Goal: Transaction & Acquisition: Purchase product/service

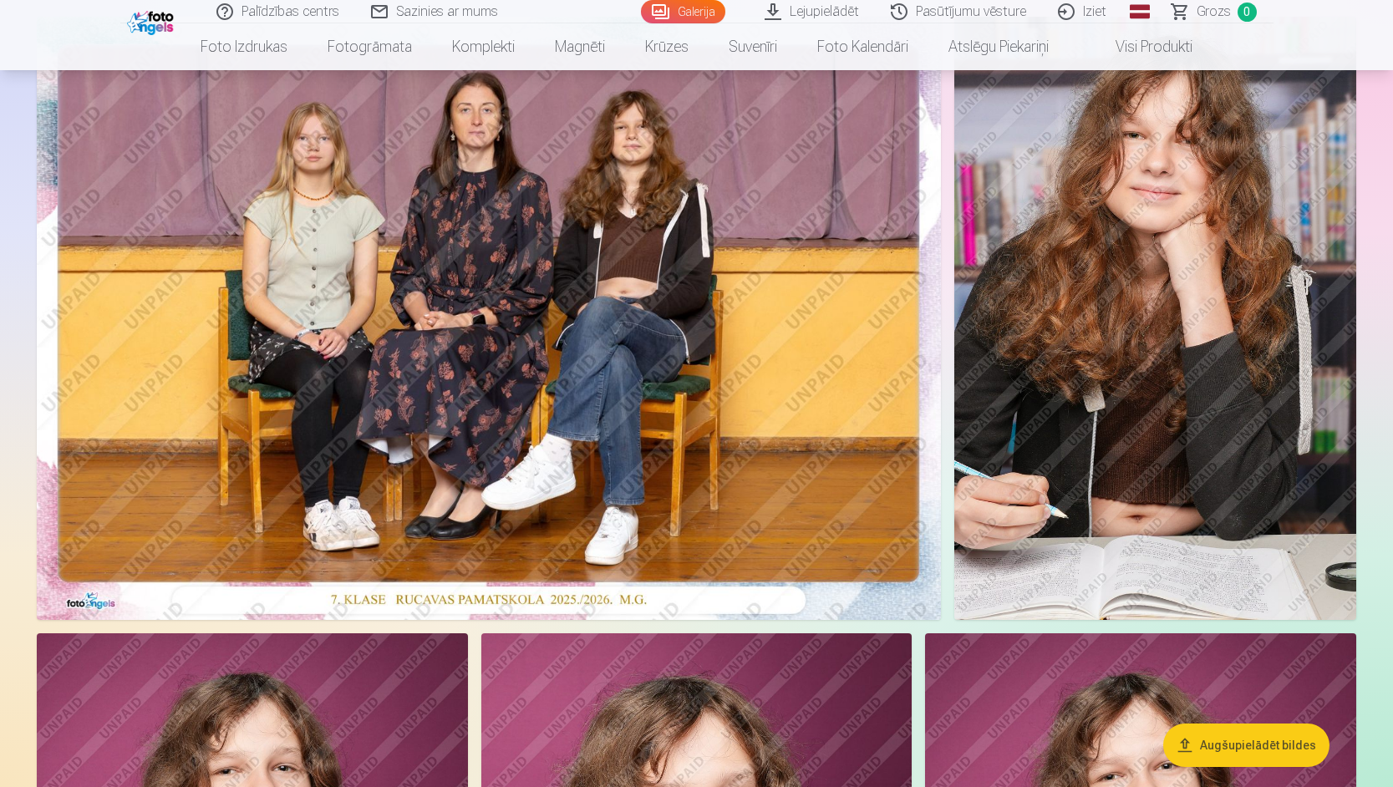
scroll to position [84, 0]
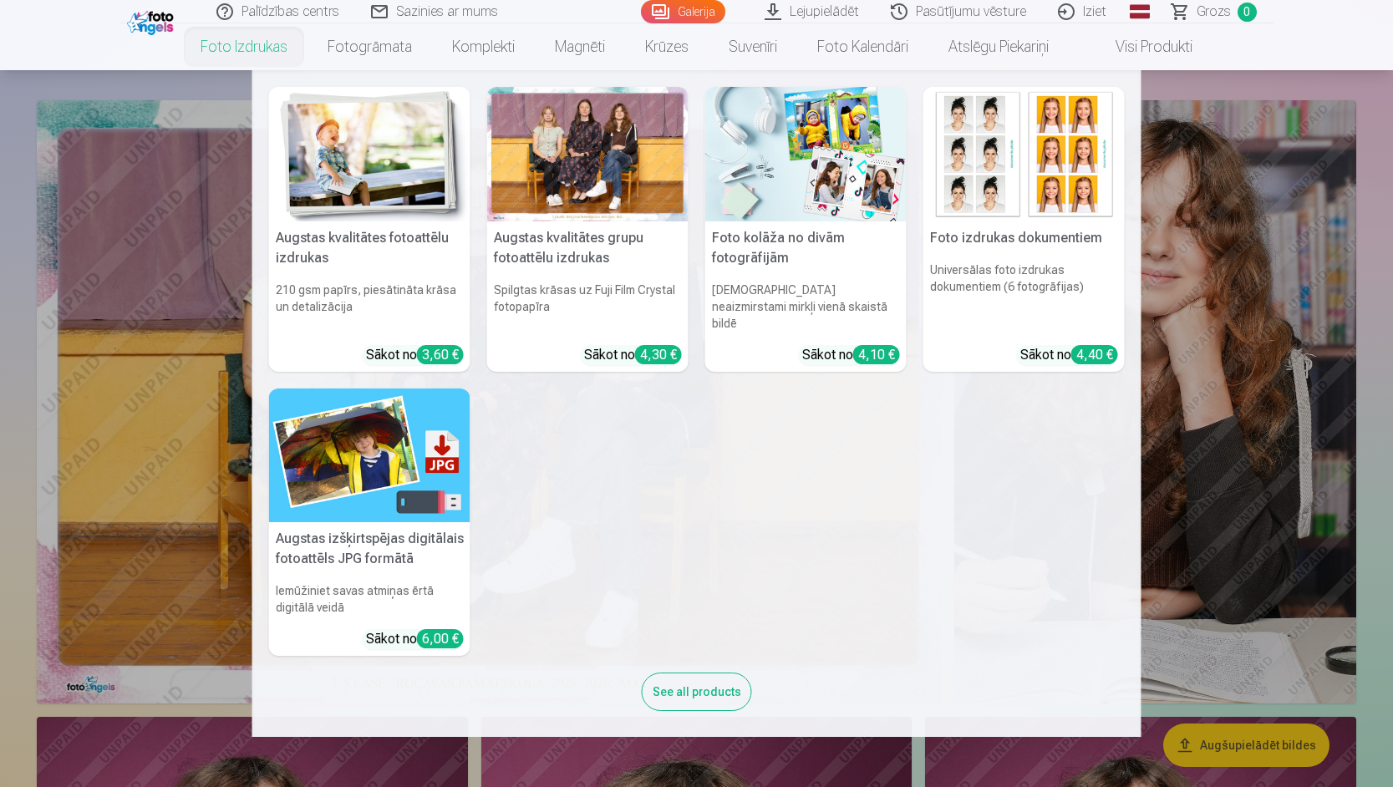
click at [599, 164] on div at bounding box center [587, 154] width 201 height 135
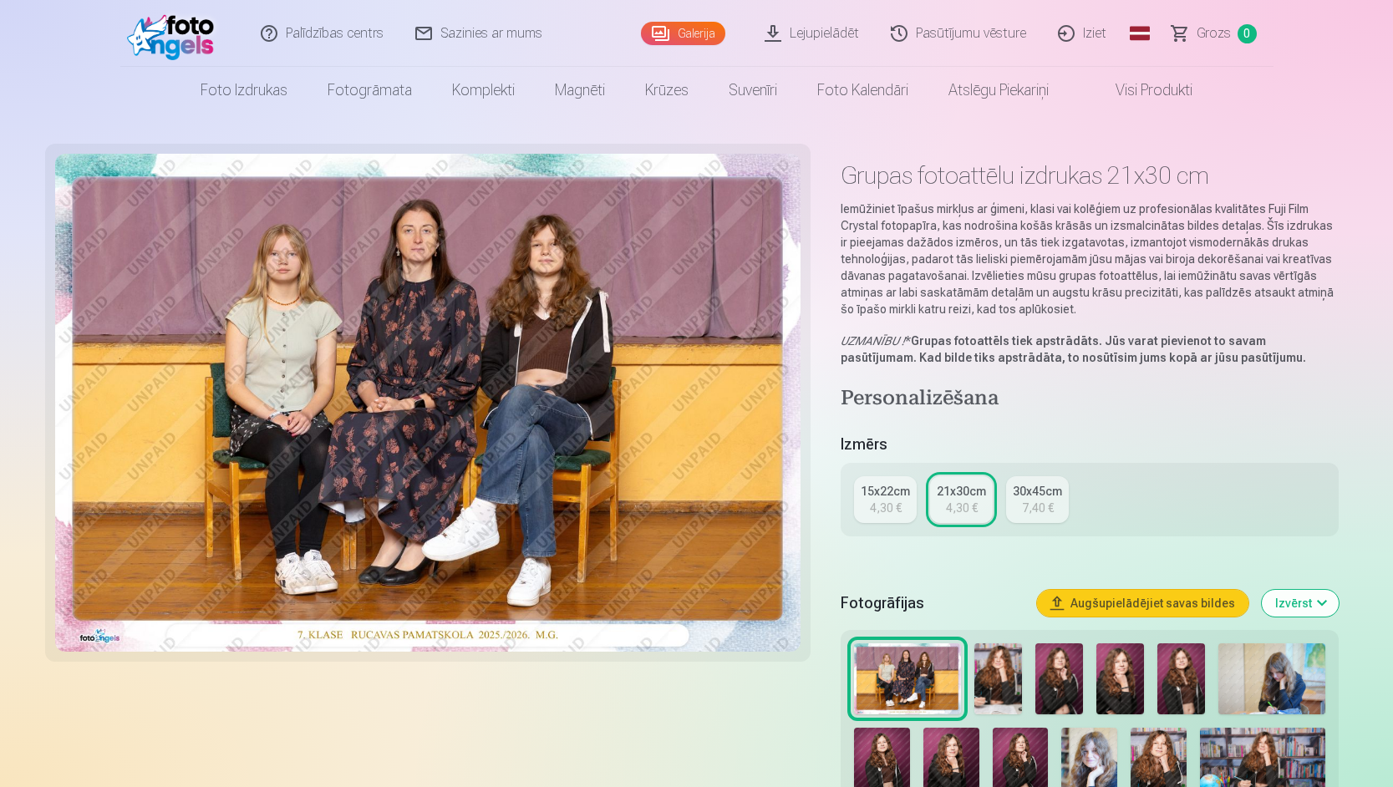
click at [877, 492] on div "15x22cm" at bounding box center [885, 491] width 49 height 17
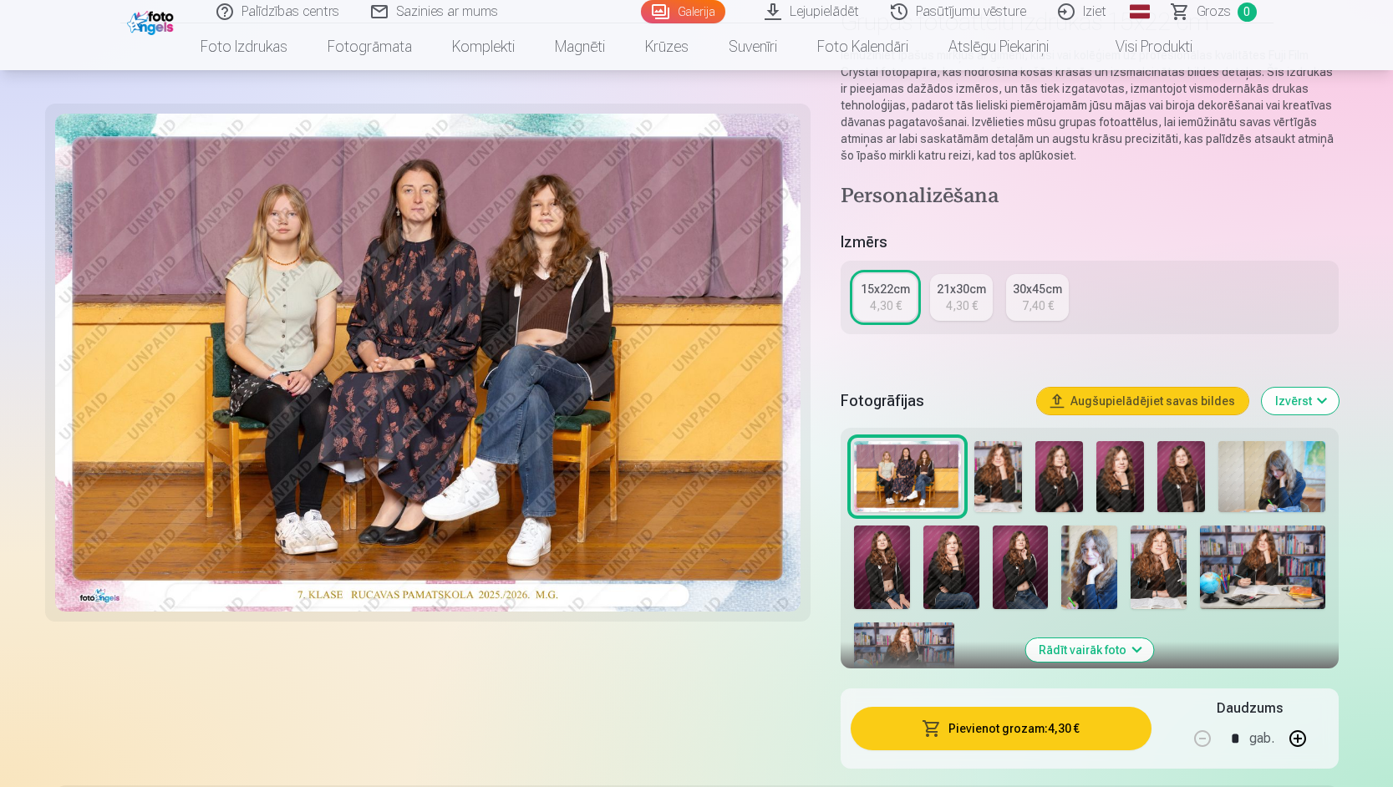
scroll to position [167, 0]
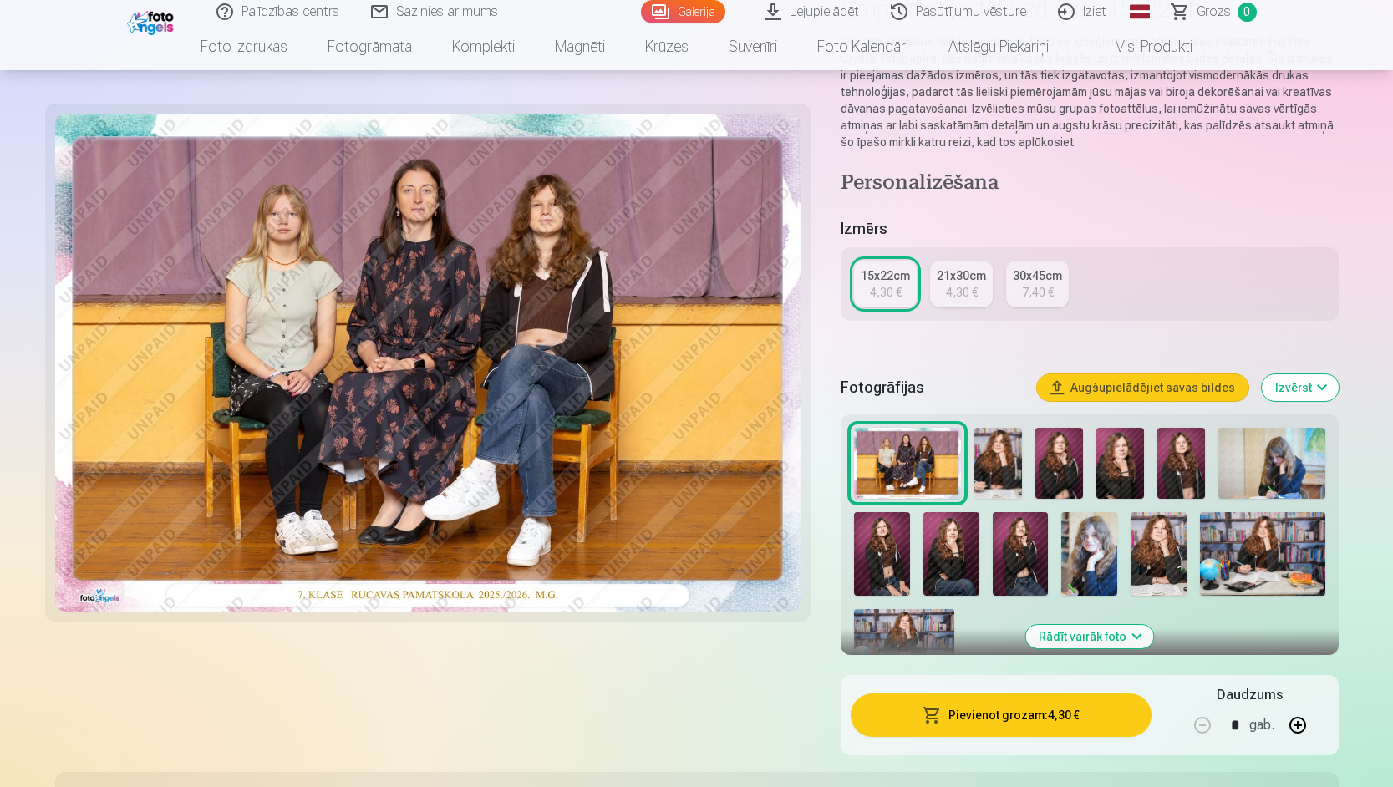
click at [1015, 720] on button "Pievienot grozam : 4,30 €" at bounding box center [1001, 715] width 300 height 43
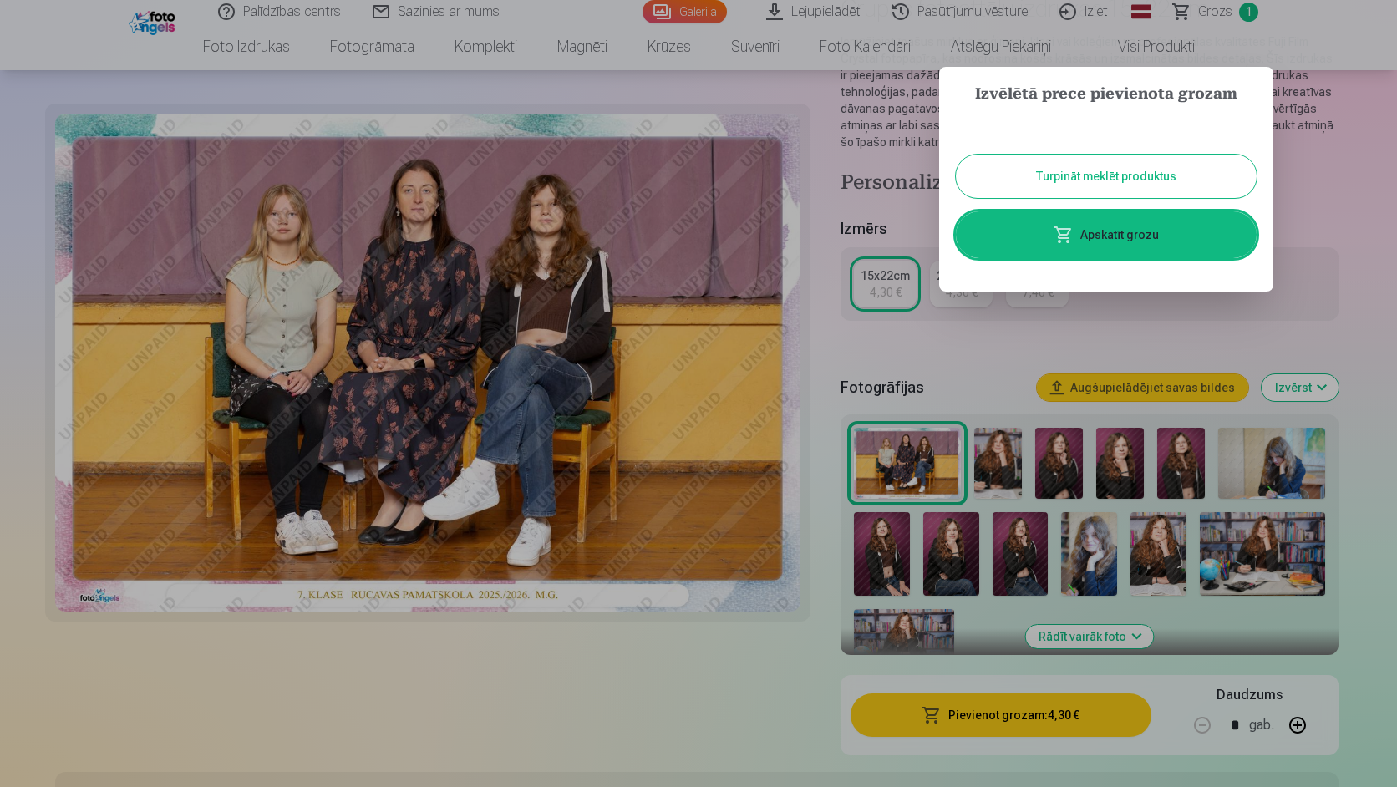
click at [1139, 178] on button "Turpināt meklēt produktus" at bounding box center [1106, 176] width 301 height 43
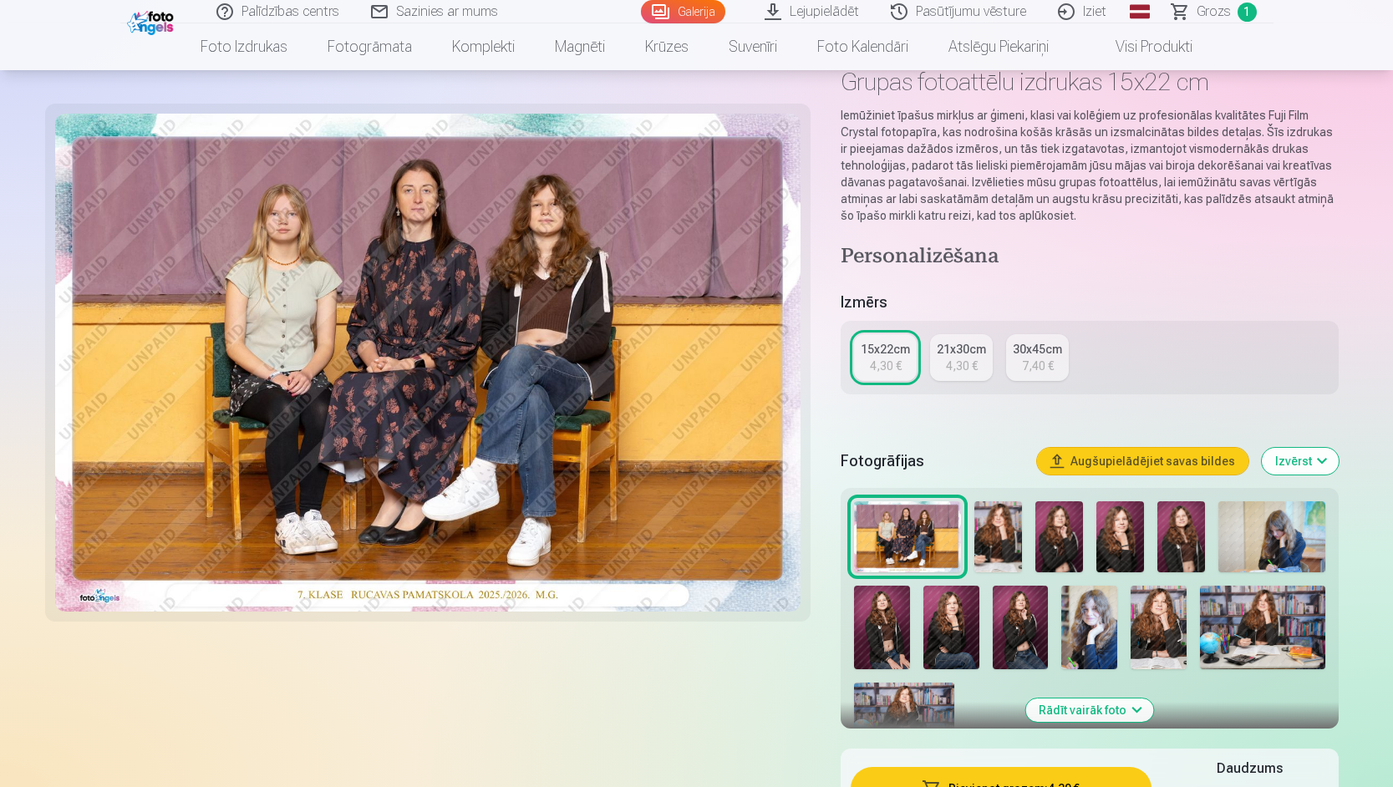
scroll to position [0, 0]
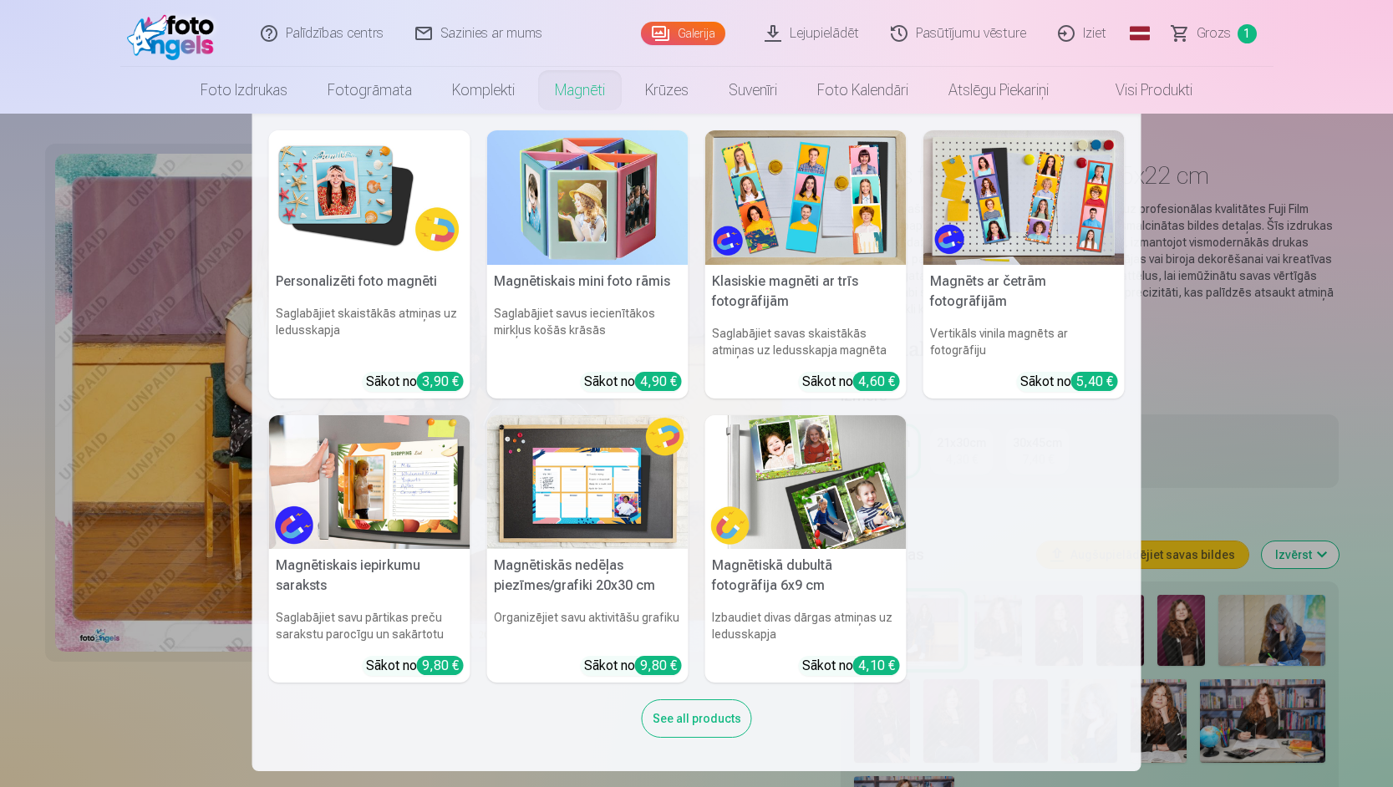
click at [402, 165] on img at bounding box center [369, 197] width 201 height 135
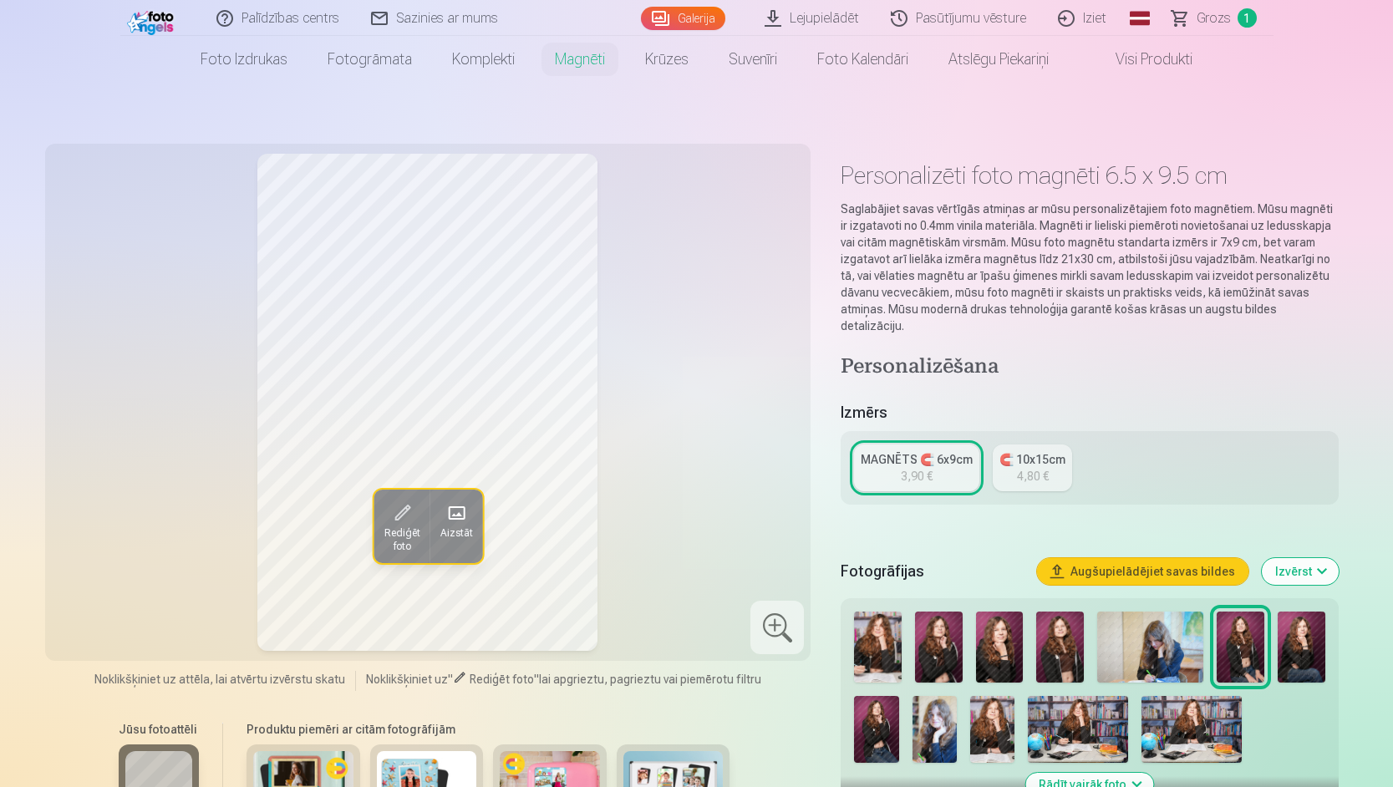
scroll to position [84, 0]
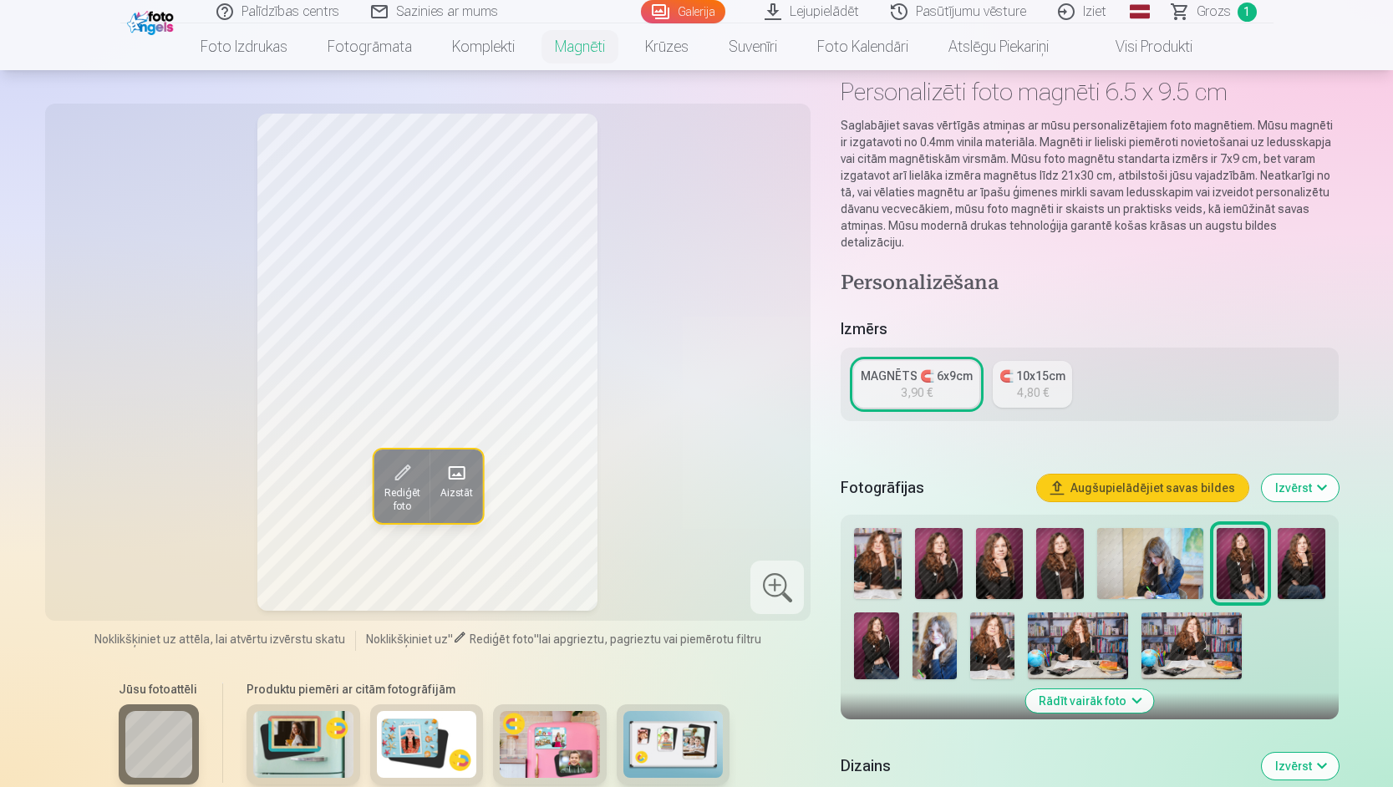
click at [1297, 542] on img at bounding box center [1302, 563] width 48 height 71
click at [1000, 547] on img at bounding box center [1000, 563] width 48 height 71
click at [933, 636] on img at bounding box center [935, 646] width 44 height 67
click at [994, 559] on img at bounding box center [1000, 563] width 48 height 71
click at [1057, 557] on img at bounding box center [1060, 563] width 48 height 71
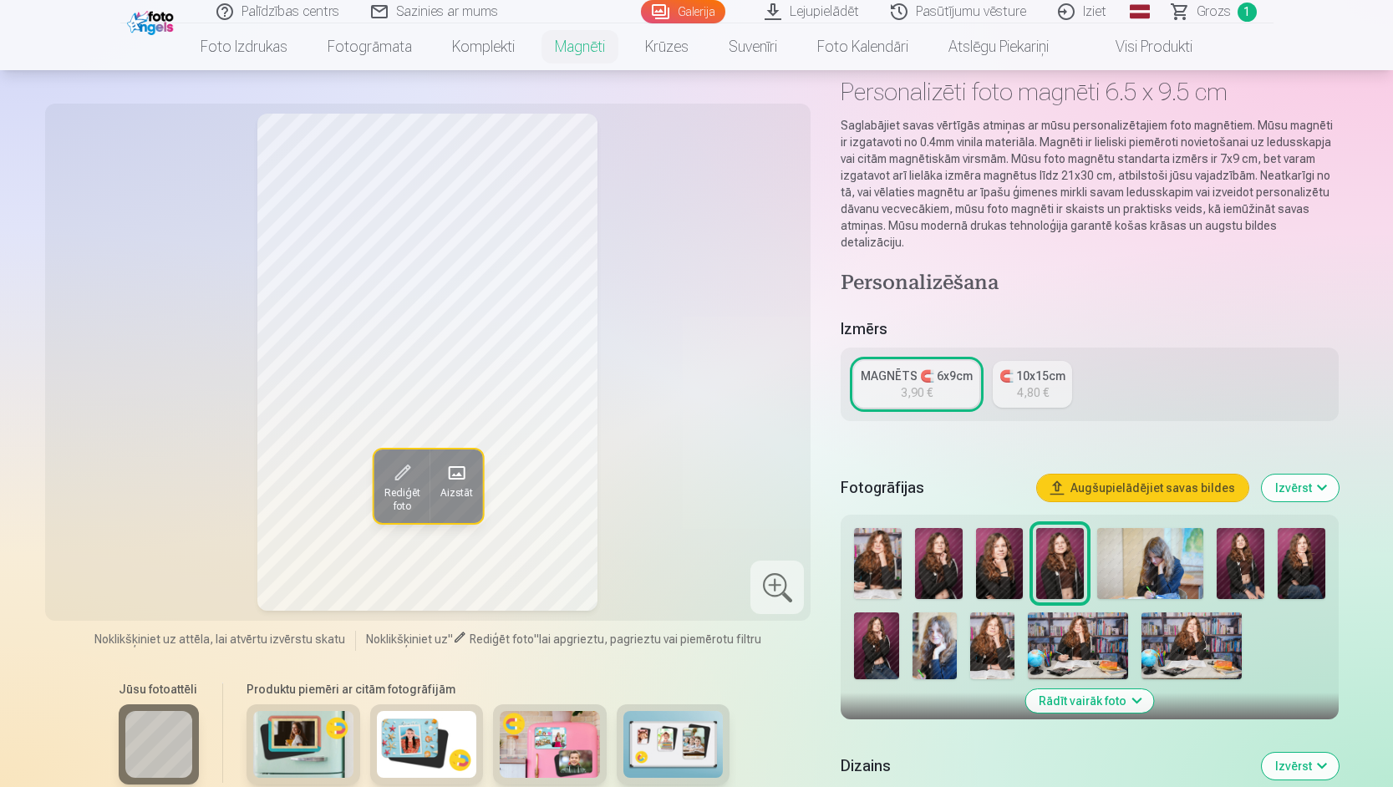
click at [1019, 559] on img at bounding box center [1000, 563] width 48 height 71
click at [955, 564] on img at bounding box center [939, 563] width 48 height 71
click at [888, 561] on img at bounding box center [878, 563] width 48 height 71
click at [976, 553] on img at bounding box center [1000, 563] width 48 height 71
click at [1077, 635] on img at bounding box center [1078, 646] width 100 height 67
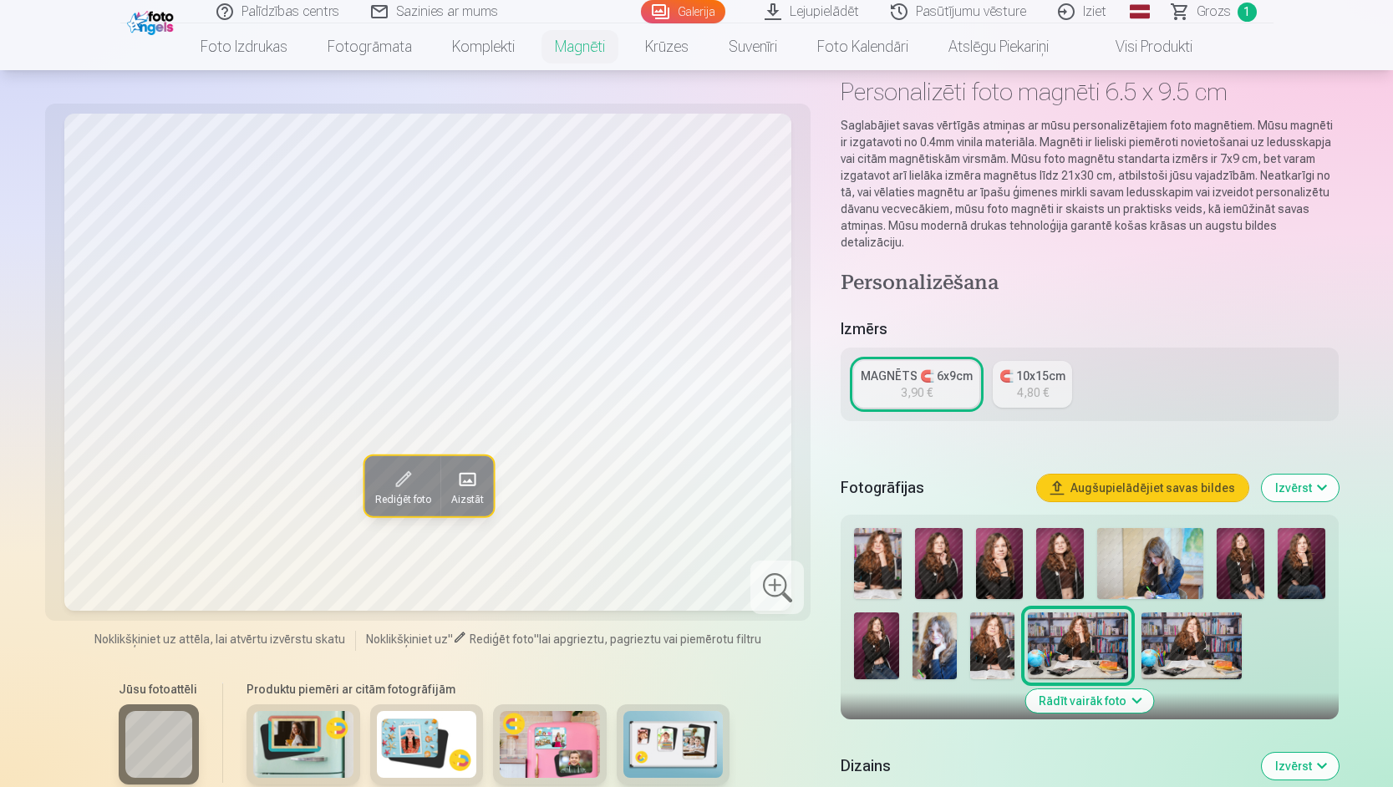
click at [990, 564] on img at bounding box center [1000, 563] width 48 height 71
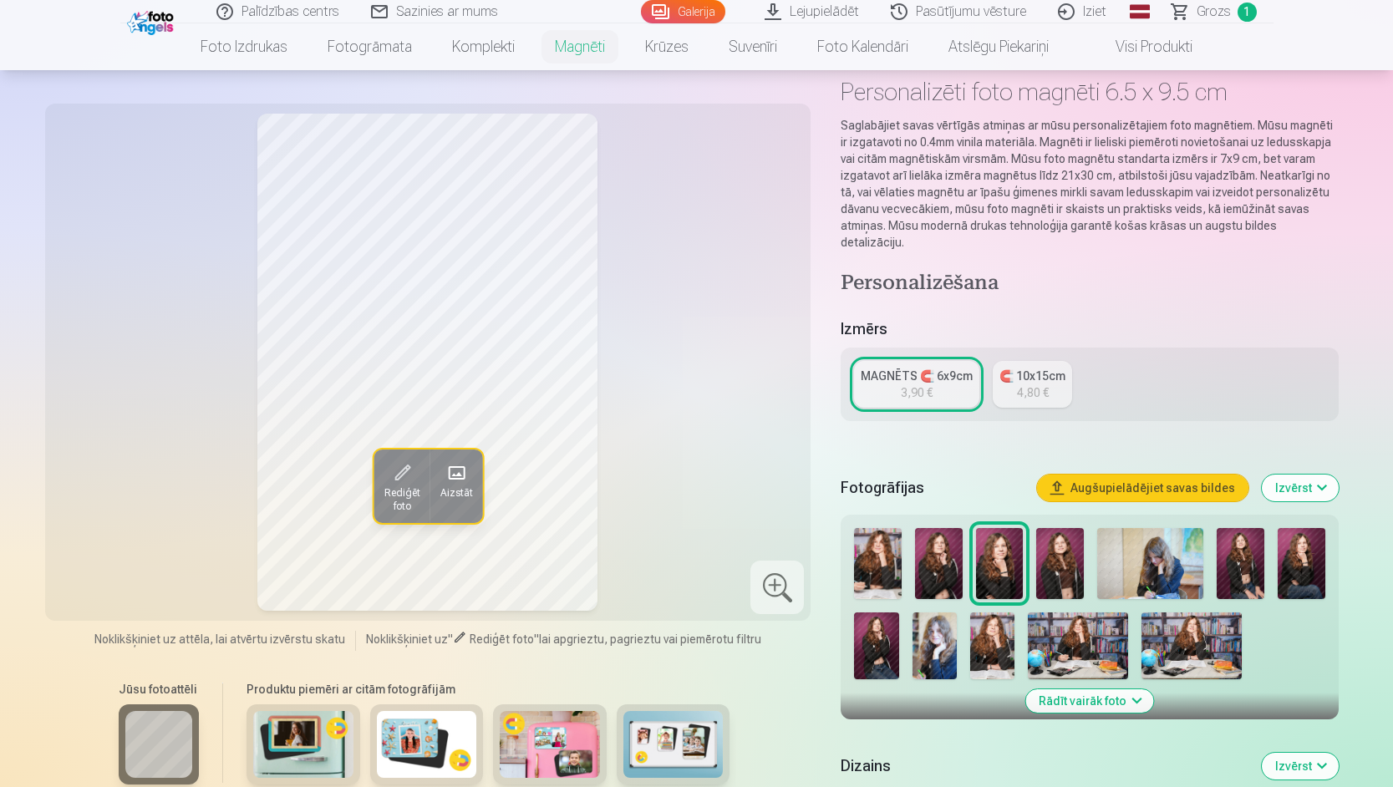
click at [950, 552] on img at bounding box center [939, 563] width 48 height 71
click at [991, 546] on img at bounding box center [1000, 563] width 48 height 71
click at [1072, 548] on img at bounding box center [1060, 563] width 48 height 71
click at [997, 560] on img at bounding box center [1000, 563] width 48 height 71
click at [877, 635] on img at bounding box center [876, 646] width 44 height 67
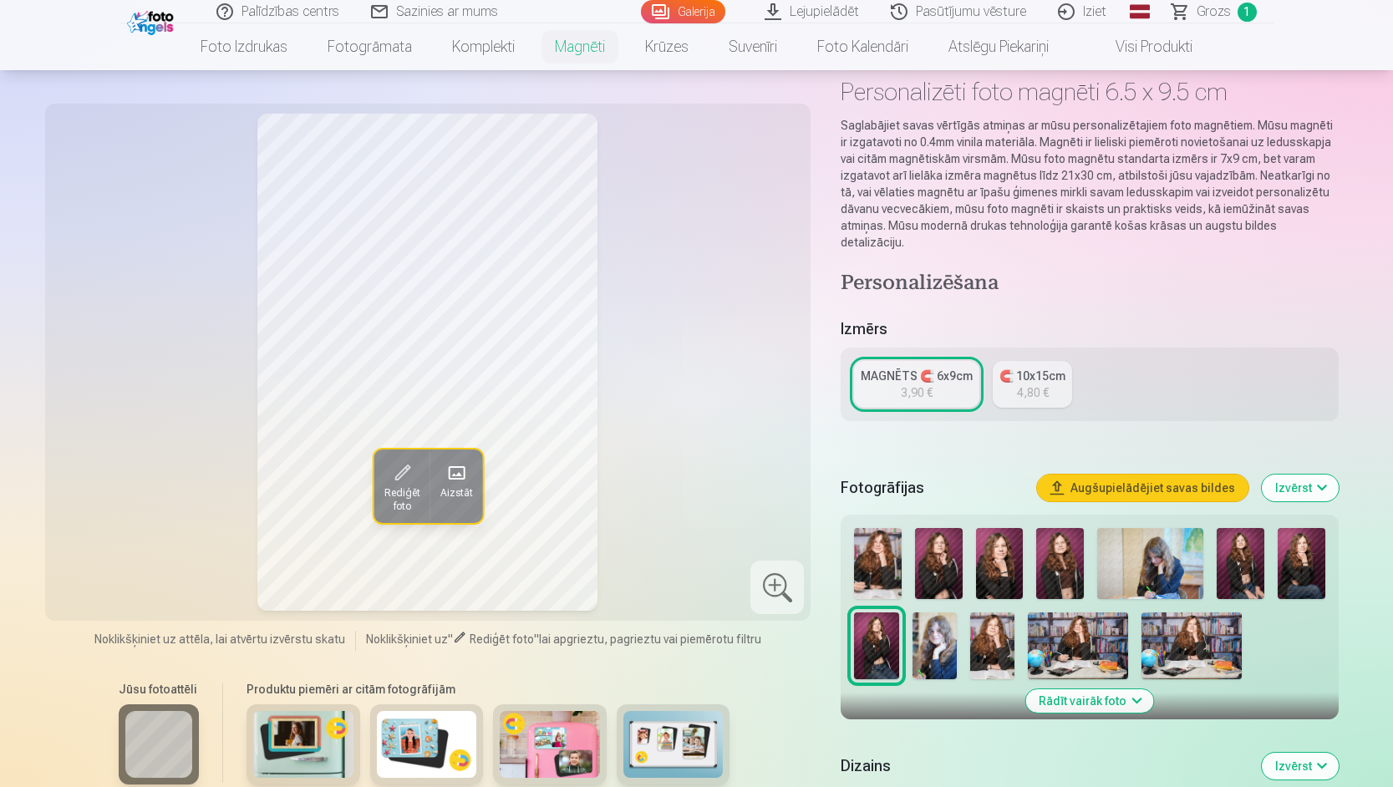
click at [928, 627] on img at bounding box center [935, 646] width 44 height 67
click at [1006, 553] on img at bounding box center [1000, 563] width 48 height 71
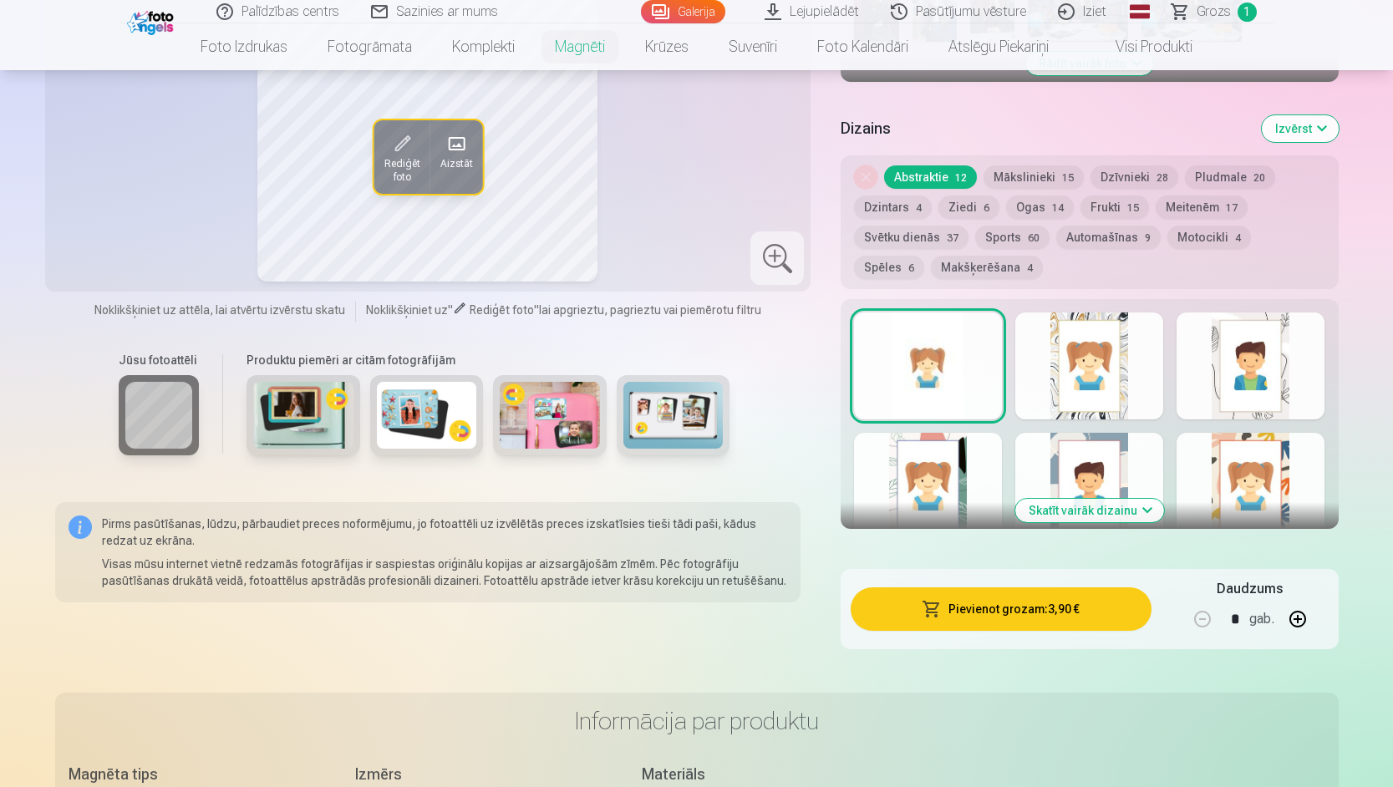
scroll to position [752, 0]
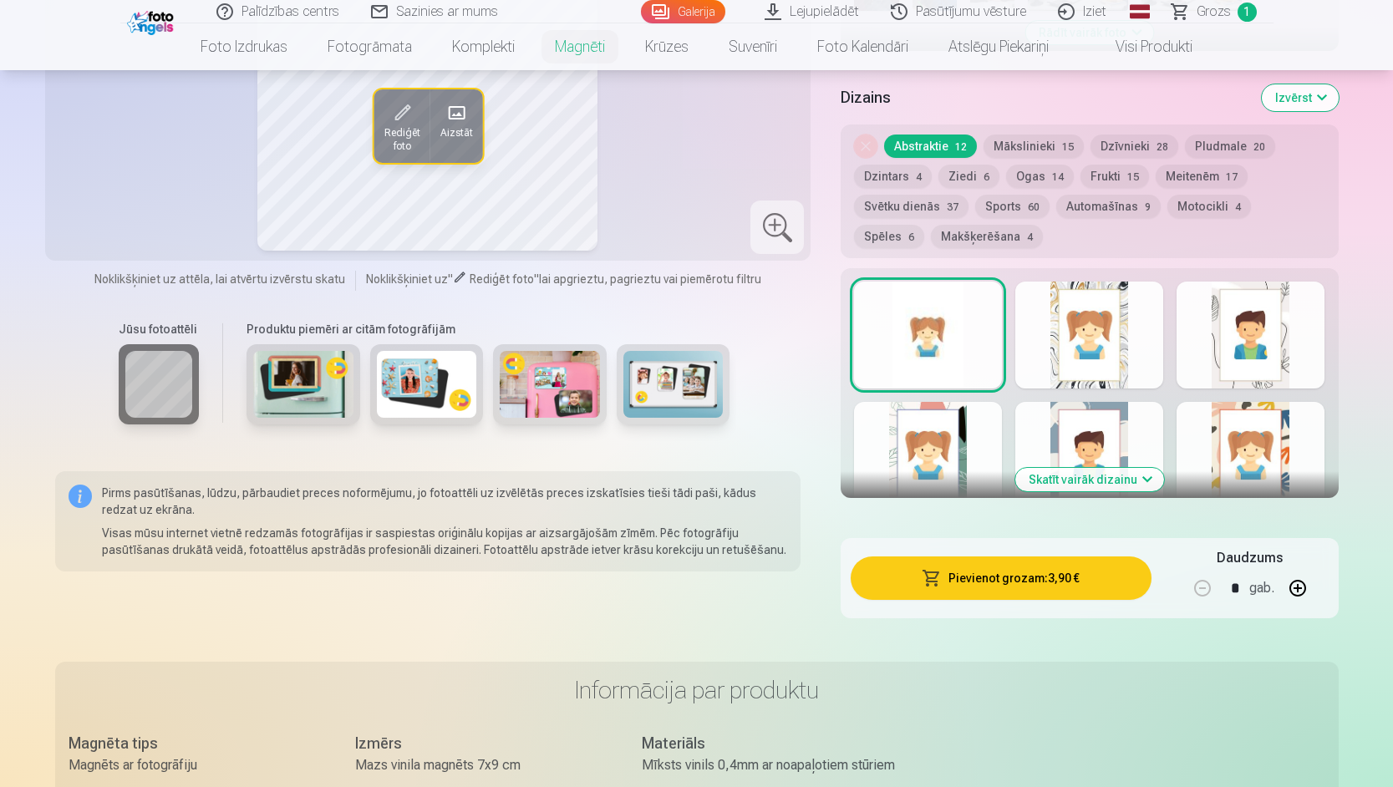
click at [1306, 569] on button "button" at bounding box center [1298, 588] width 40 height 40
type input "*"
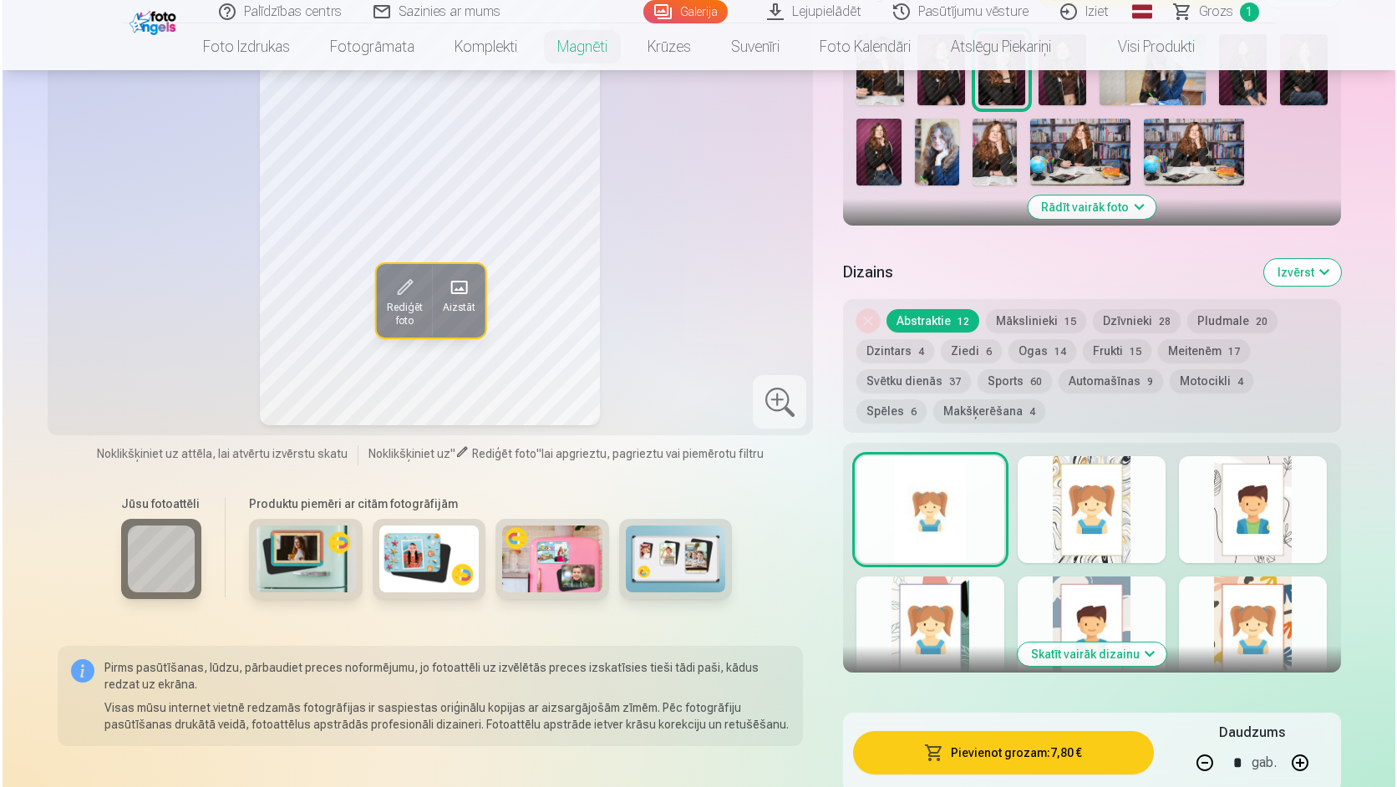
scroll to position [919, 0]
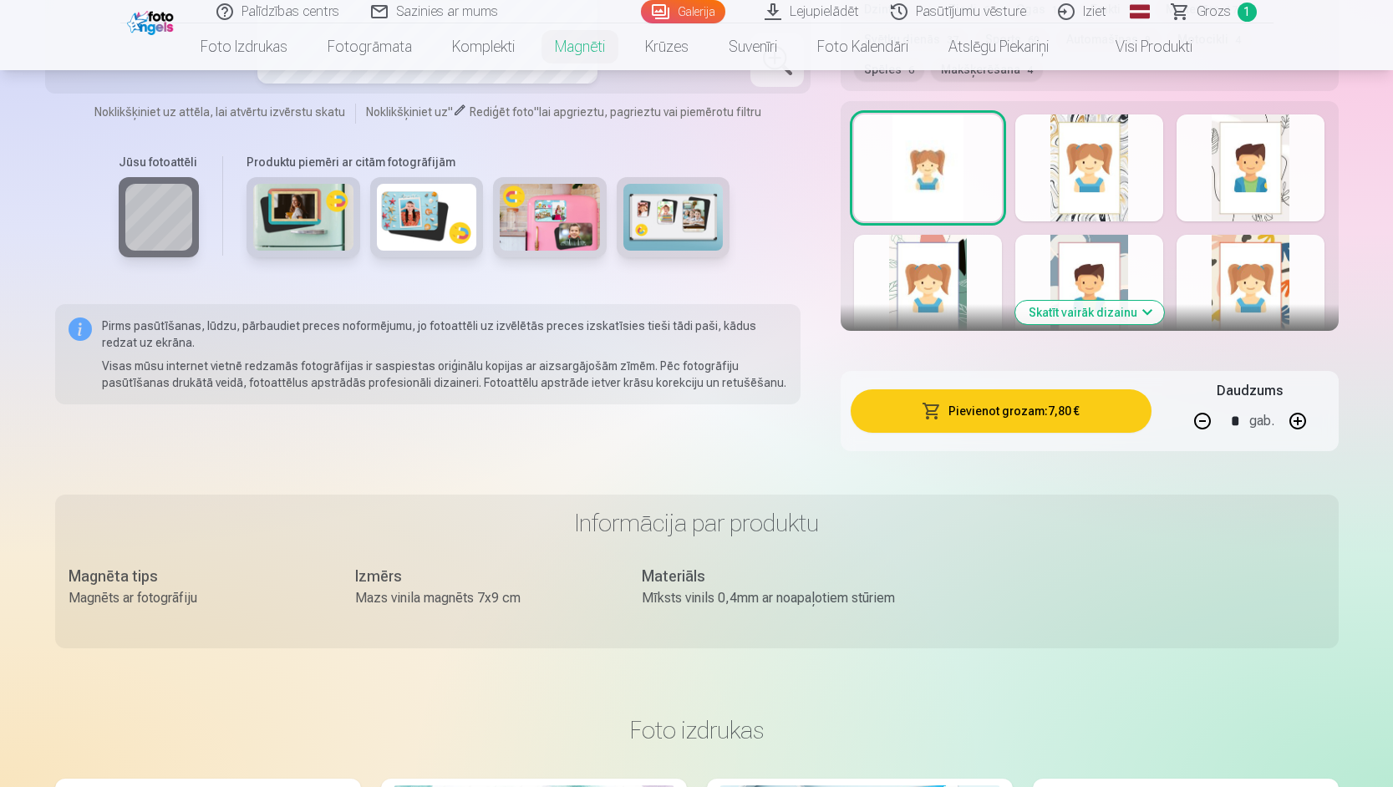
click at [1021, 394] on button "Pievienot grozam : 7,80 €" at bounding box center [1001, 410] width 300 height 43
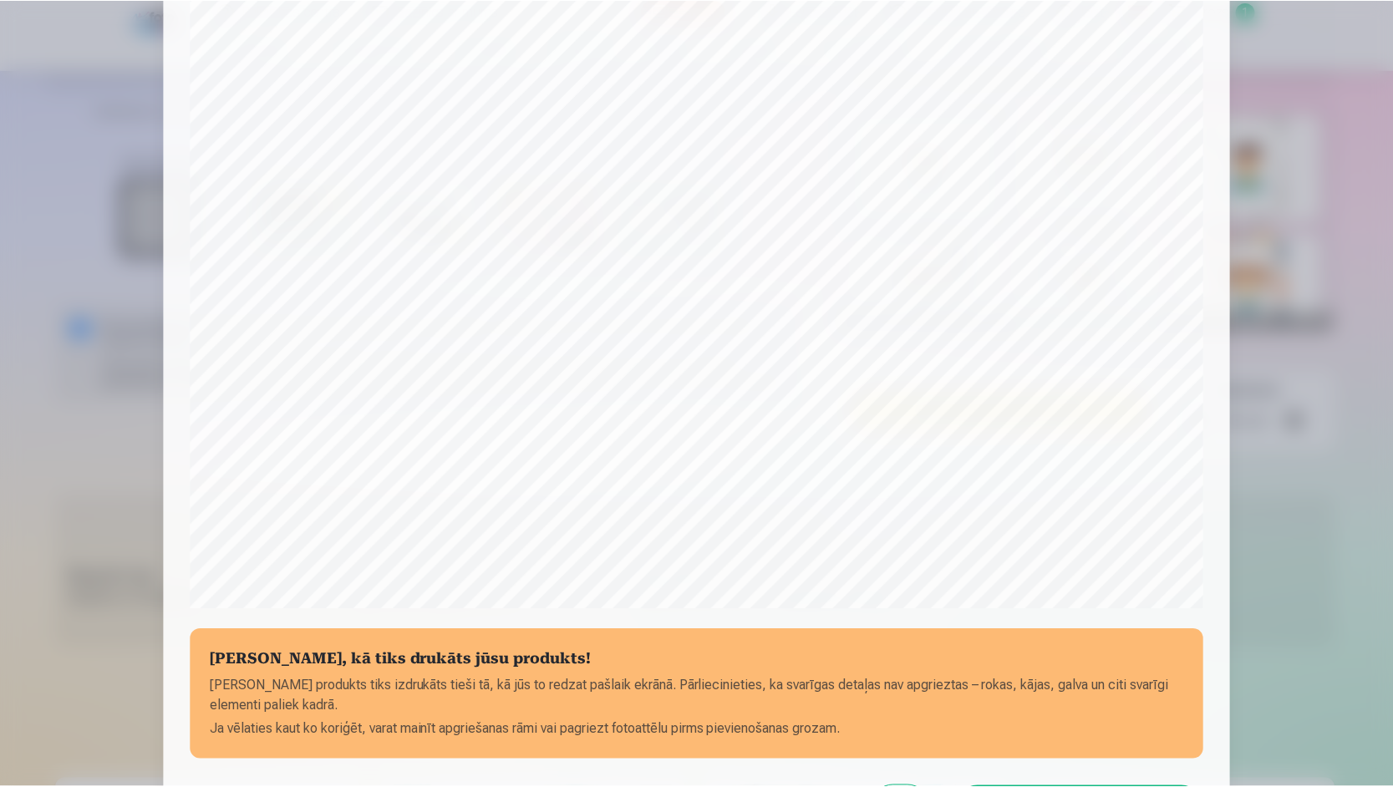
scroll to position [334, 0]
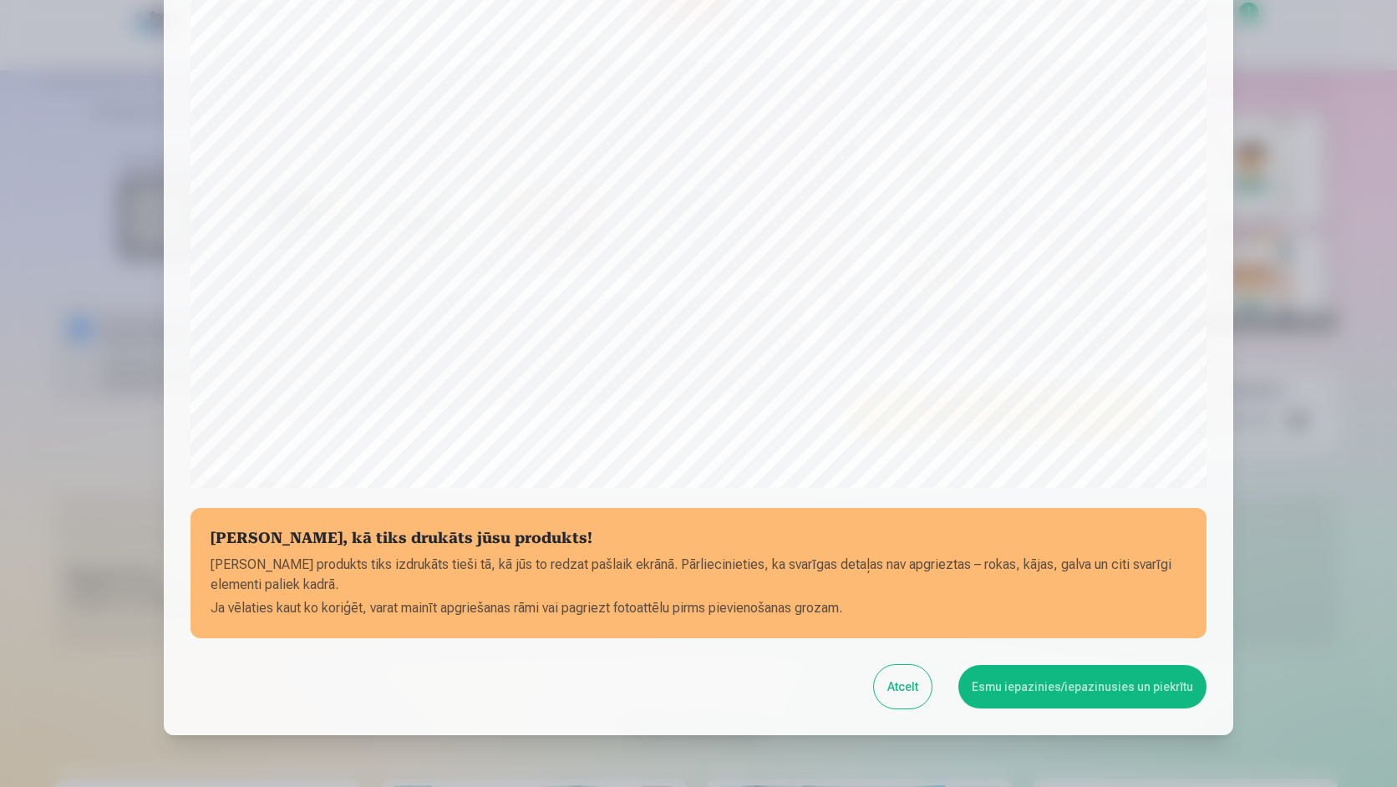
click at [1032, 688] on button "Esmu iepazinies/iepazinusies un piekrītu" at bounding box center [1083, 686] width 248 height 43
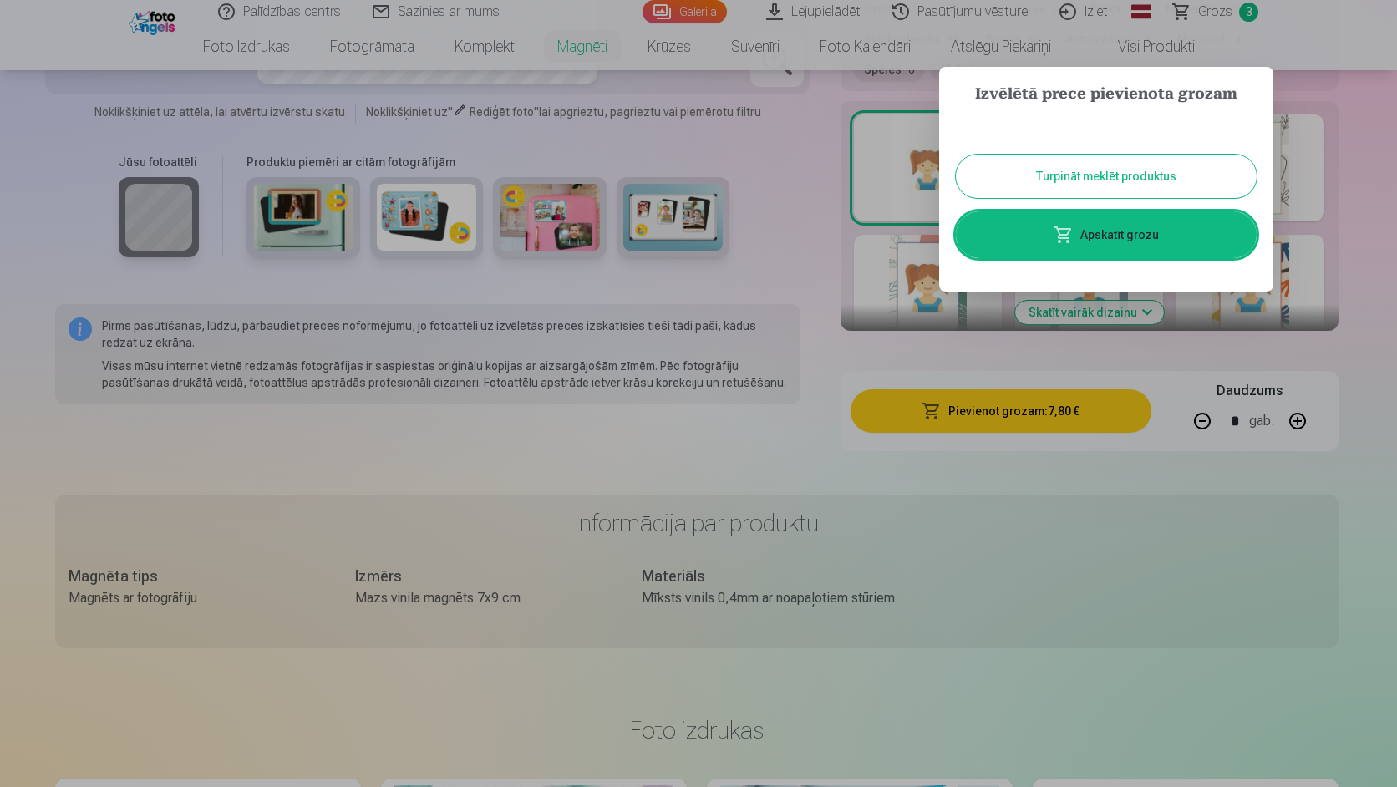
click at [1048, 181] on button "Turpināt meklēt produktus" at bounding box center [1106, 176] width 301 height 43
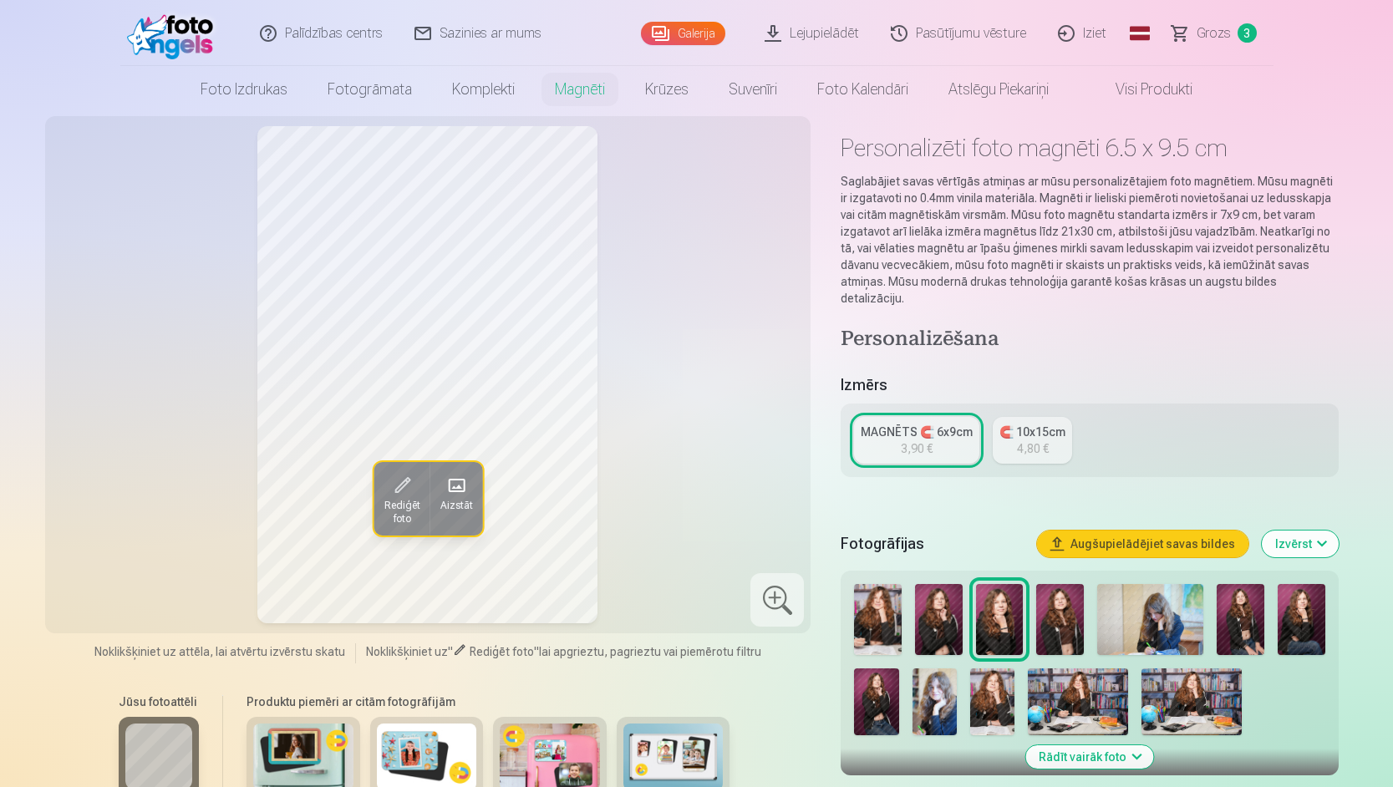
scroll to position [0, 0]
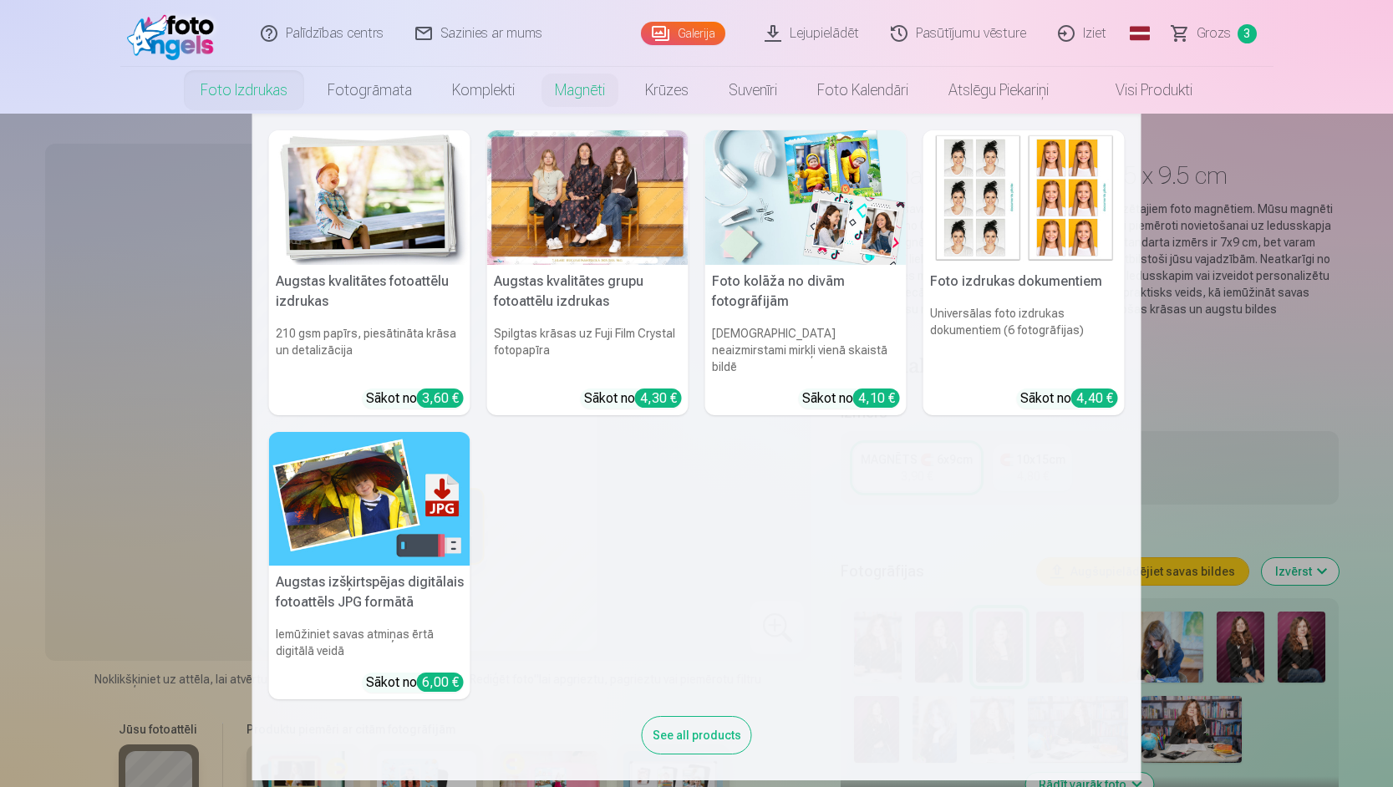
click at [358, 443] on img at bounding box center [369, 499] width 201 height 135
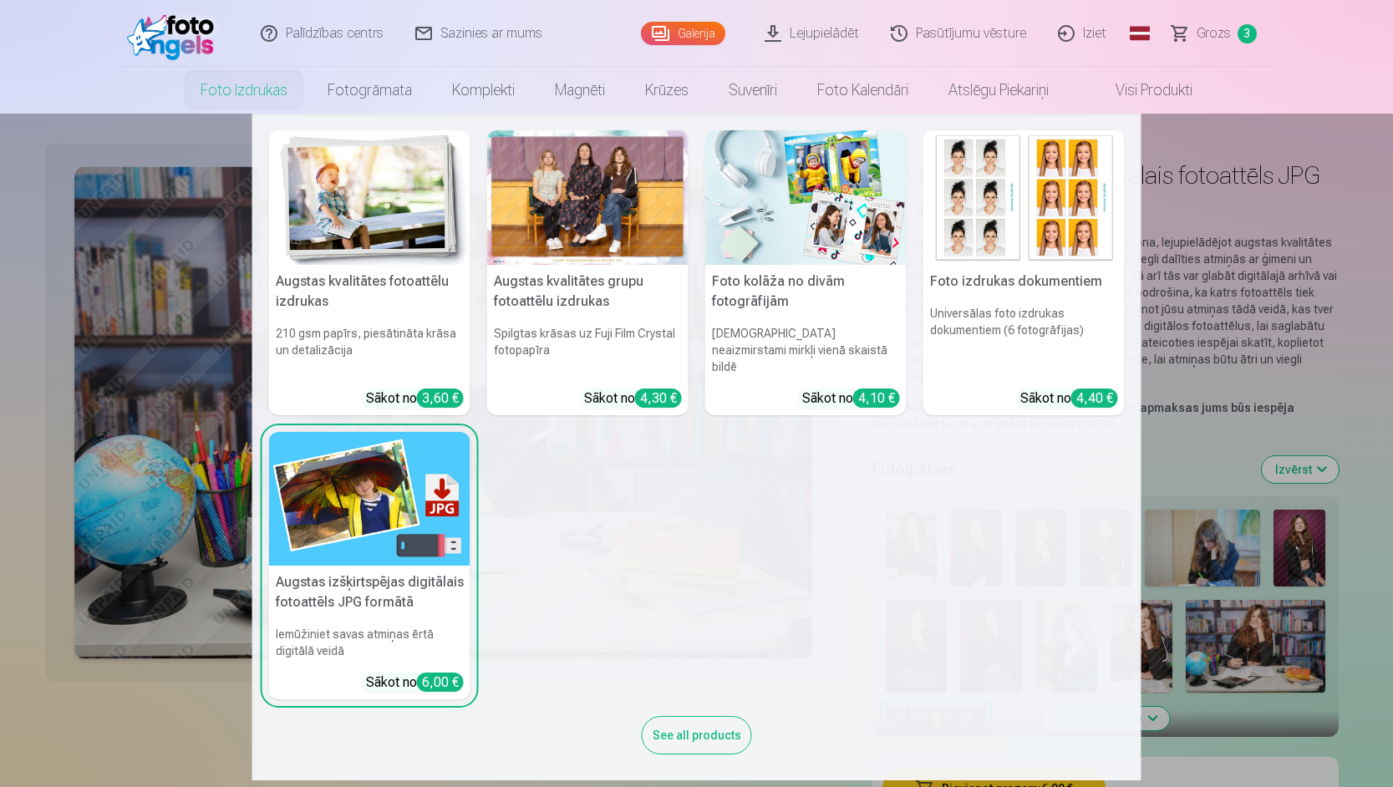
click at [339, 205] on img at bounding box center [369, 197] width 201 height 135
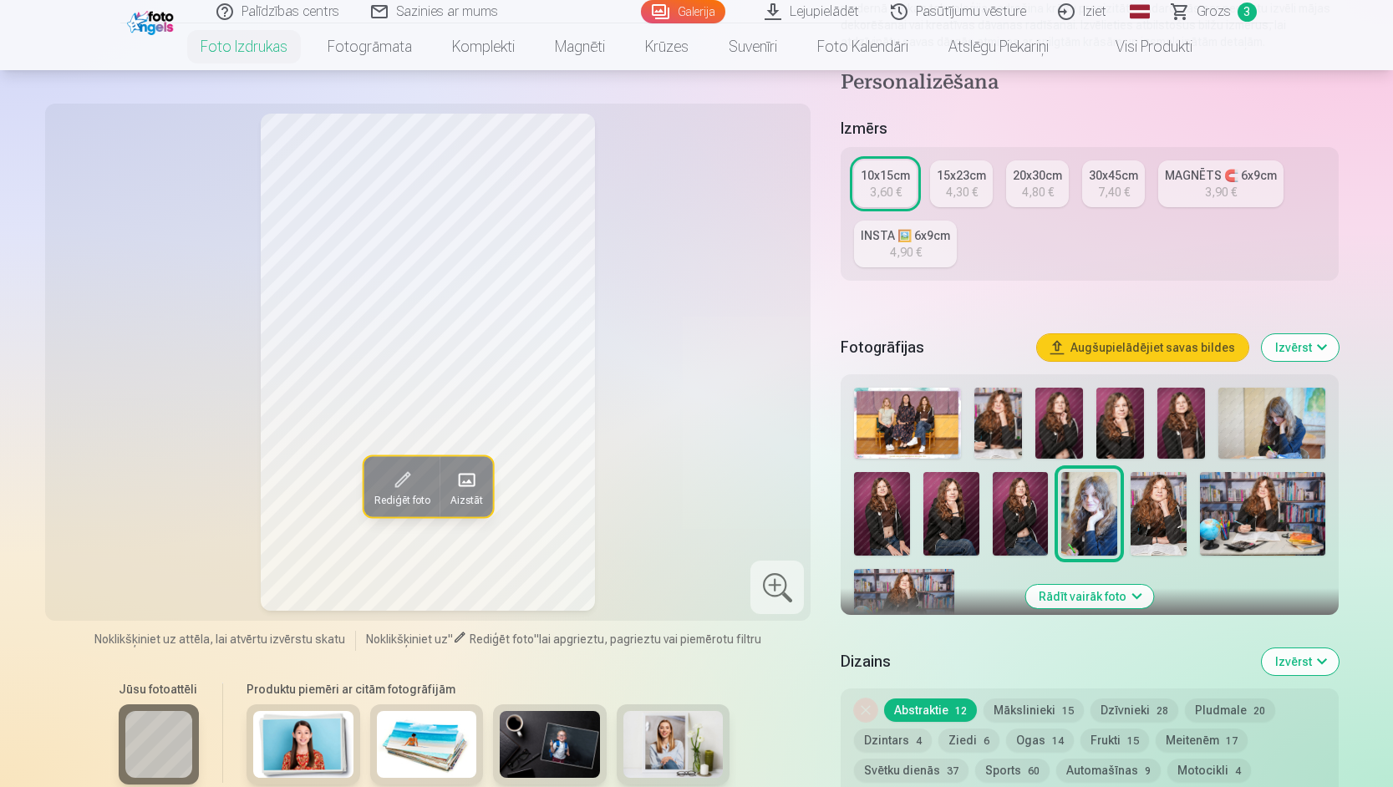
scroll to position [334, 0]
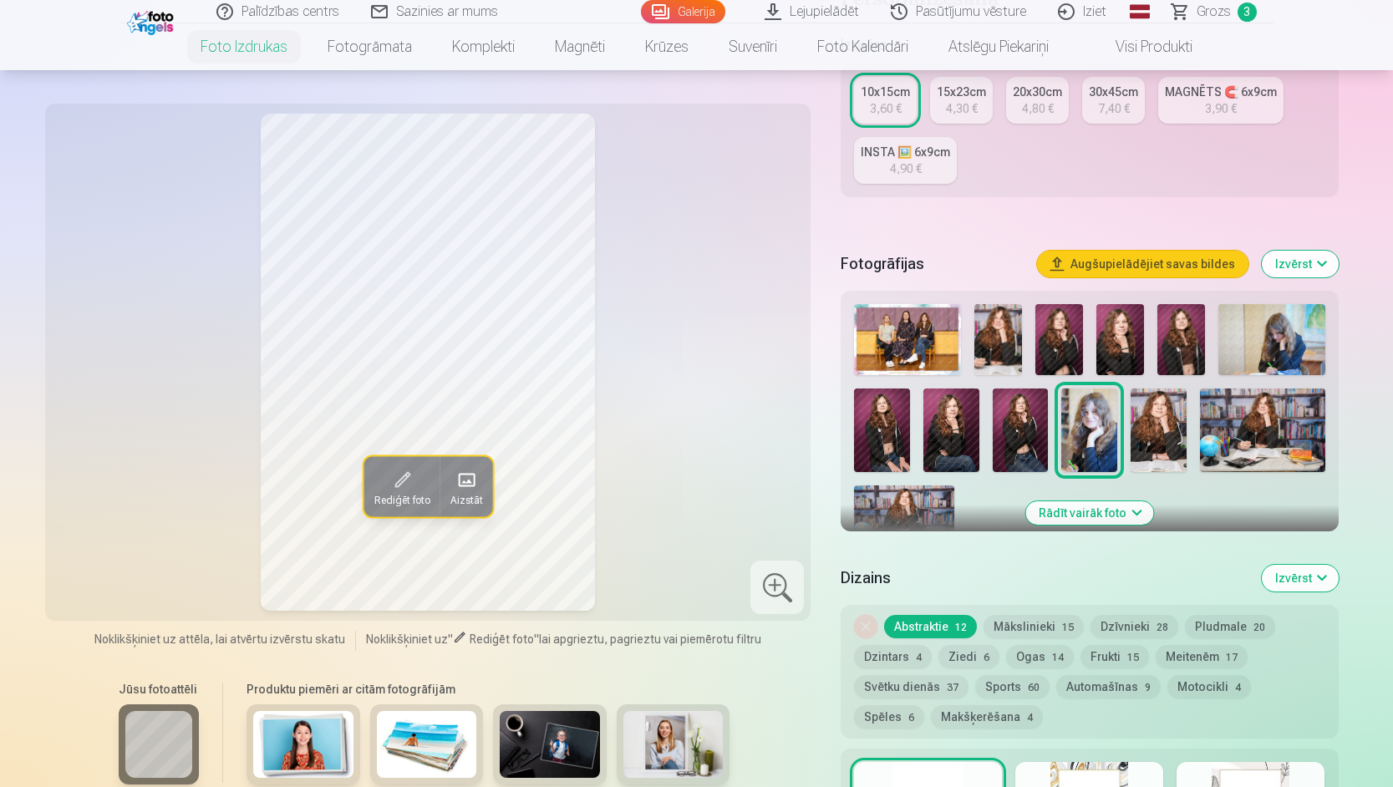
click at [1269, 445] on img at bounding box center [1262, 431] width 125 height 84
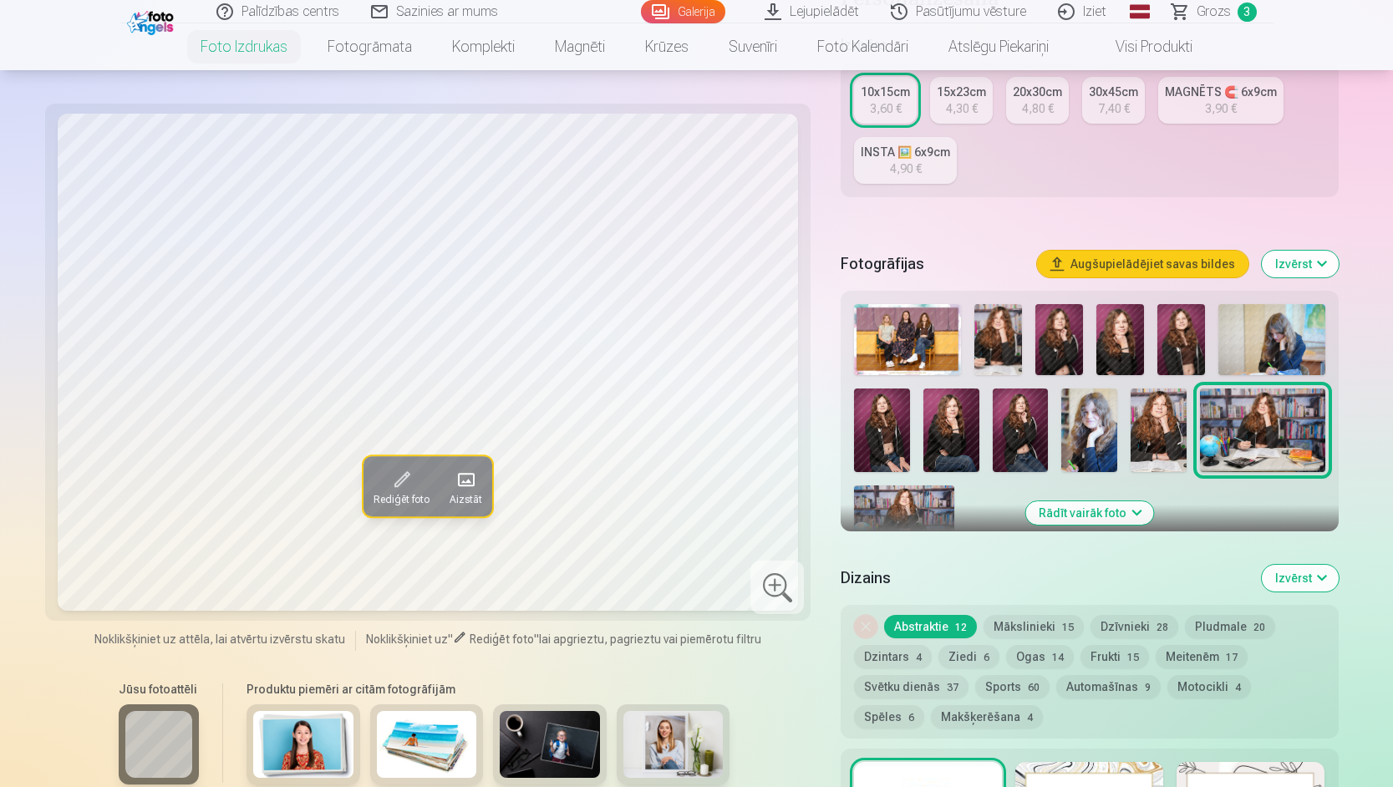
click at [887, 503] on img at bounding box center [904, 519] width 100 height 67
click at [1279, 429] on img at bounding box center [1262, 431] width 125 height 84
click at [895, 515] on img at bounding box center [904, 519] width 100 height 67
click at [1265, 422] on img at bounding box center [1262, 431] width 125 height 84
click at [911, 508] on img at bounding box center [904, 519] width 100 height 67
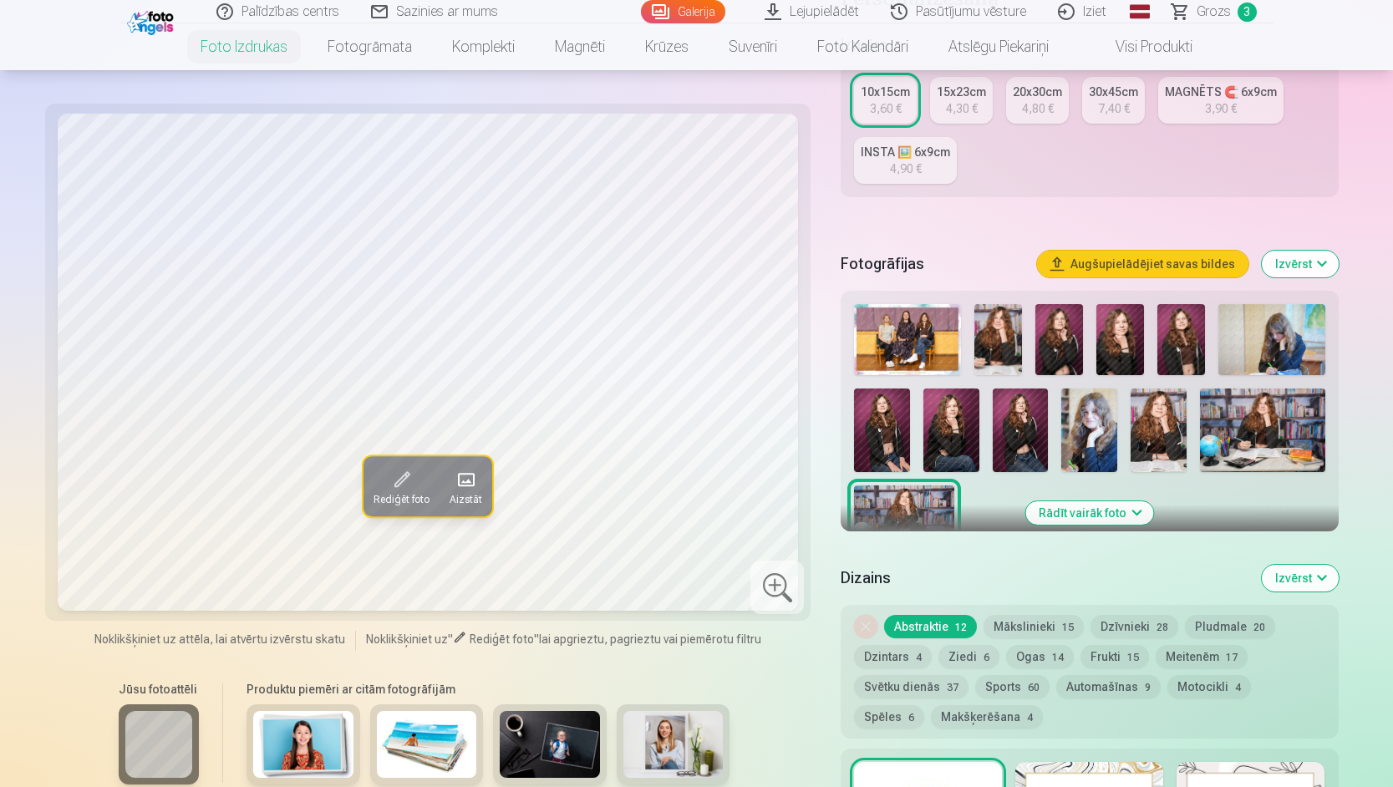
click at [1016, 351] on img at bounding box center [998, 339] width 48 height 71
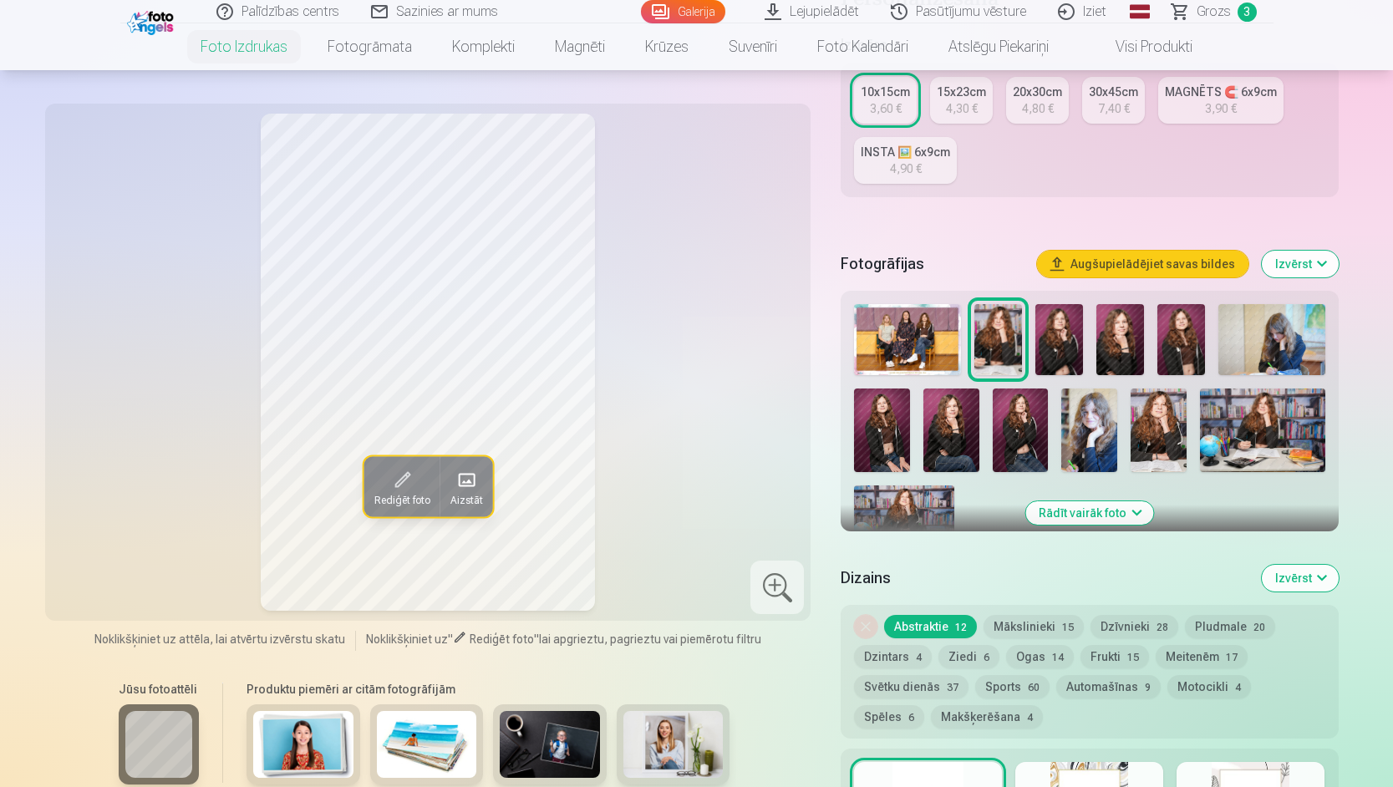
click at [1077, 343] on img at bounding box center [1059, 339] width 48 height 71
click at [1114, 347] on img at bounding box center [1120, 339] width 48 height 71
click at [1177, 340] on img at bounding box center [1181, 339] width 48 height 71
click at [1303, 344] on img at bounding box center [1271, 339] width 107 height 71
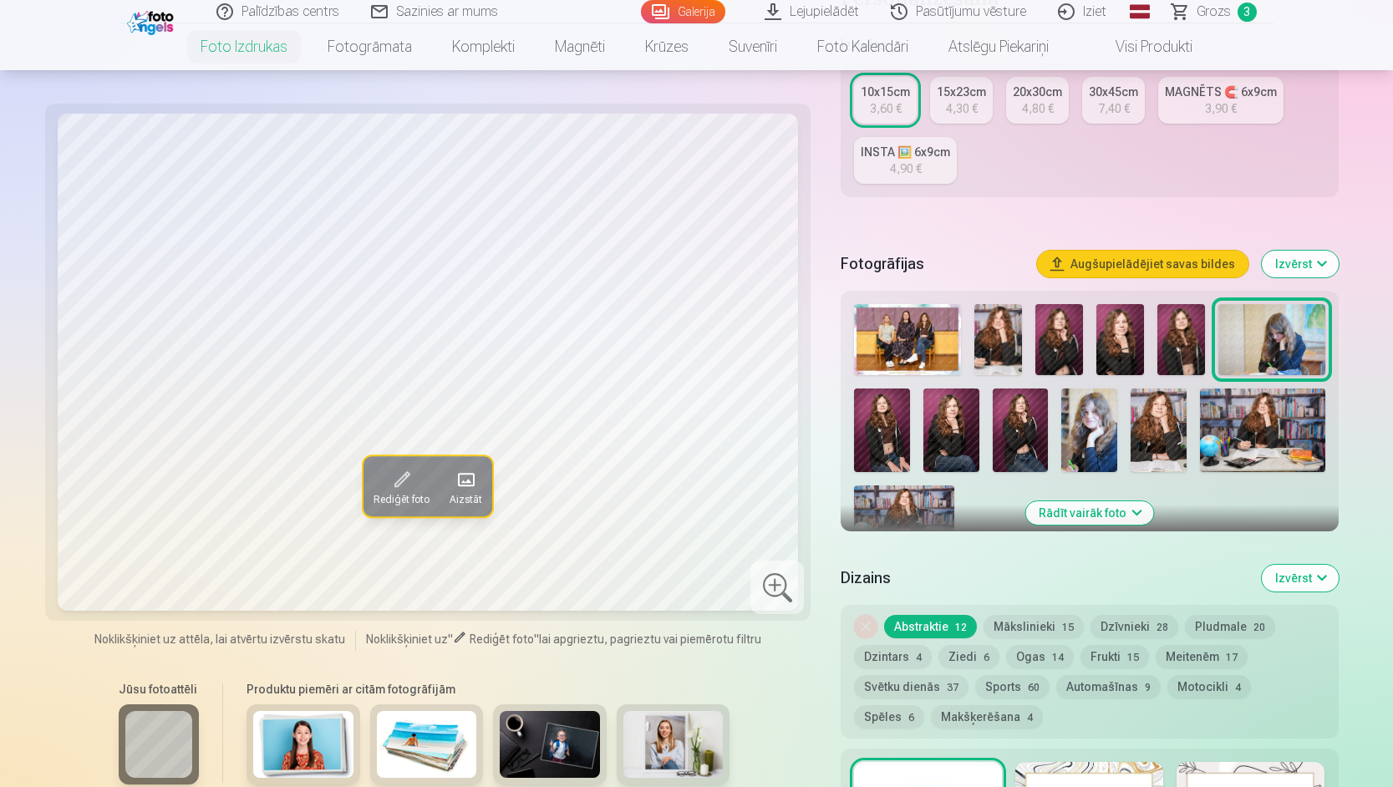
click at [938, 442] on img at bounding box center [951, 431] width 56 height 84
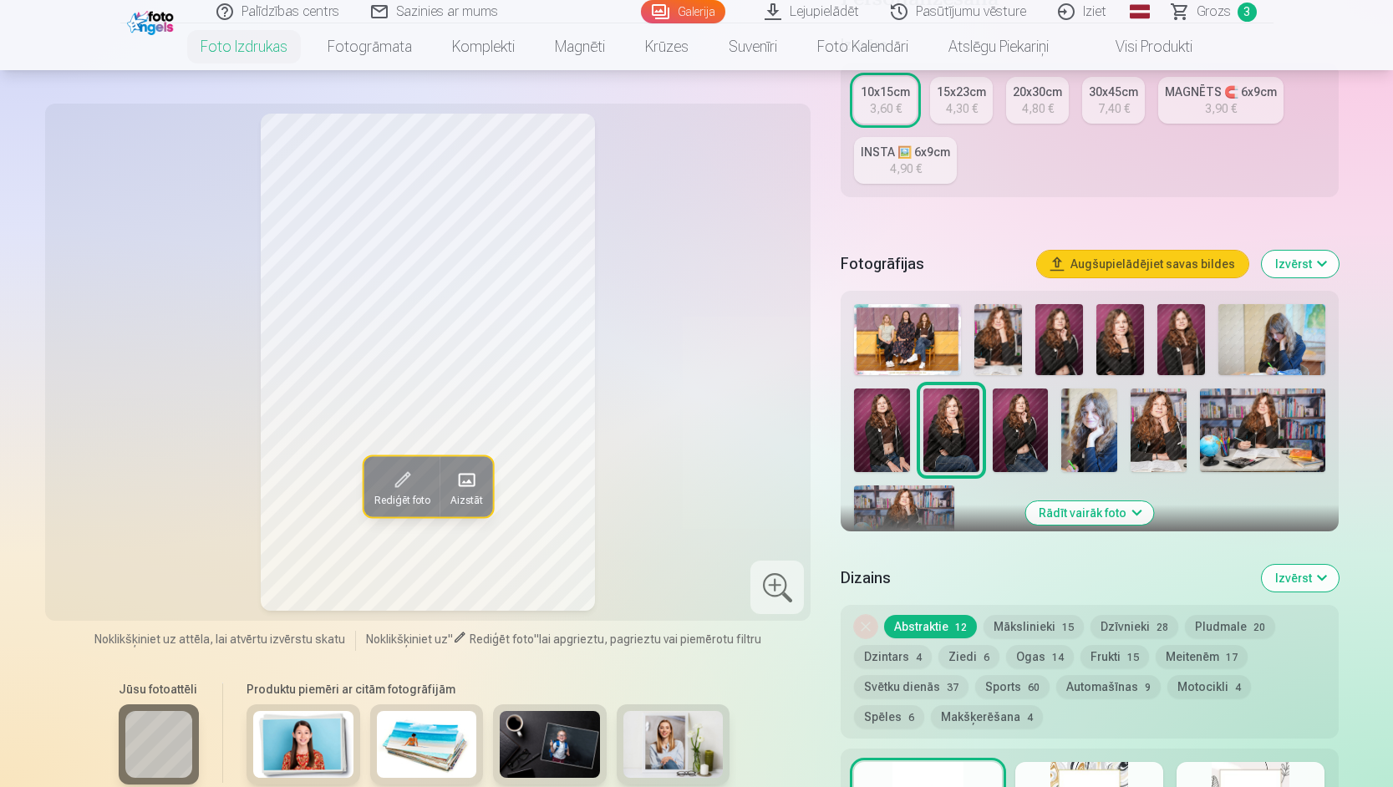
click at [888, 441] on img at bounding box center [882, 431] width 56 height 84
click at [957, 435] on img at bounding box center [951, 431] width 56 height 84
click at [1018, 433] on img at bounding box center [1021, 431] width 56 height 84
click at [1074, 437] on img at bounding box center [1089, 431] width 56 height 84
click at [1236, 439] on img at bounding box center [1262, 431] width 125 height 84
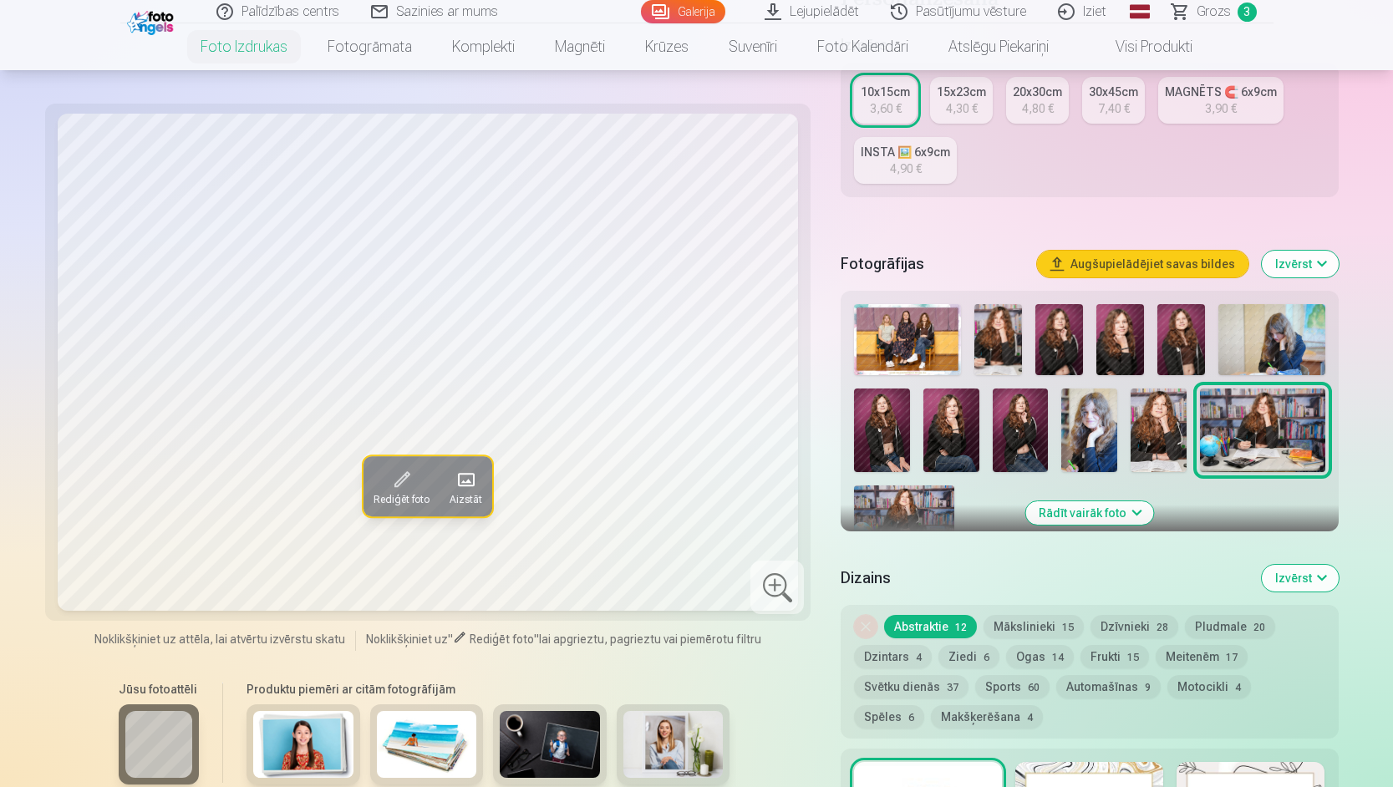
click at [922, 500] on img at bounding box center [904, 519] width 100 height 67
click at [1174, 429] on img at bounding box center [1159, 431] width 56 height 84
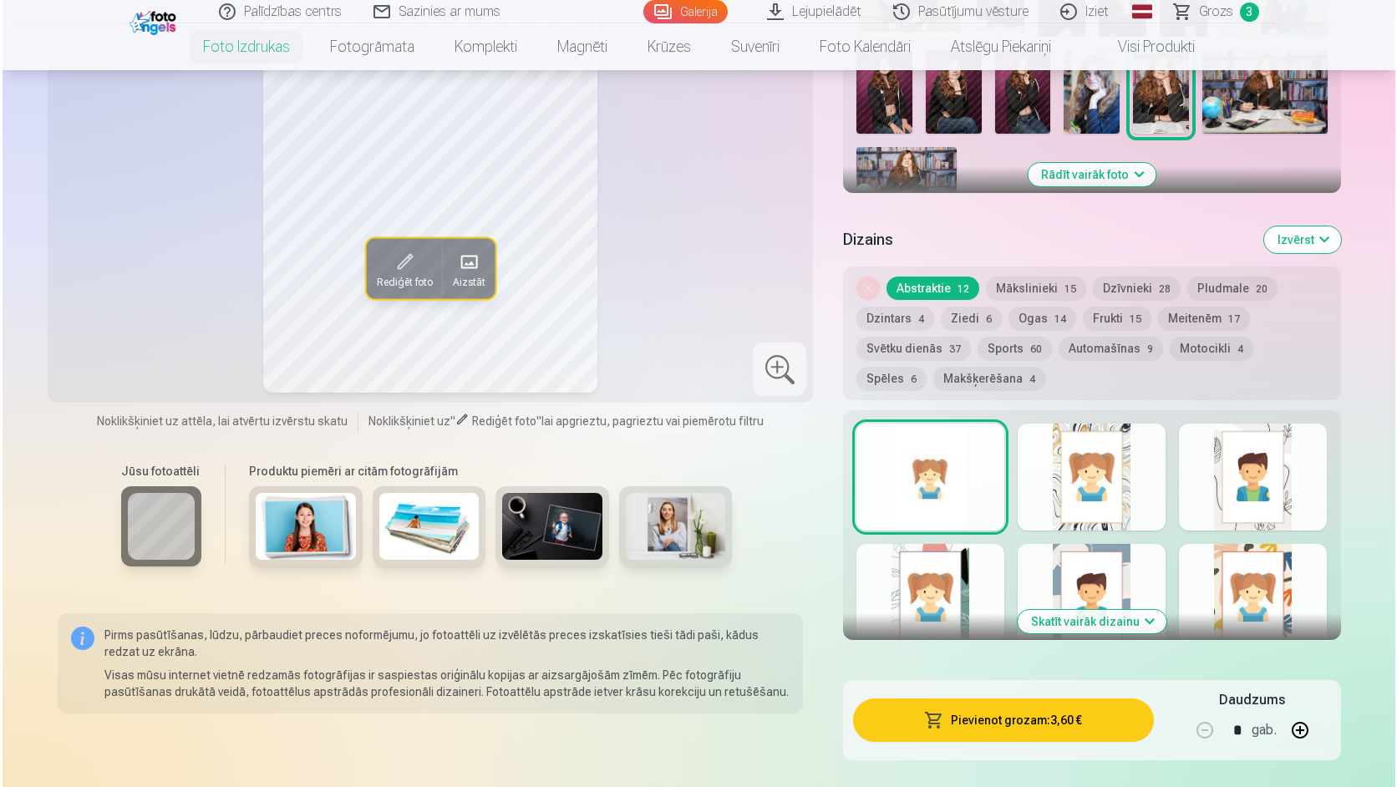
scroll to position [752, 0]
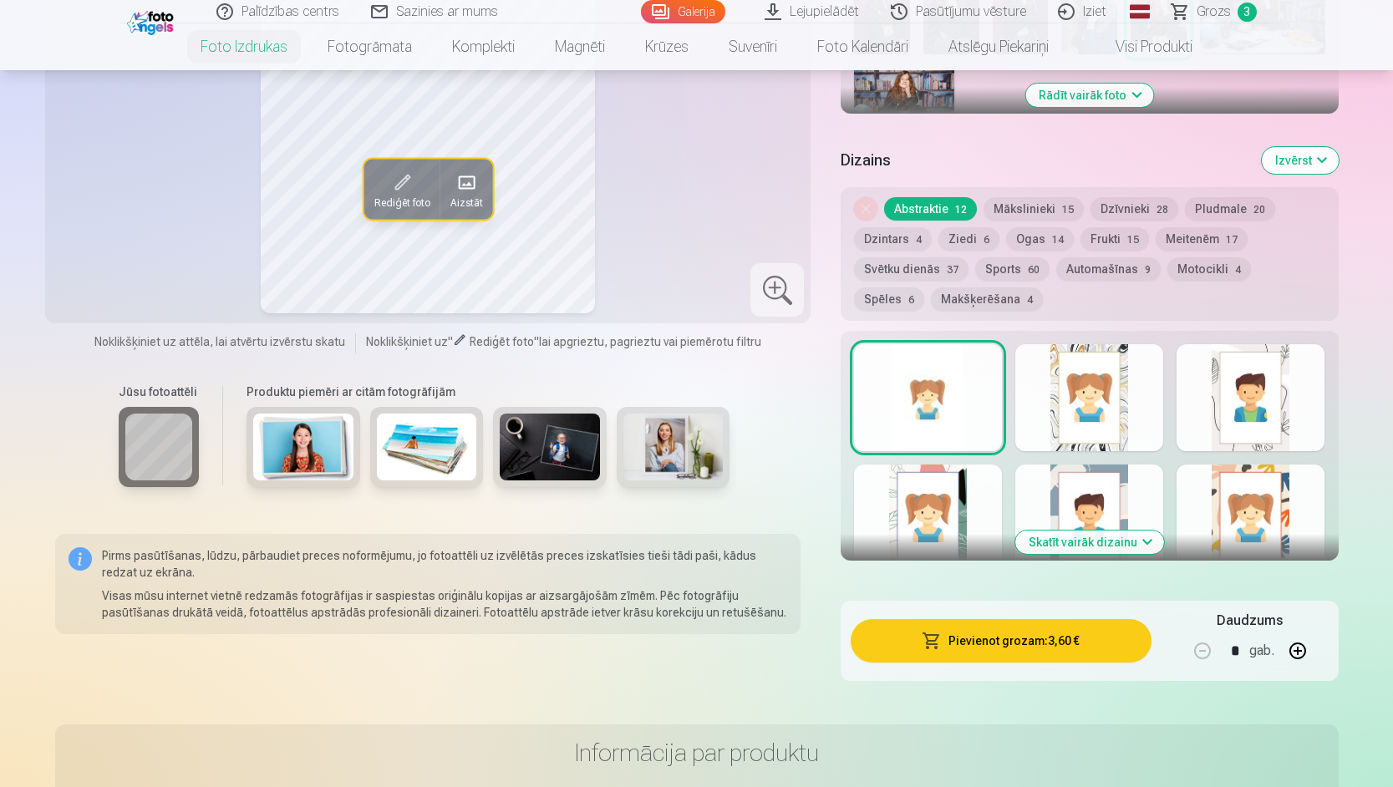
click at [1054, 637] on button "Pievienot grozam : 3,60 €" at bounding box center [1001, 640] width 300 height 43
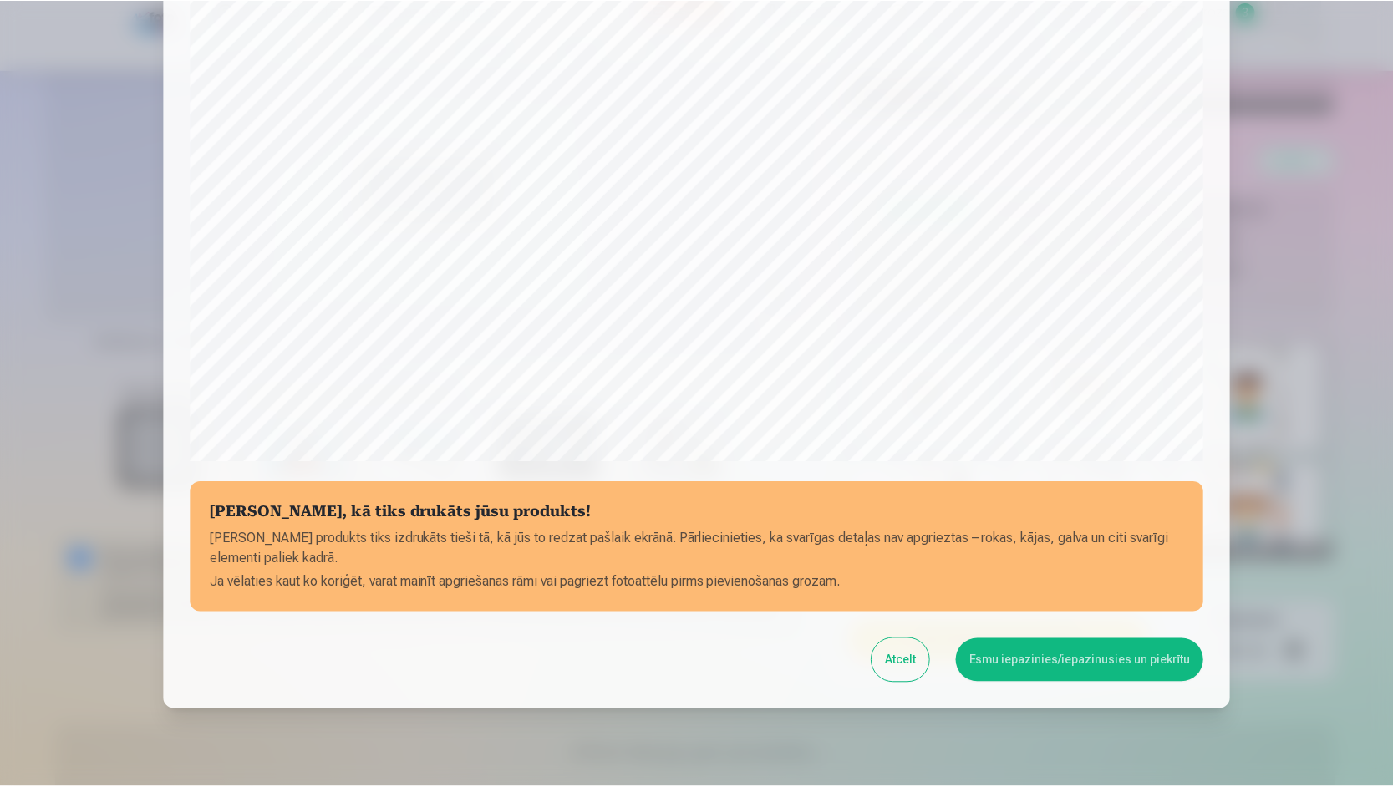
scroll to position [416, 0]
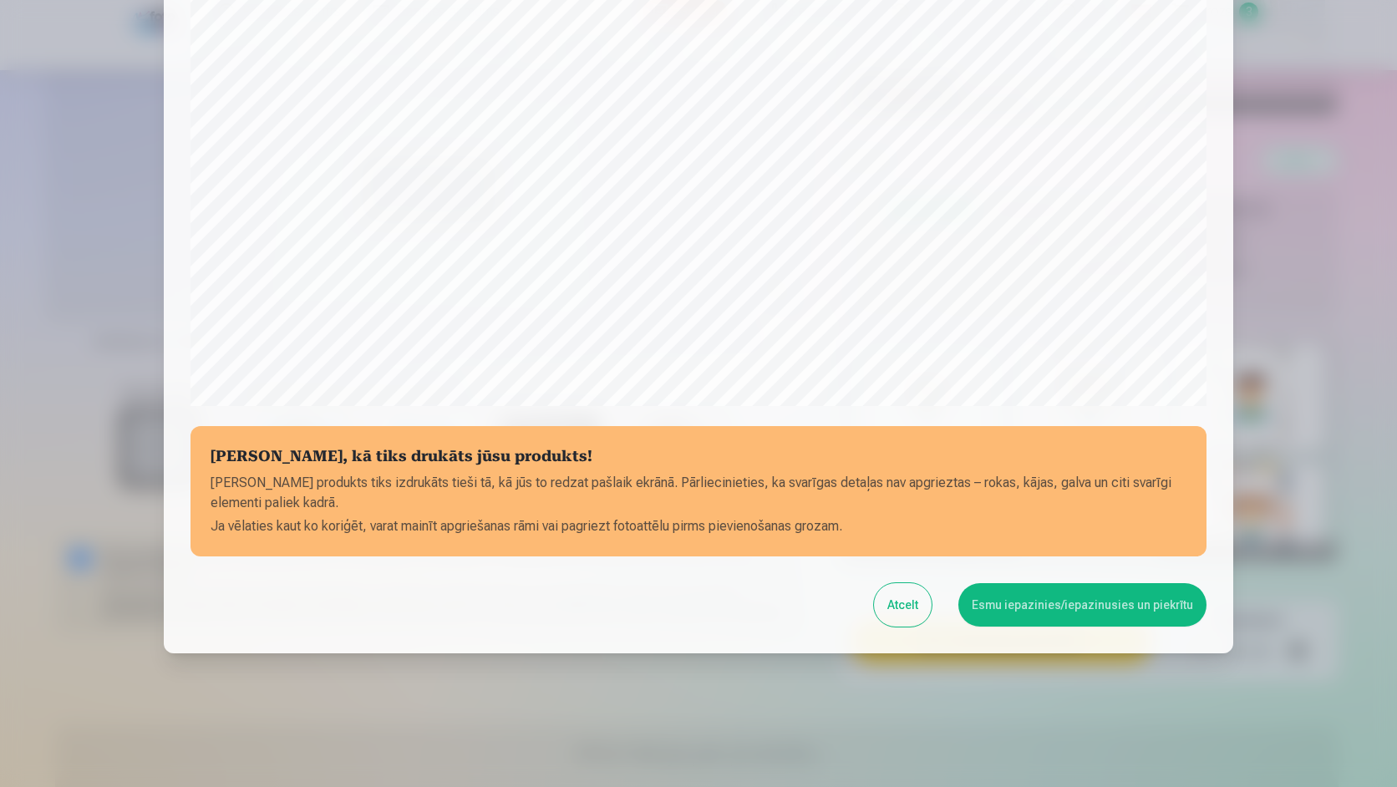
click at [1089, 606] on button "Esmu iepazinies/iepazinusies un piekrītu" at bounding box center [1083, 604] width 248 height 43
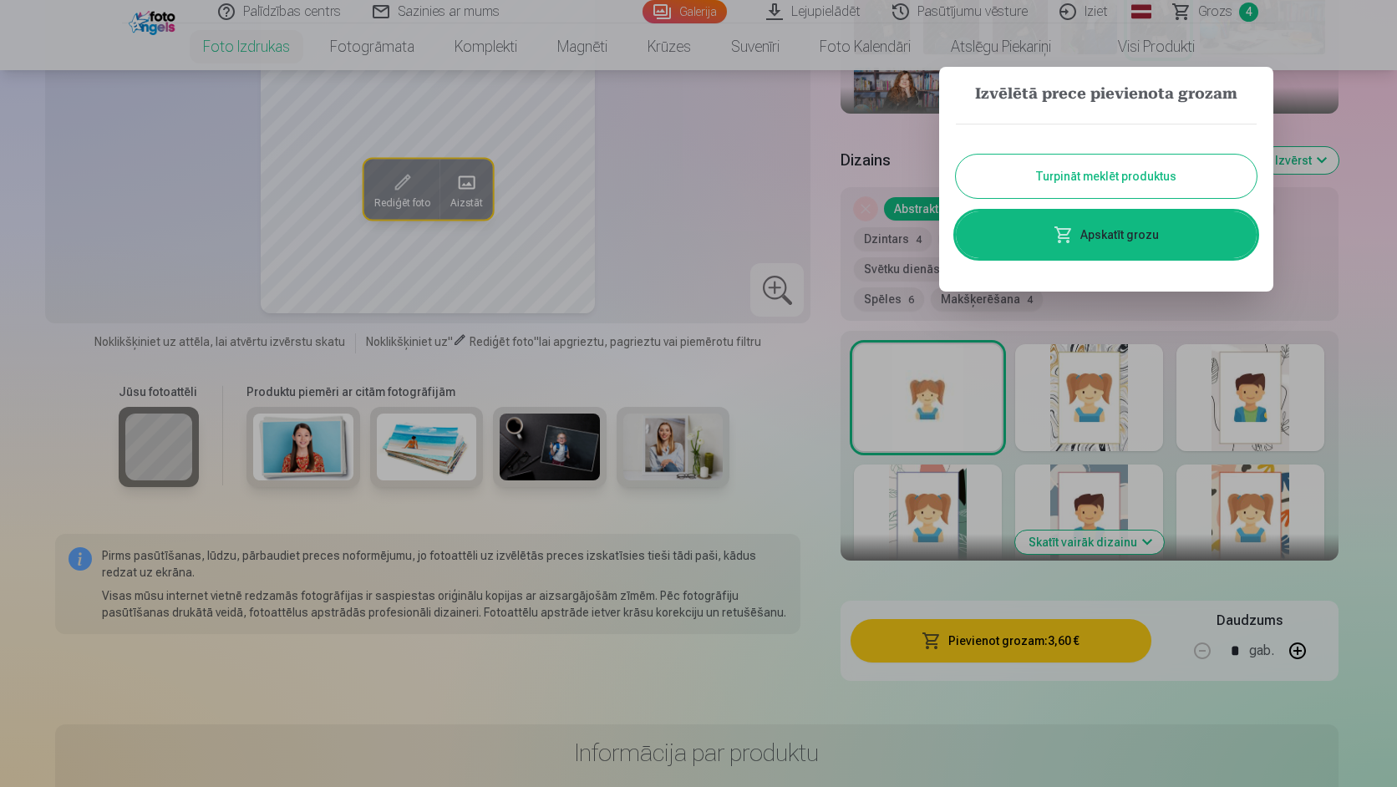
click at [1132, 243] on link "Apskatīt grozu" at bounding box center [1106, 234] width 301 height 47
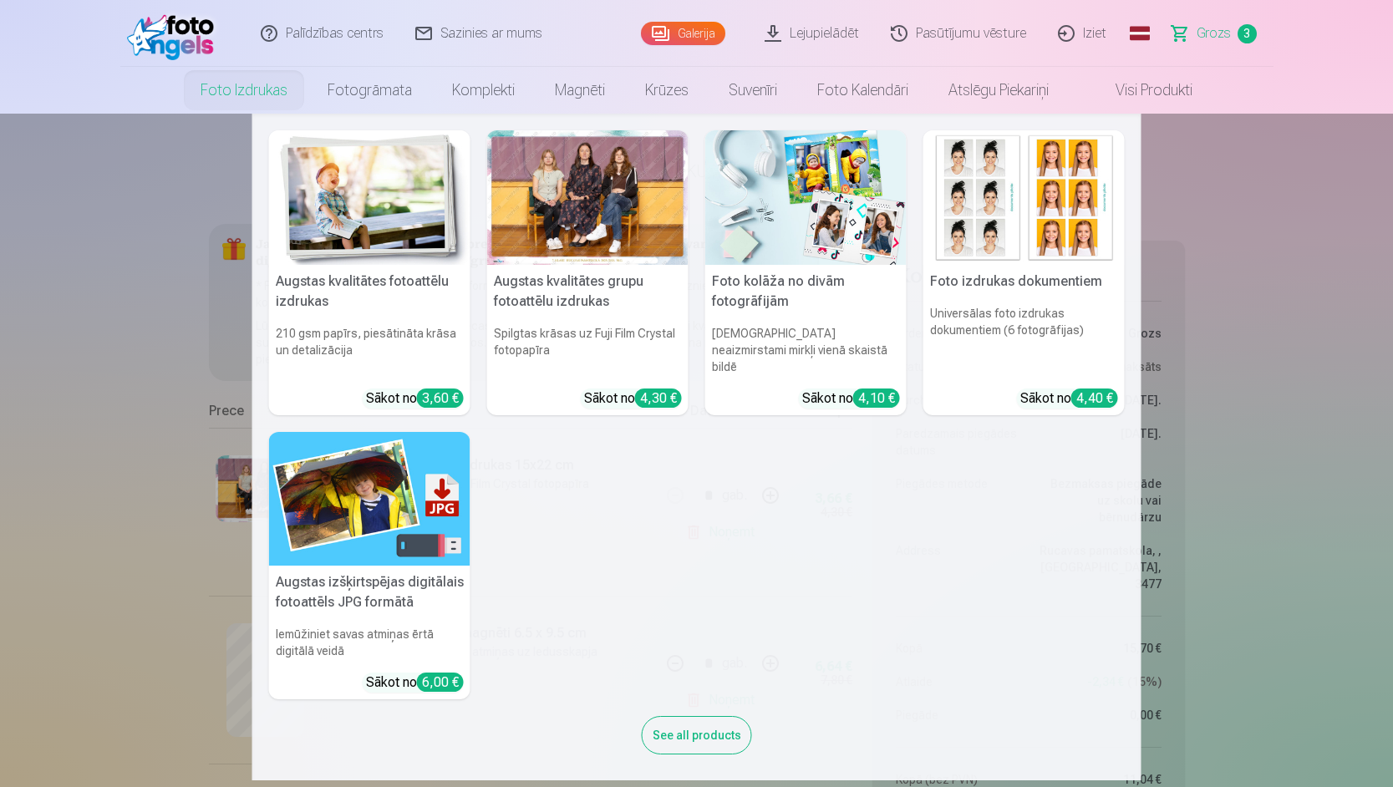
click at [361, 262] on img at bounding box center [369, 197] width 201 height 135
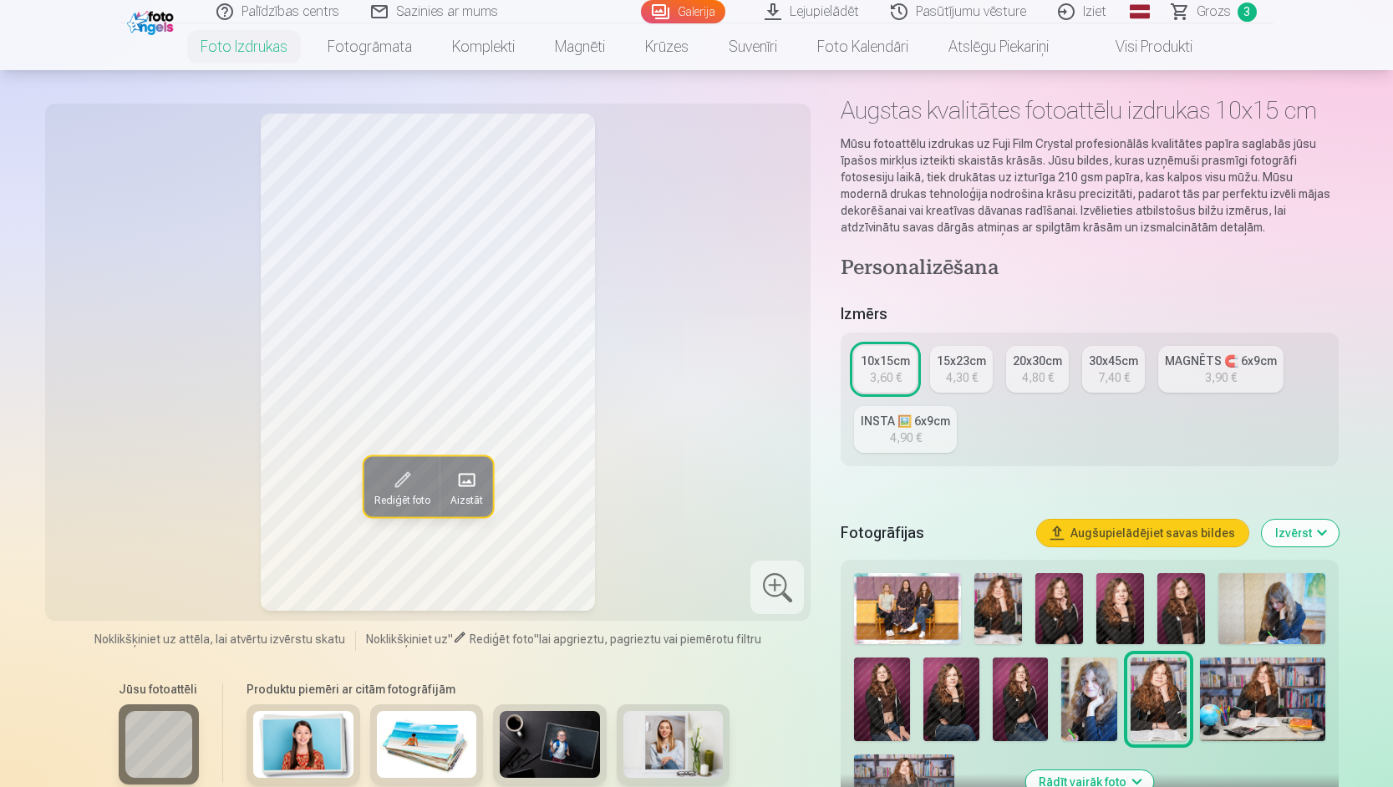
scroll to position [84, 0]
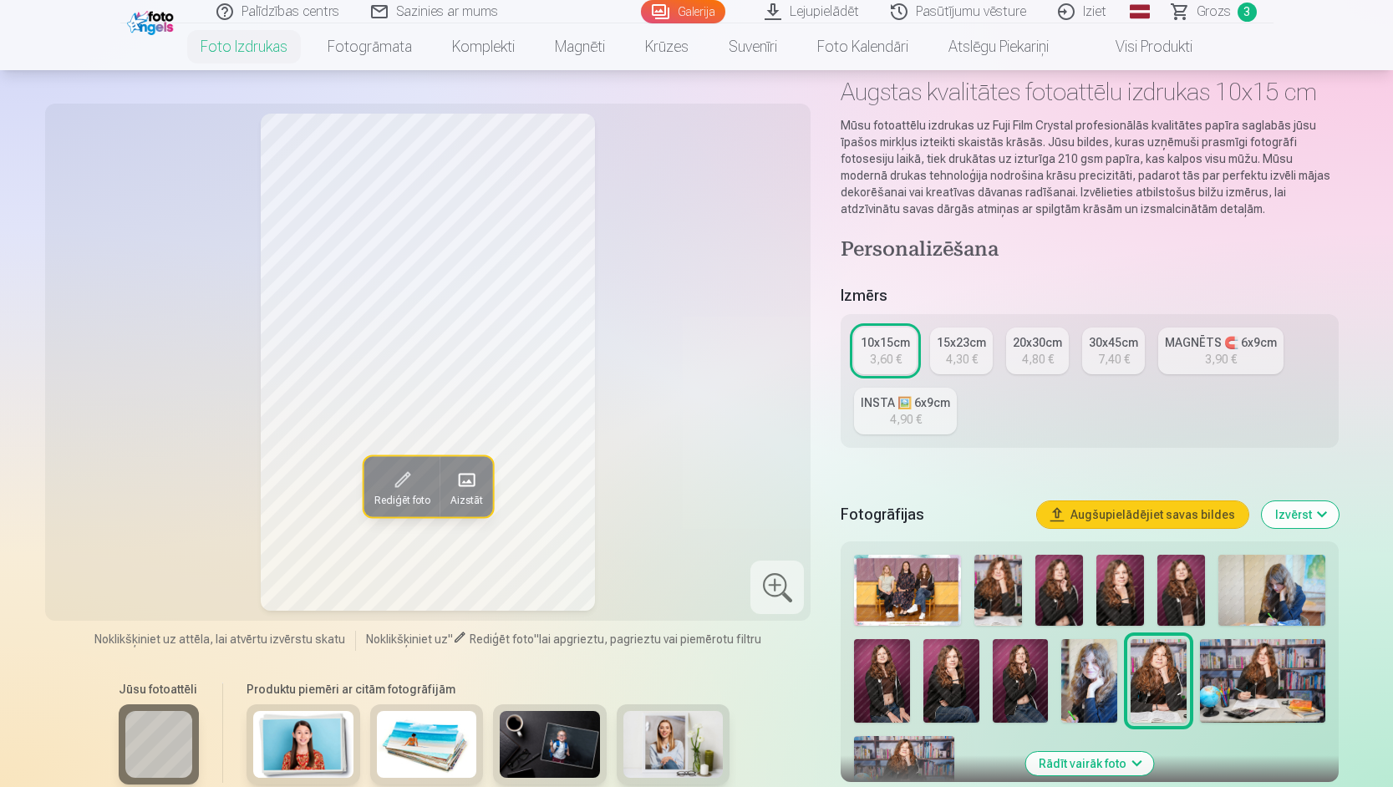
click at [1279, 688] on img at bounding box center [1262, 681] width 125 height 84
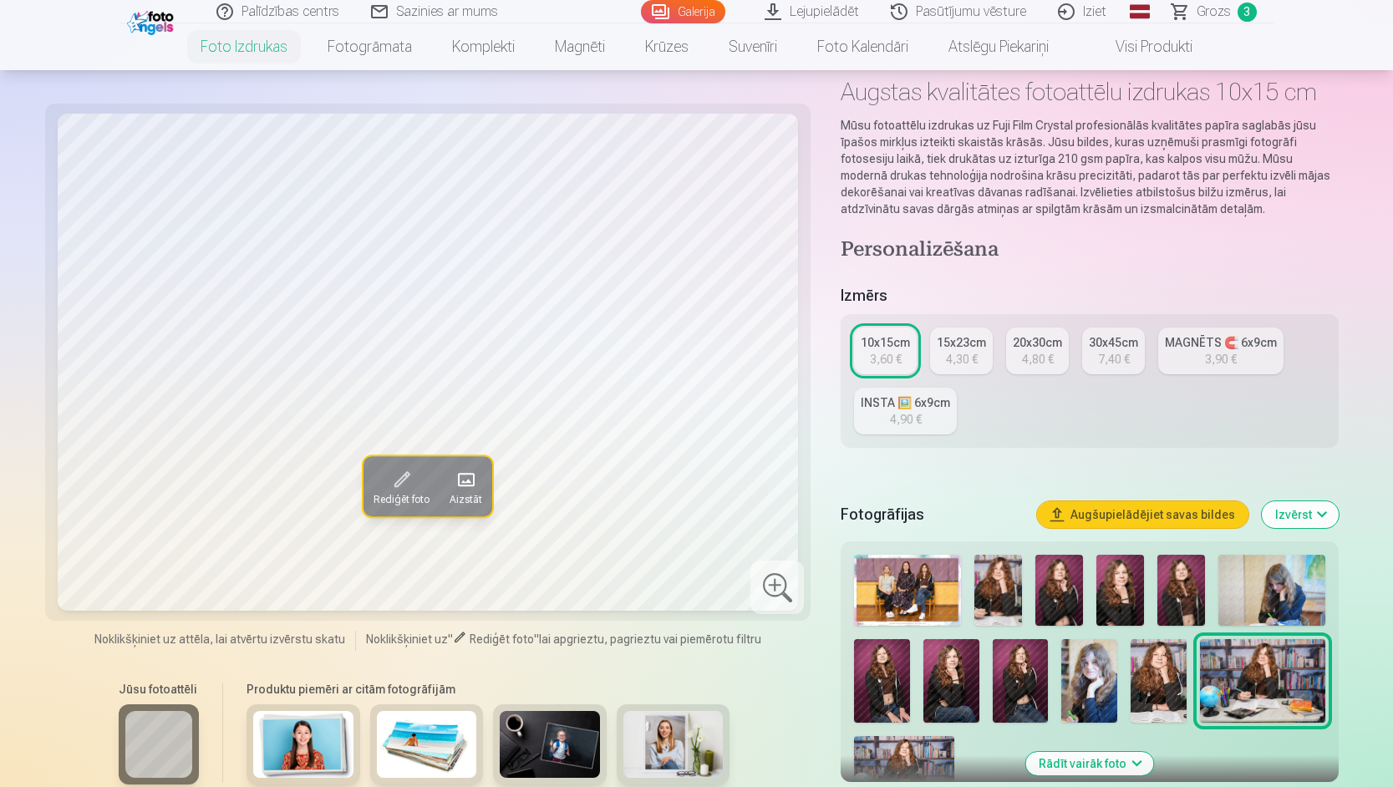
click at [908, 760] on img at bounding box center [904, 769] width 100 height 67
click at [1289, 679] on img at bounding box center [1262, 681] width 125 height 84
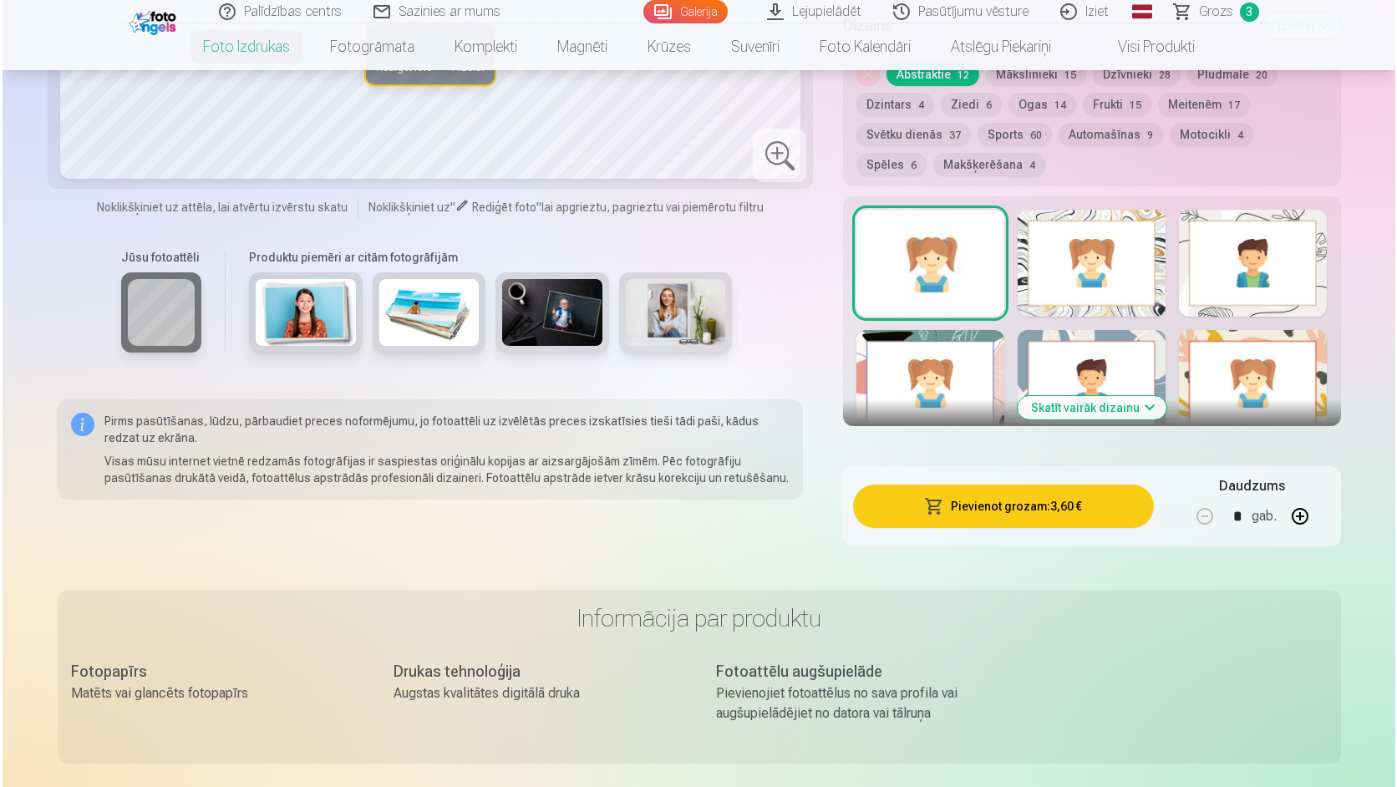
scroll to position [919, 0]
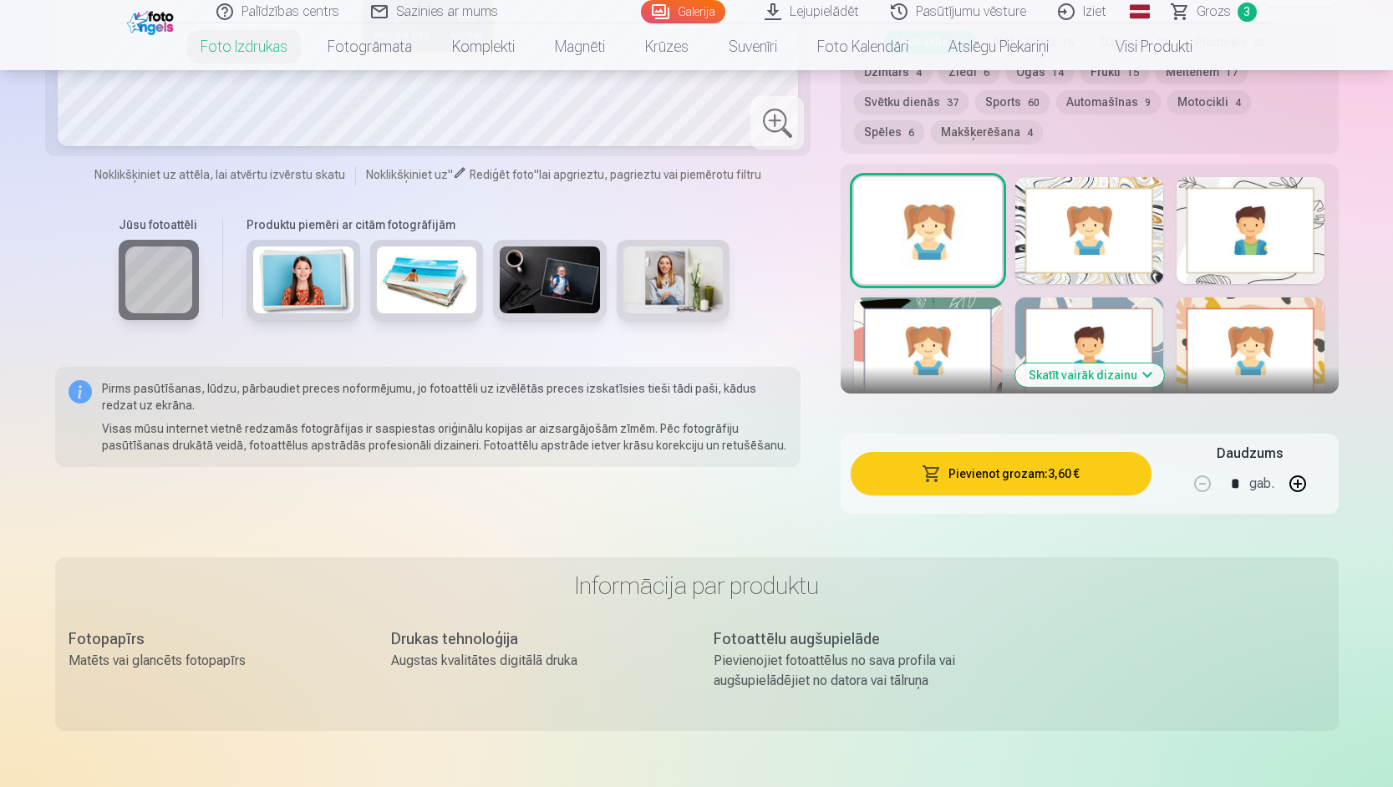
click at [983, 474] on button "Pievienot grozam : 3,60 €" at bounding box center [1001, 473] width 300 height 43
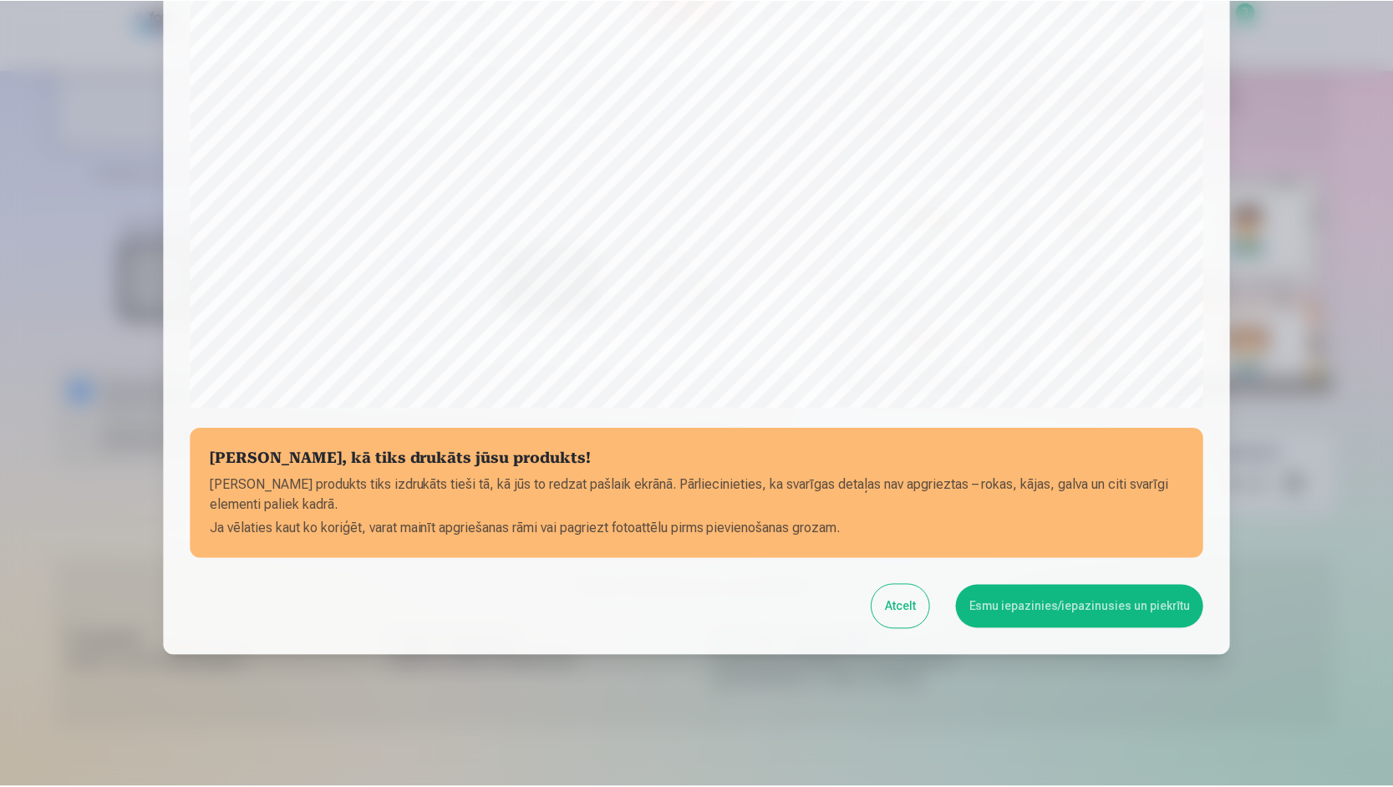
scroll to position [416, 0]
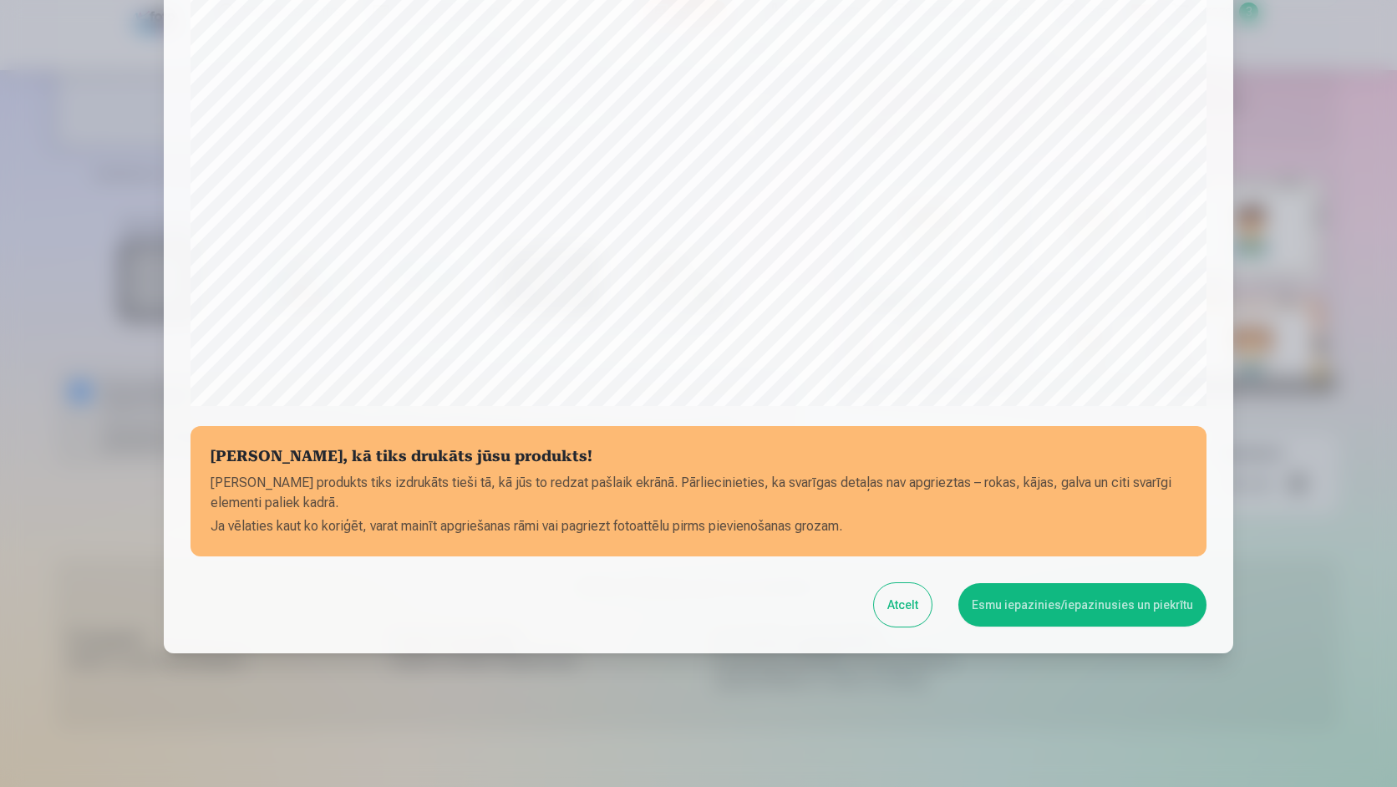
click at [1126, 608] on button "Esmu iepazinies/iepazinusies un piekrītu" at bounding box center [1083, 604] width 248 height 43
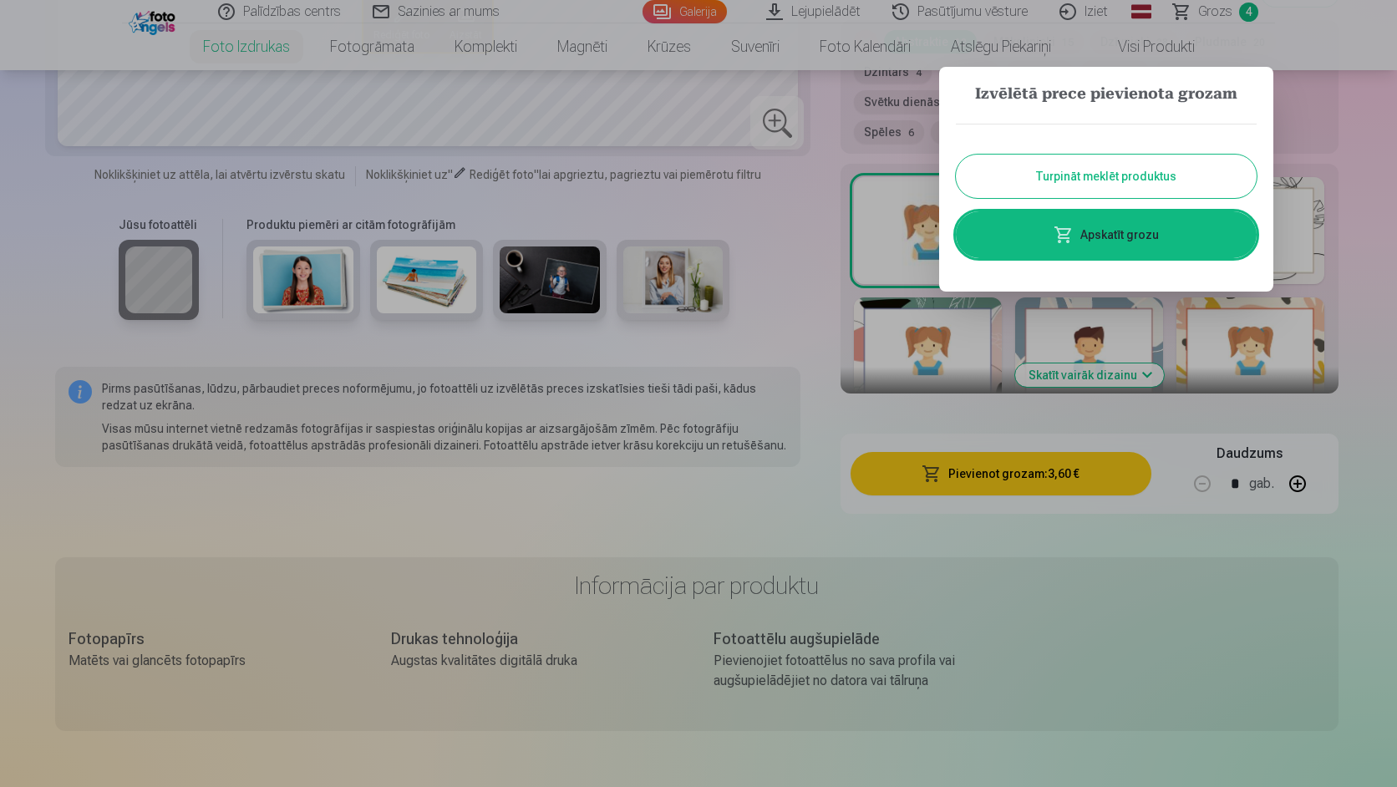
click at [1145, 236] on link "Apskatīt grozu" at bounding box center [1106, 234] width 301 height 47
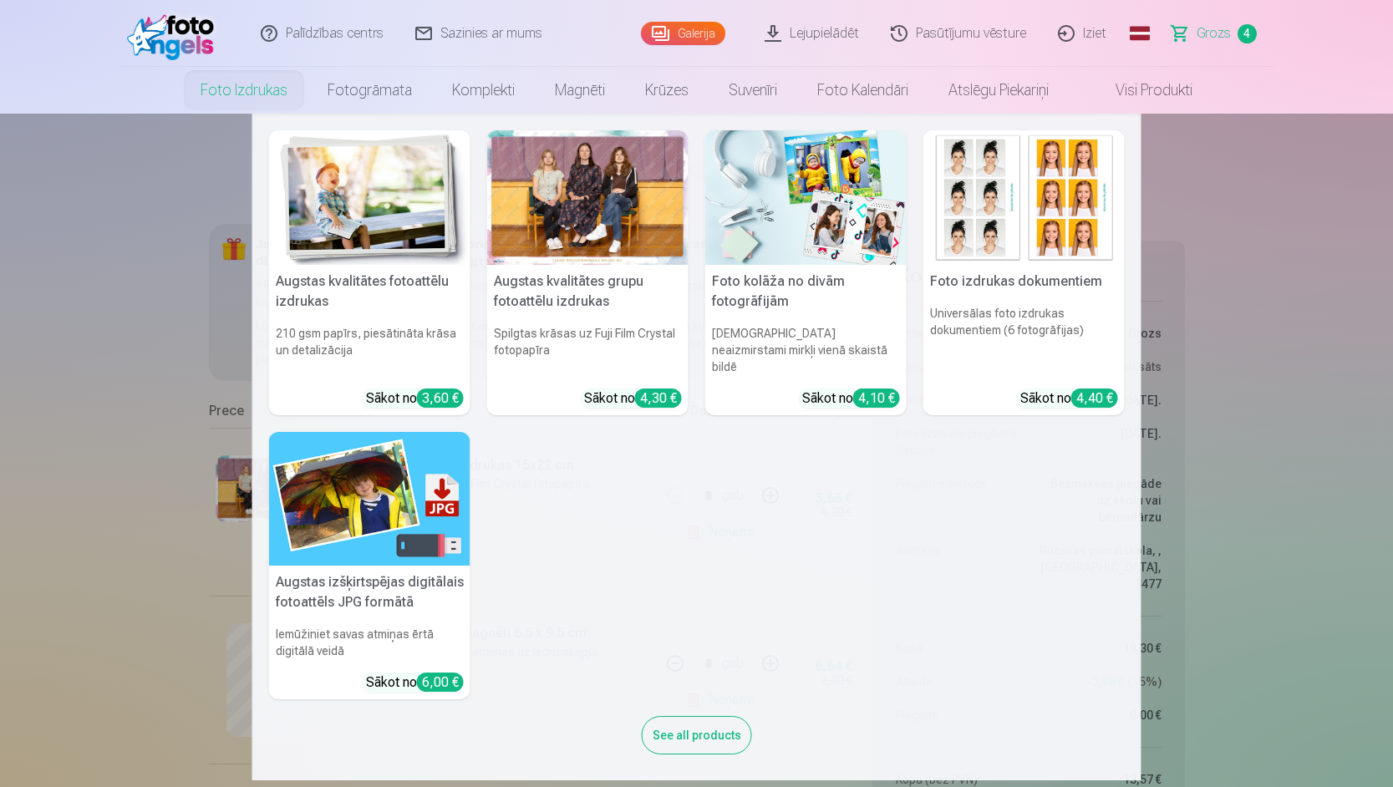
click at [242, 94] on link "Foto izdrukas" at bounding box center [244, 90] width 127 height 47
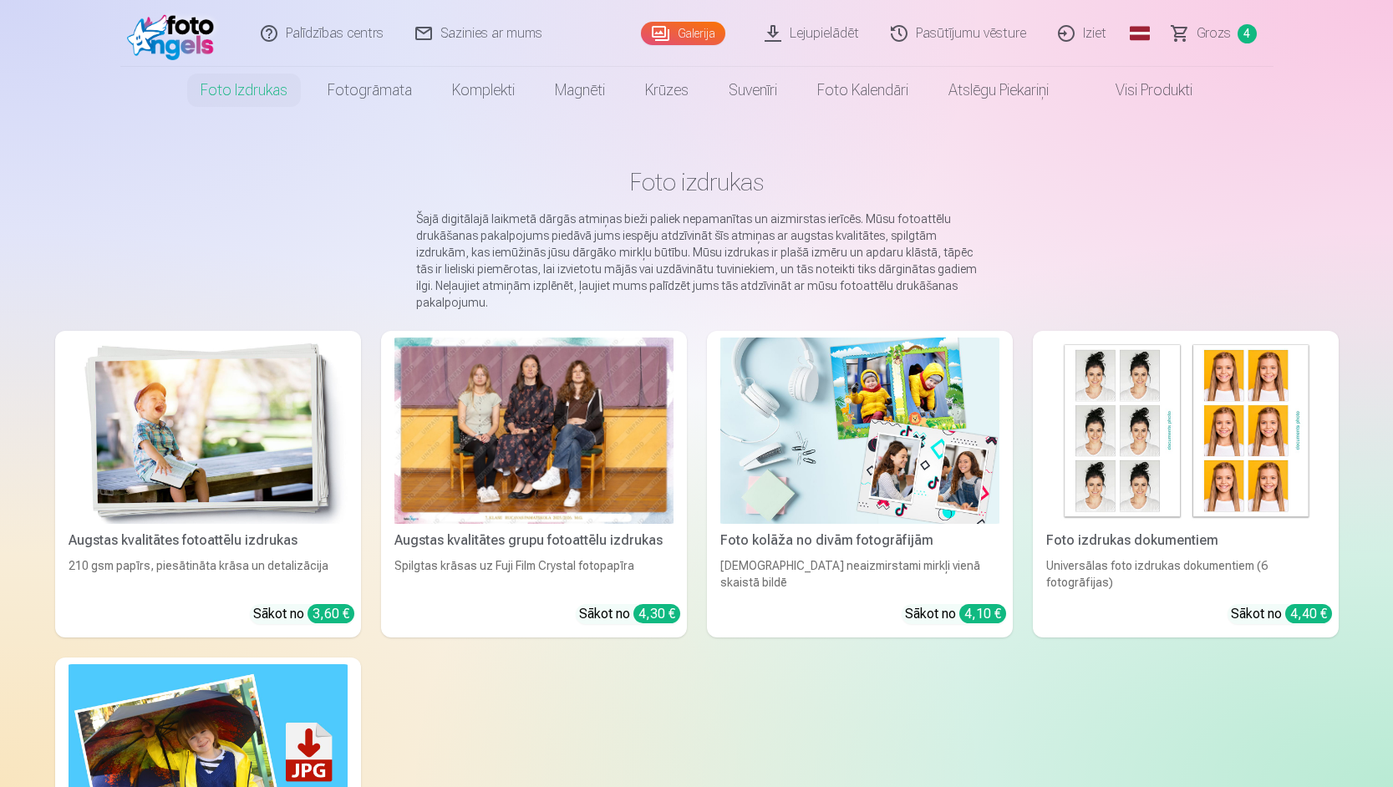
click at [282, 422] on img at bounding box center [208, 431] width 279 height 186
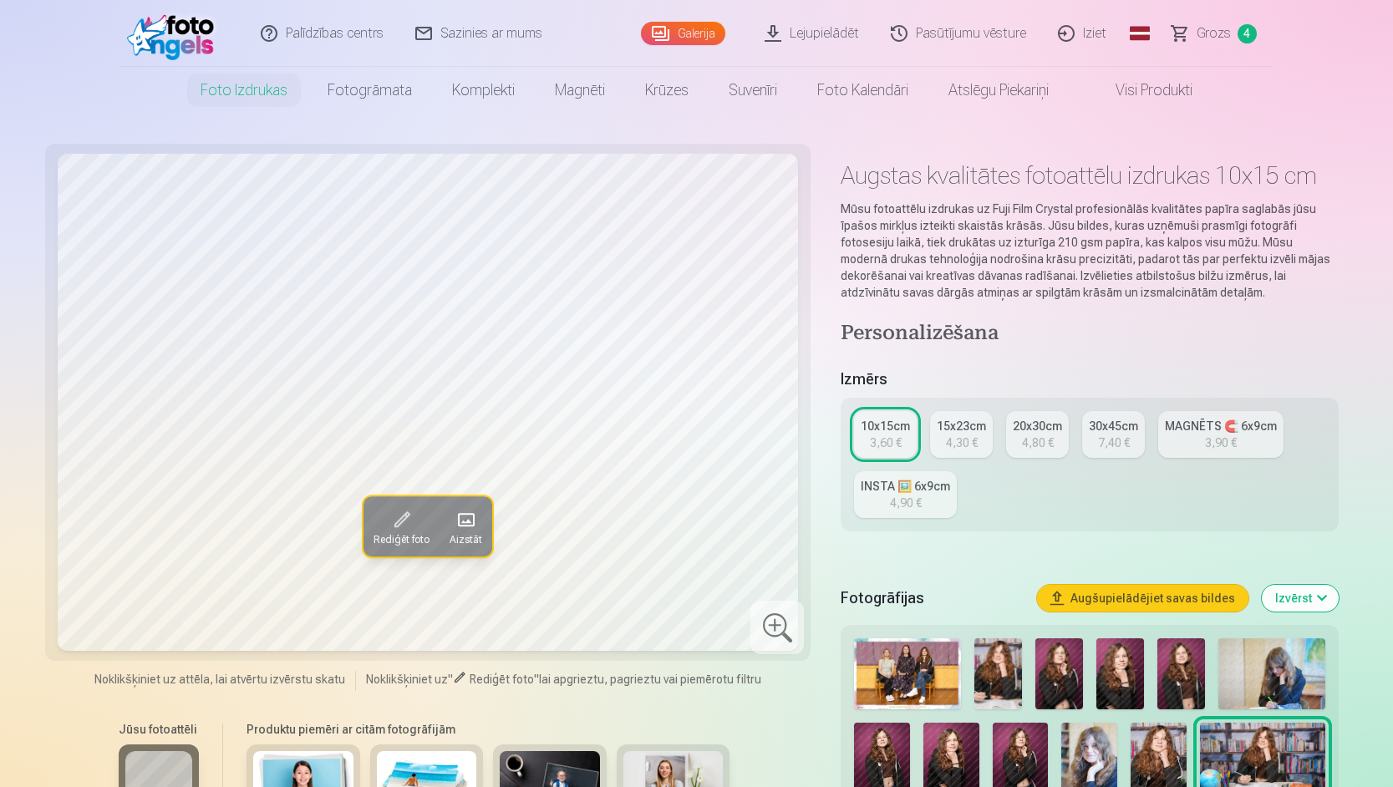
click at [1178, 603] on button "Augšupielādējiet savas bildes" at bounding box center [1142, 598] width 211 height 27
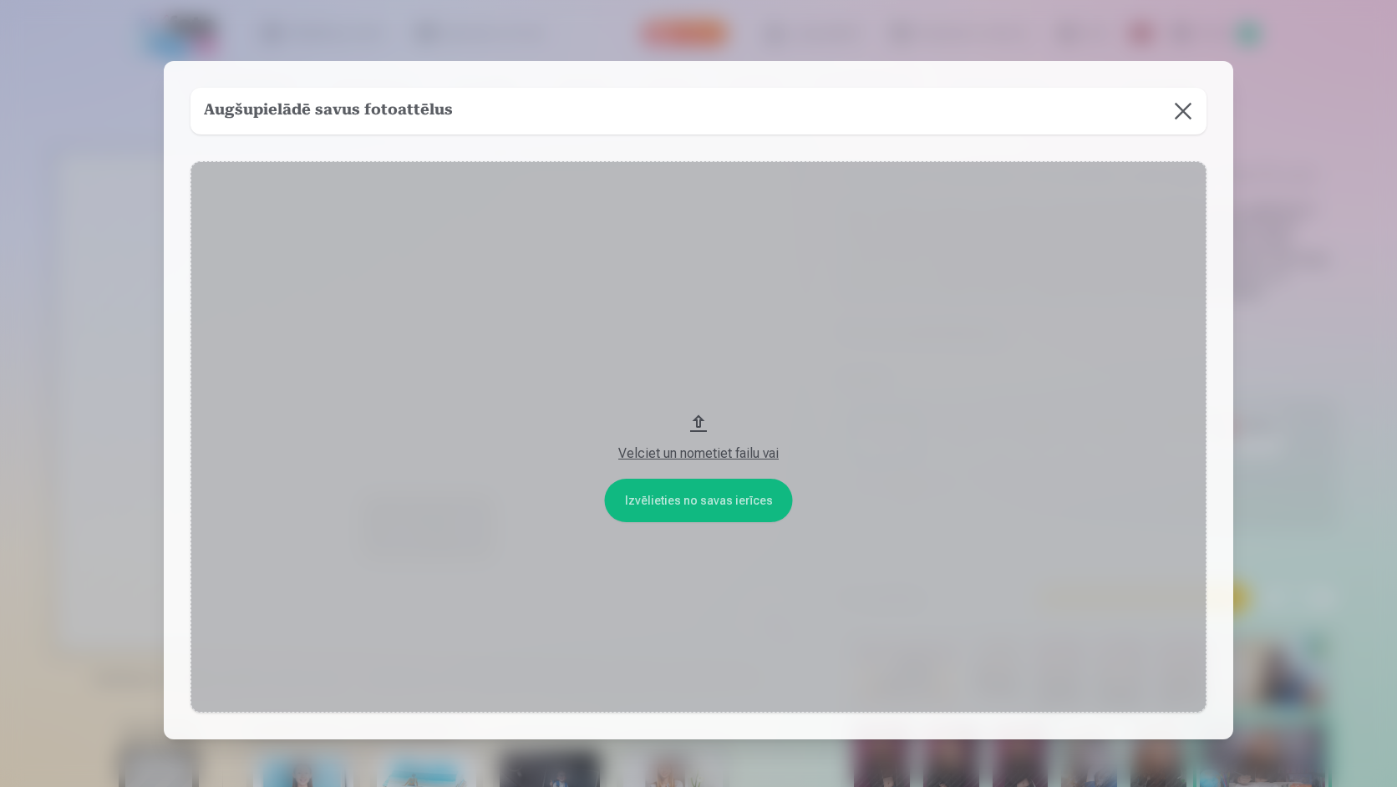
click at [1183, 105] on button at bounding box center [1183, 111] width 47 height 47
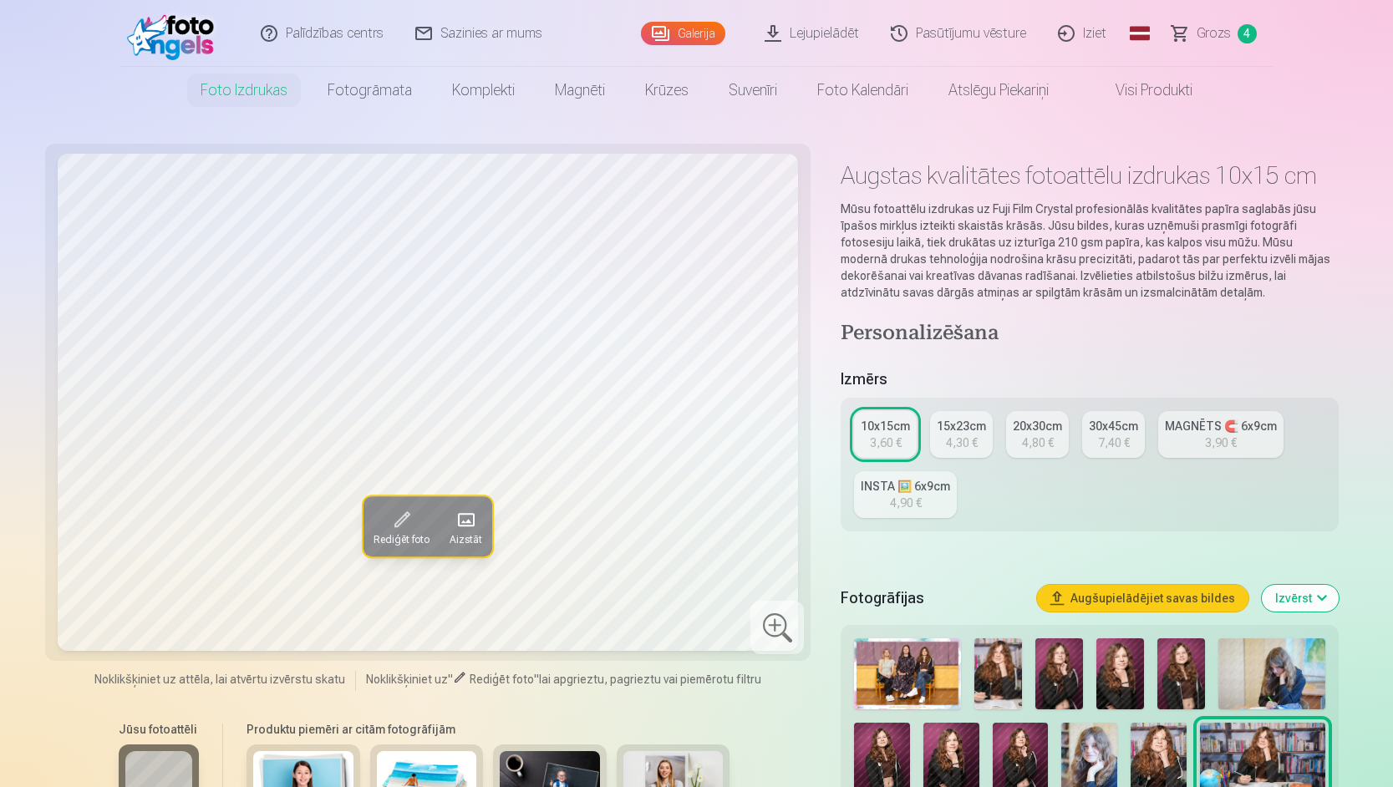
click at [1209, 38] on span "Grozs" at bounding box center [1214, 33] width 34 height 20
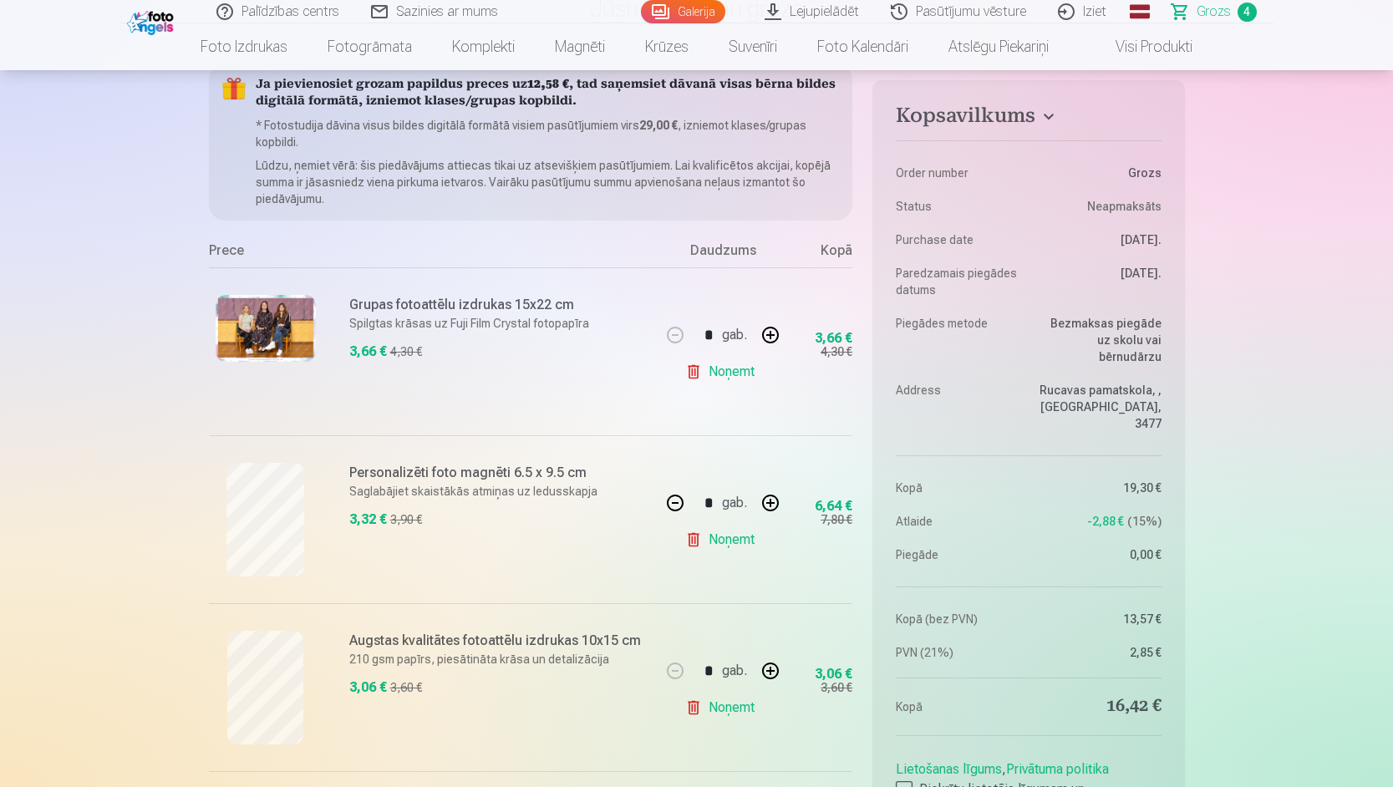
scroll to position [167, 0]
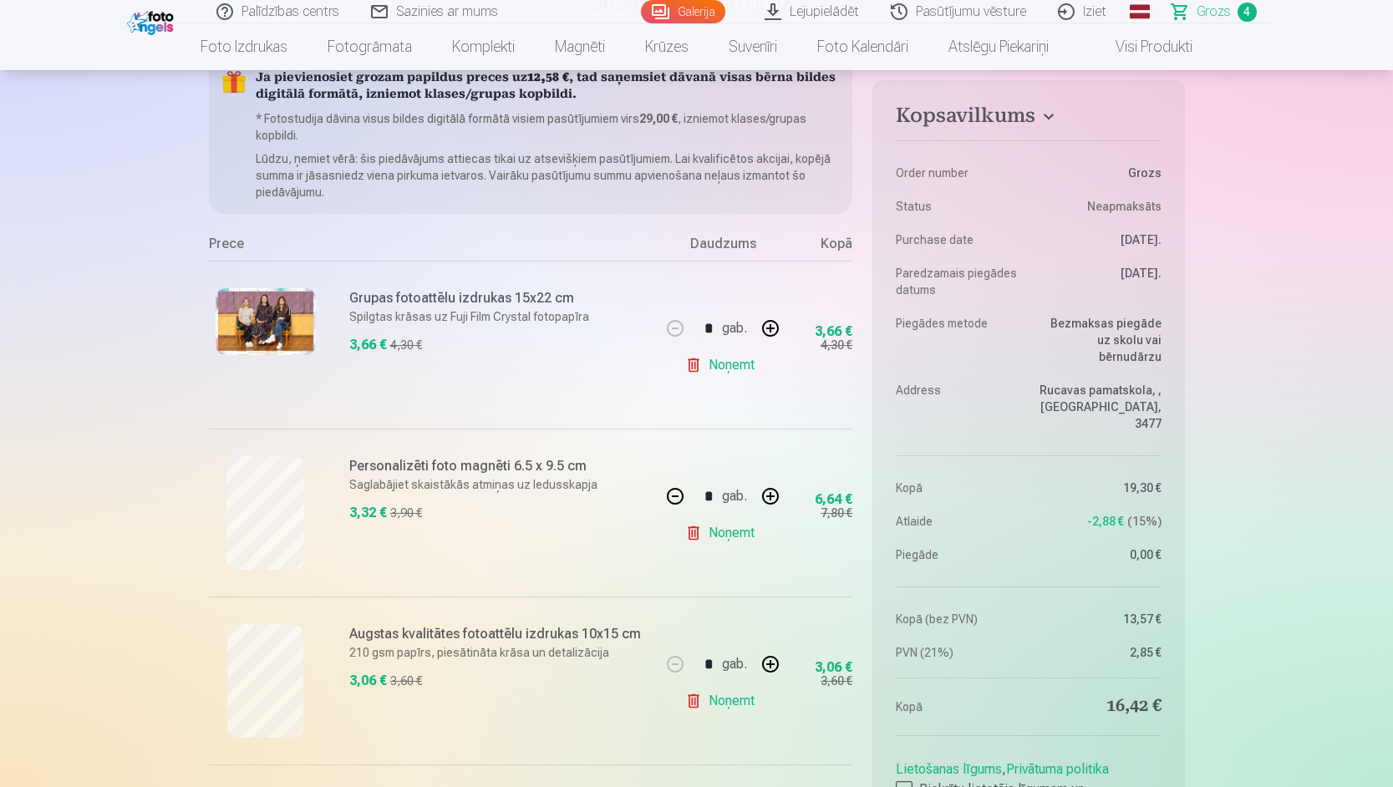
click at [743, 525] on link "Noņemt" at bounding box center [723, 532] width 76 height 33
type input "*"
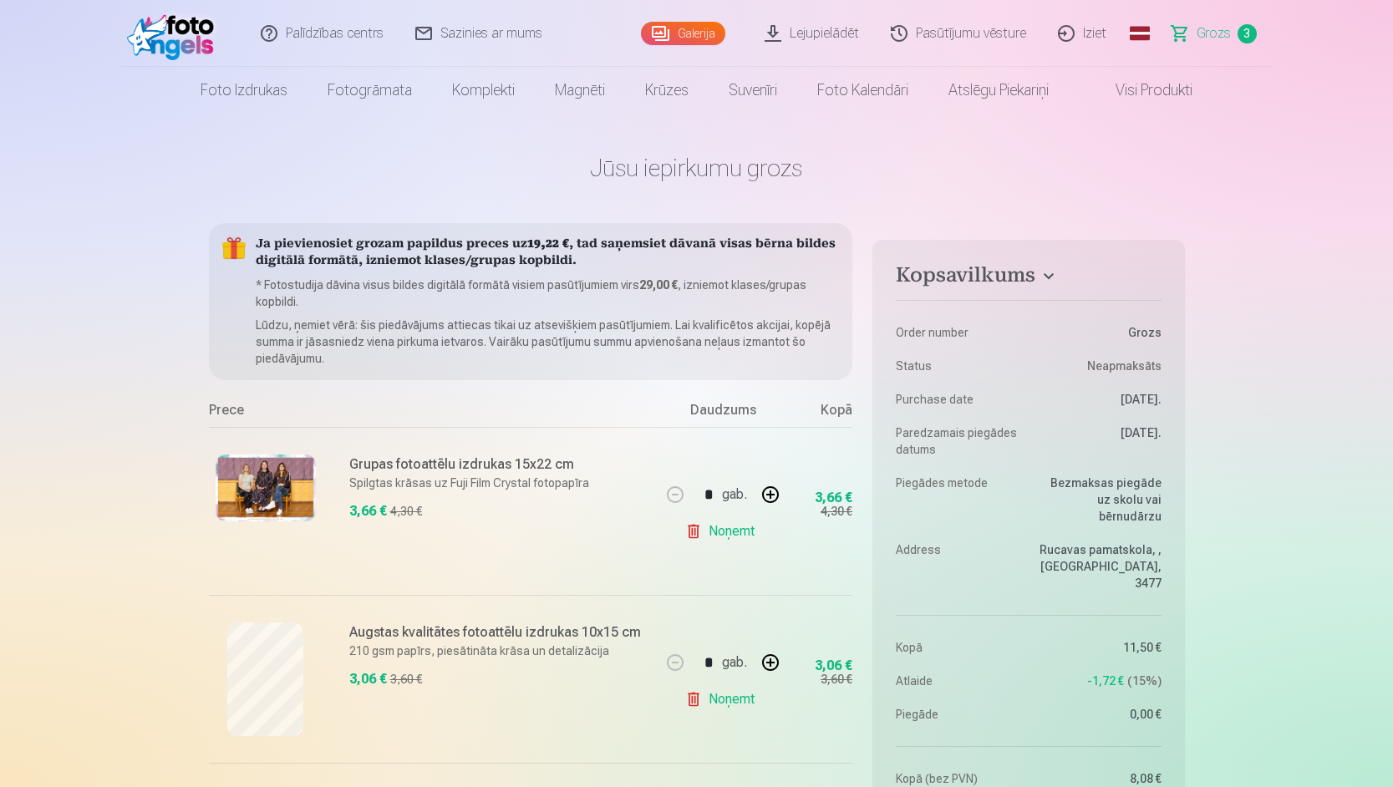
scroll to position [0, 0]
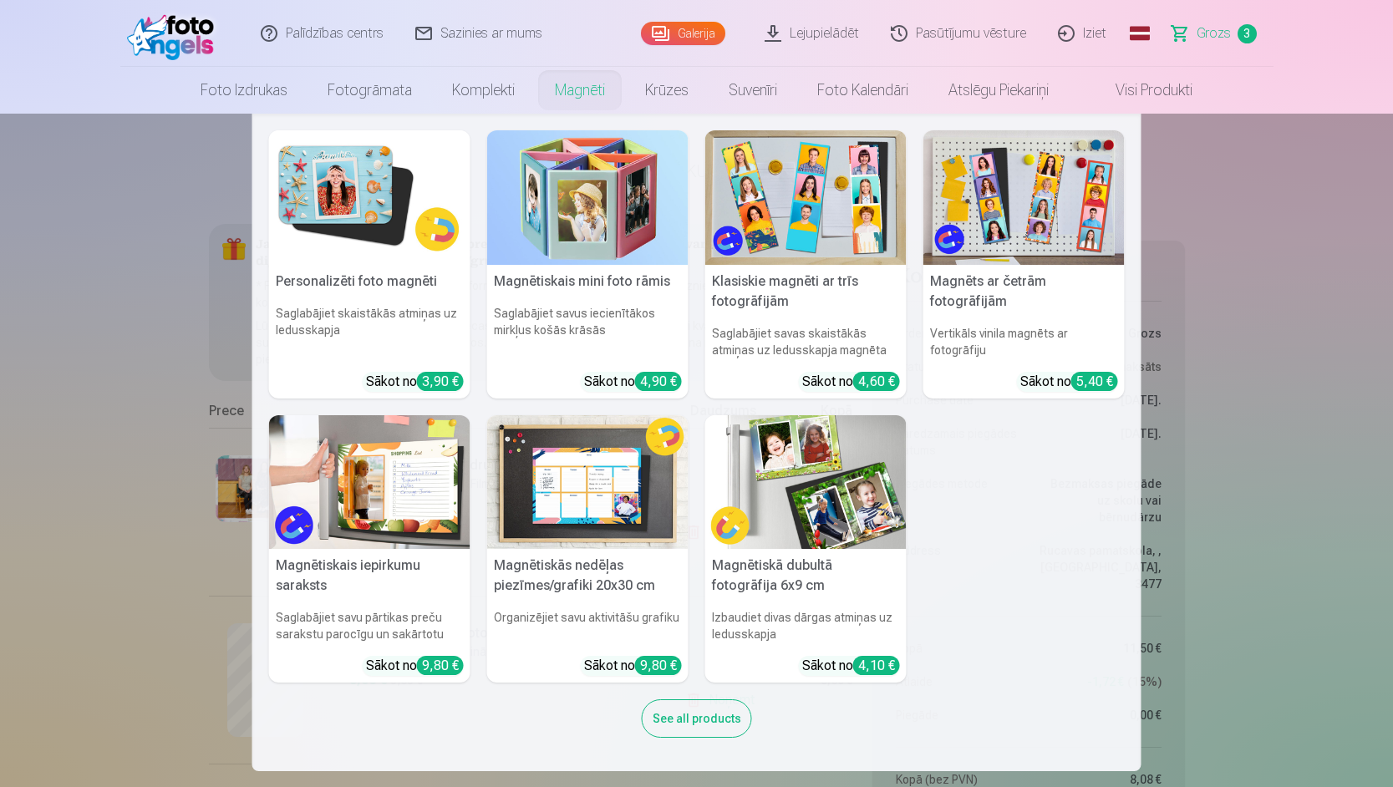
click at [401, 211] on img at bounding box center [369, 197] width 201 height 135
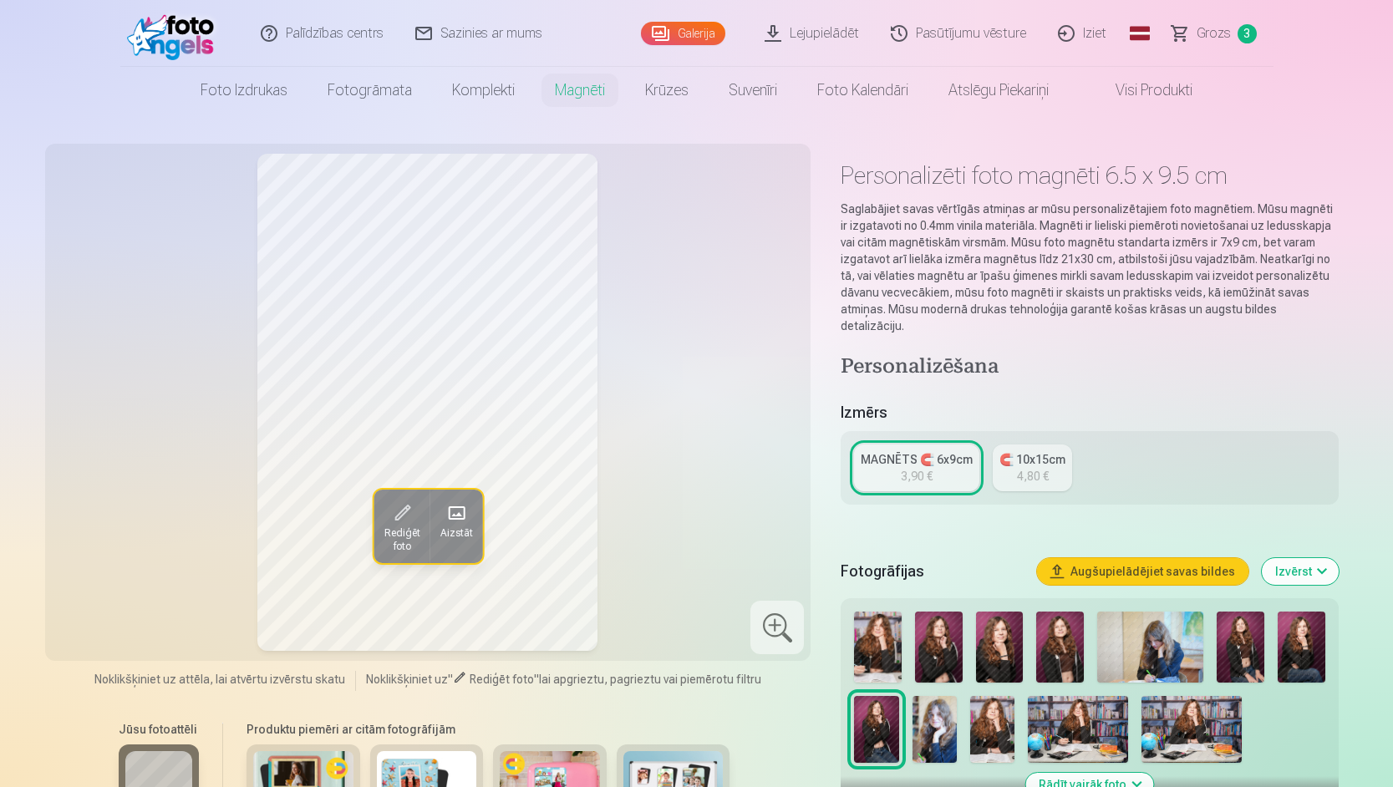
click at [1000, 631] on img at bounding box center [1000, 647] width 48 height 71
click at [1312, 640] on img at bounding box center [1302, 647] width 48 height 71
click at [1005, 629] on img at bounding box center [1000, 647] width 48 height 71
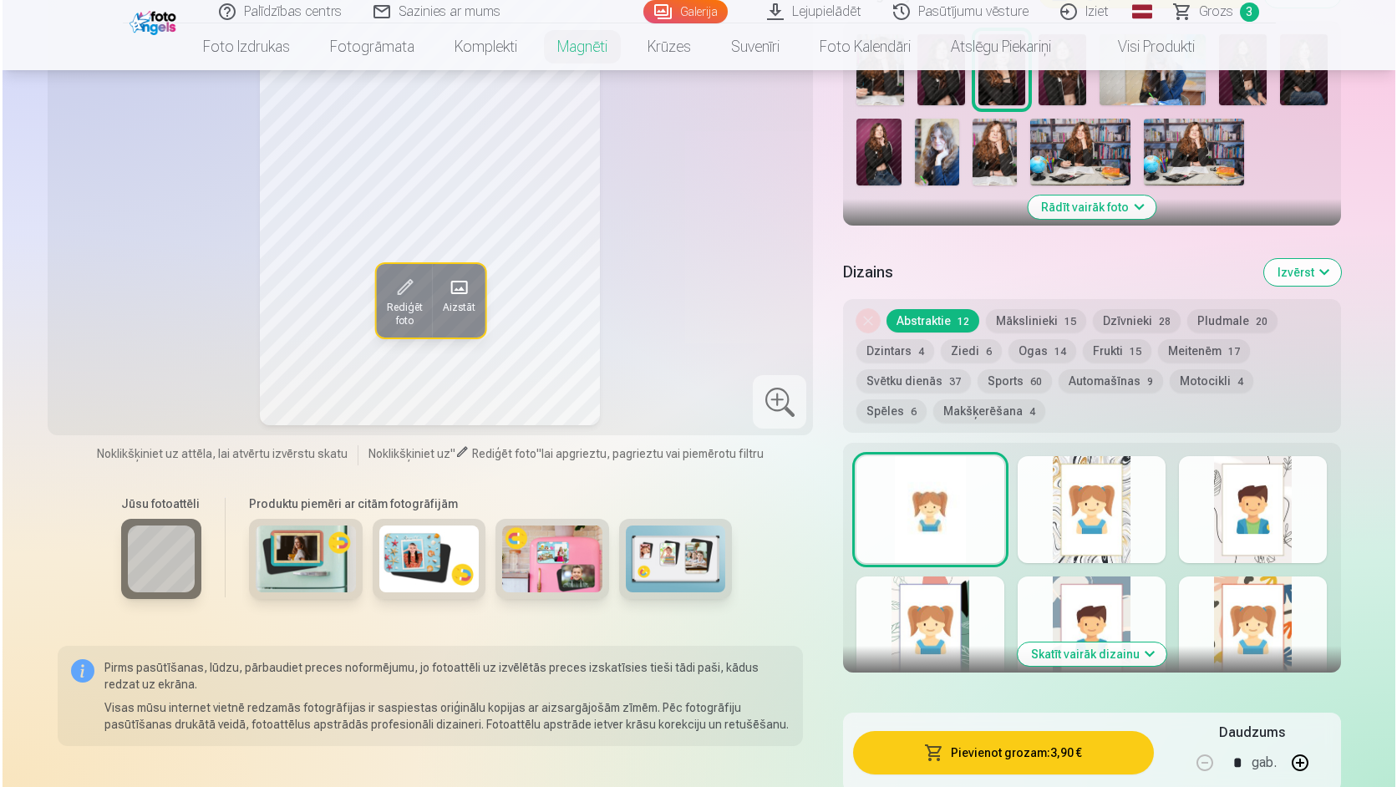
scroll to position [836, 0]
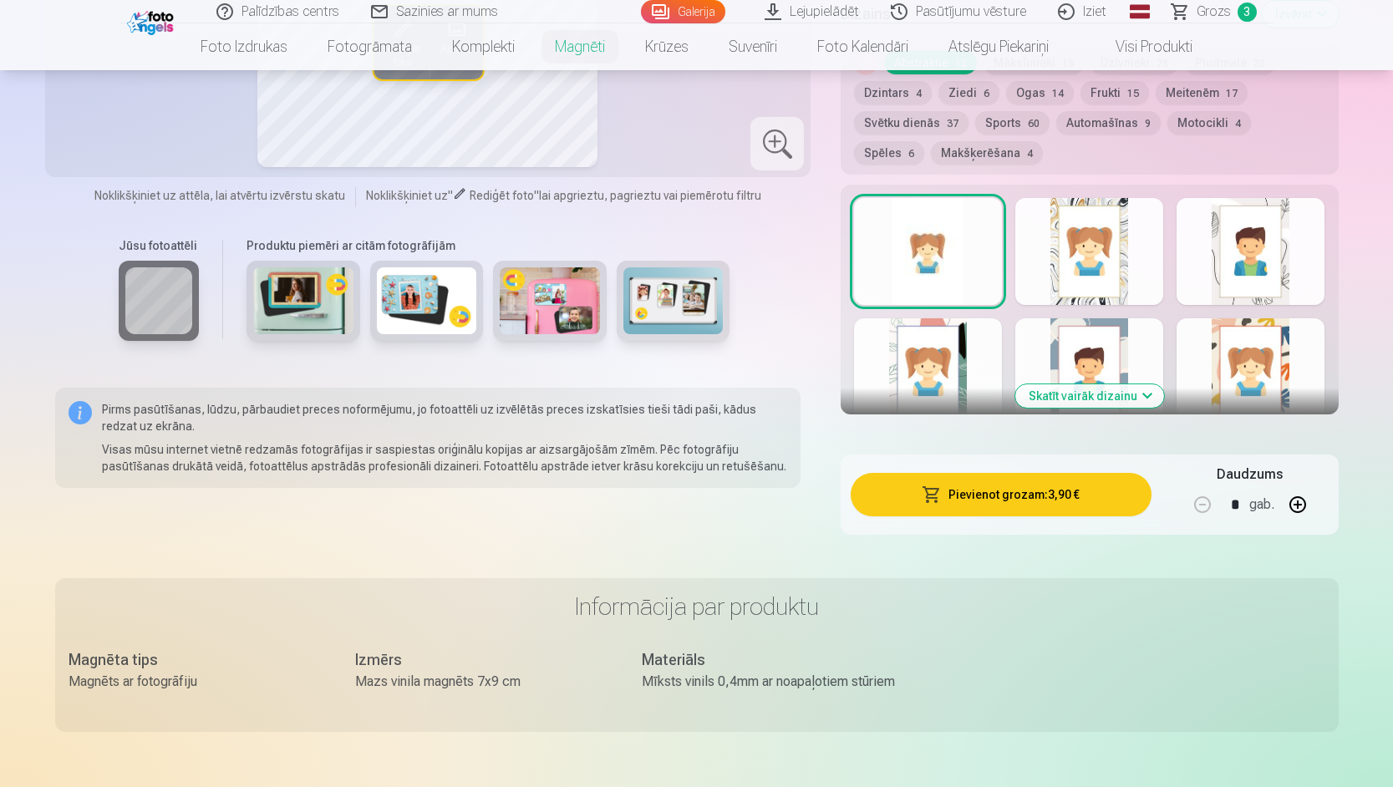
click at [973, 481] on button "Pievienot grozam : 3,90 €" at bounding box center [1001, 494] width 300 height 43
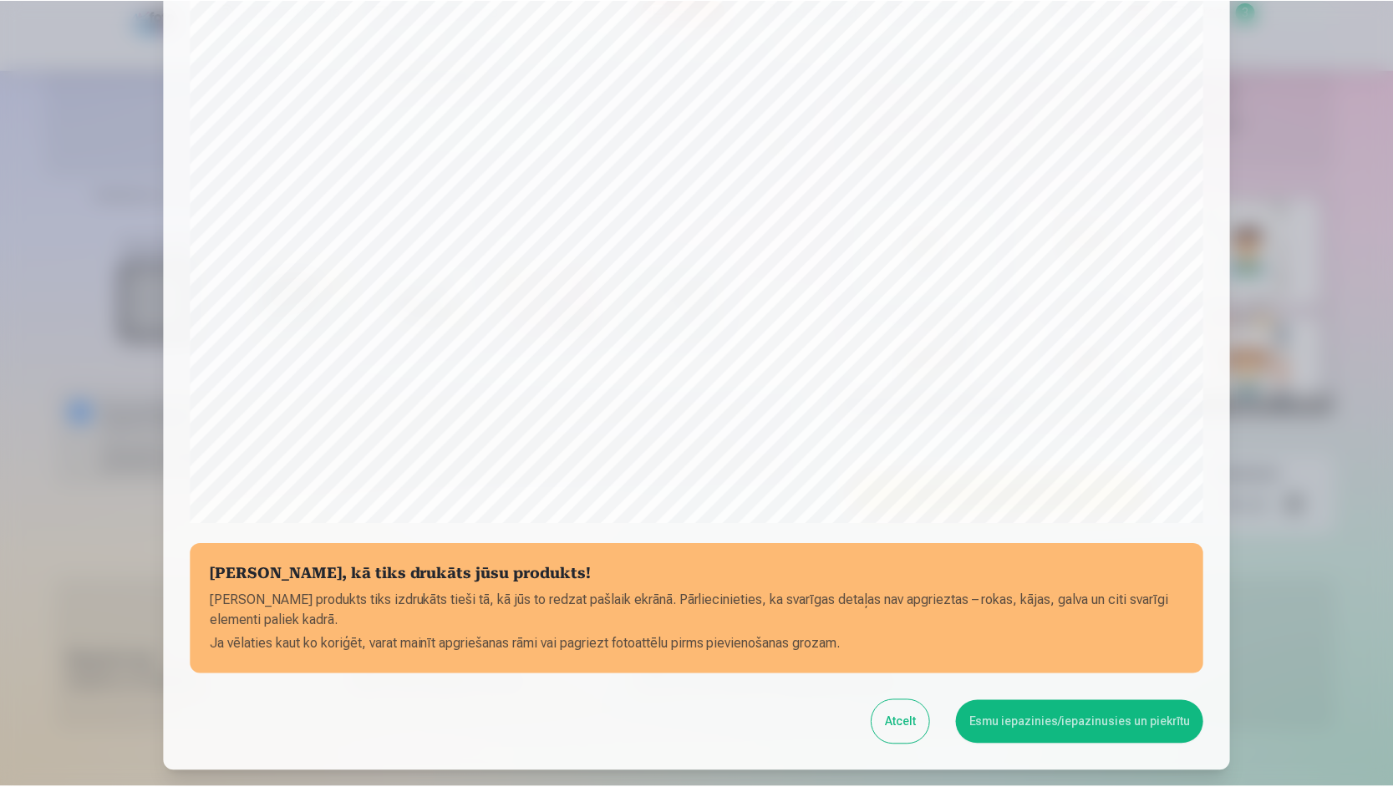
scroll to position [416, 0]
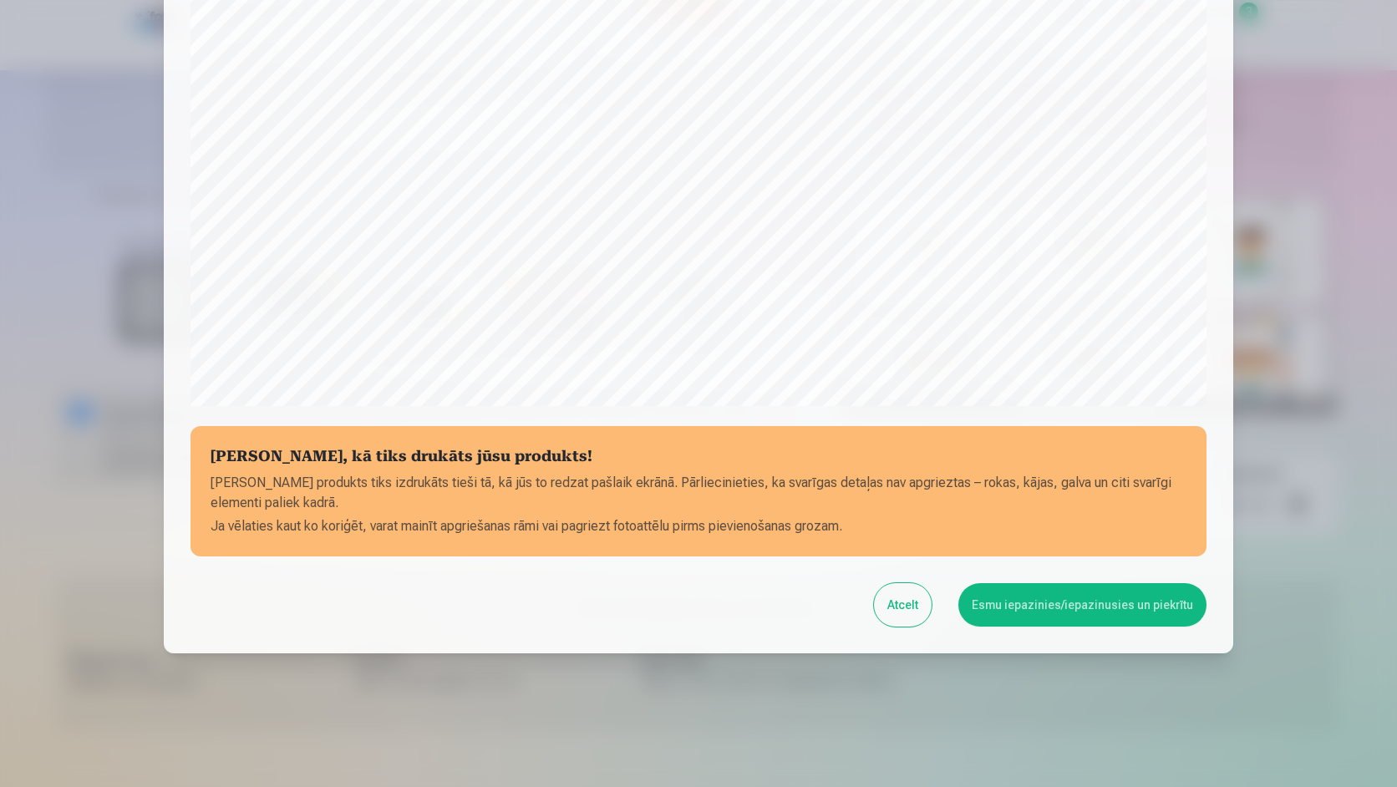
click at [1090, 603] on button "Esmu iepazinies/iepazinusies un piekrītu" at bounding box center [1083, 604] width 248 height 43
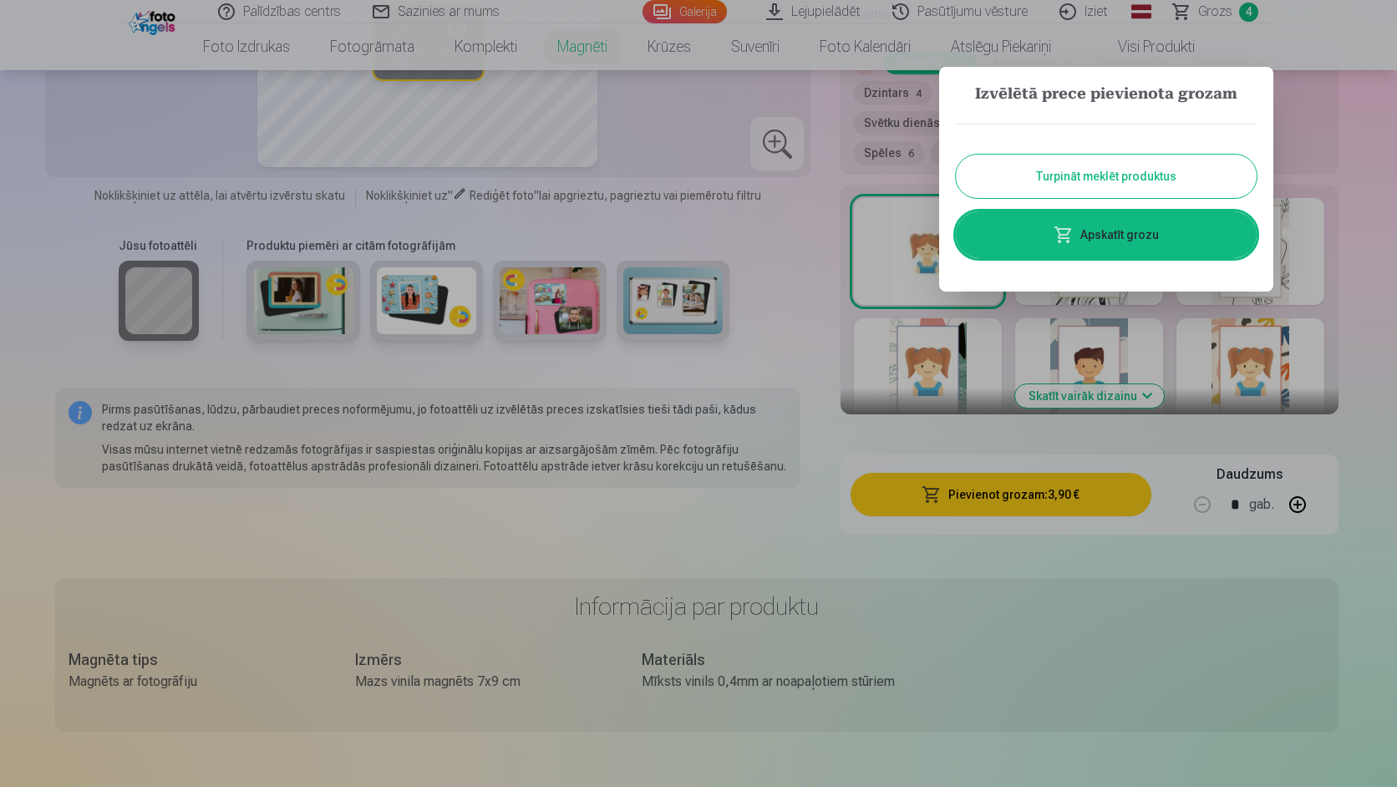
click at [996, 179] on button "Turpināt meklēt produktus" at bounding box center [1106, 176] width 301 height 43
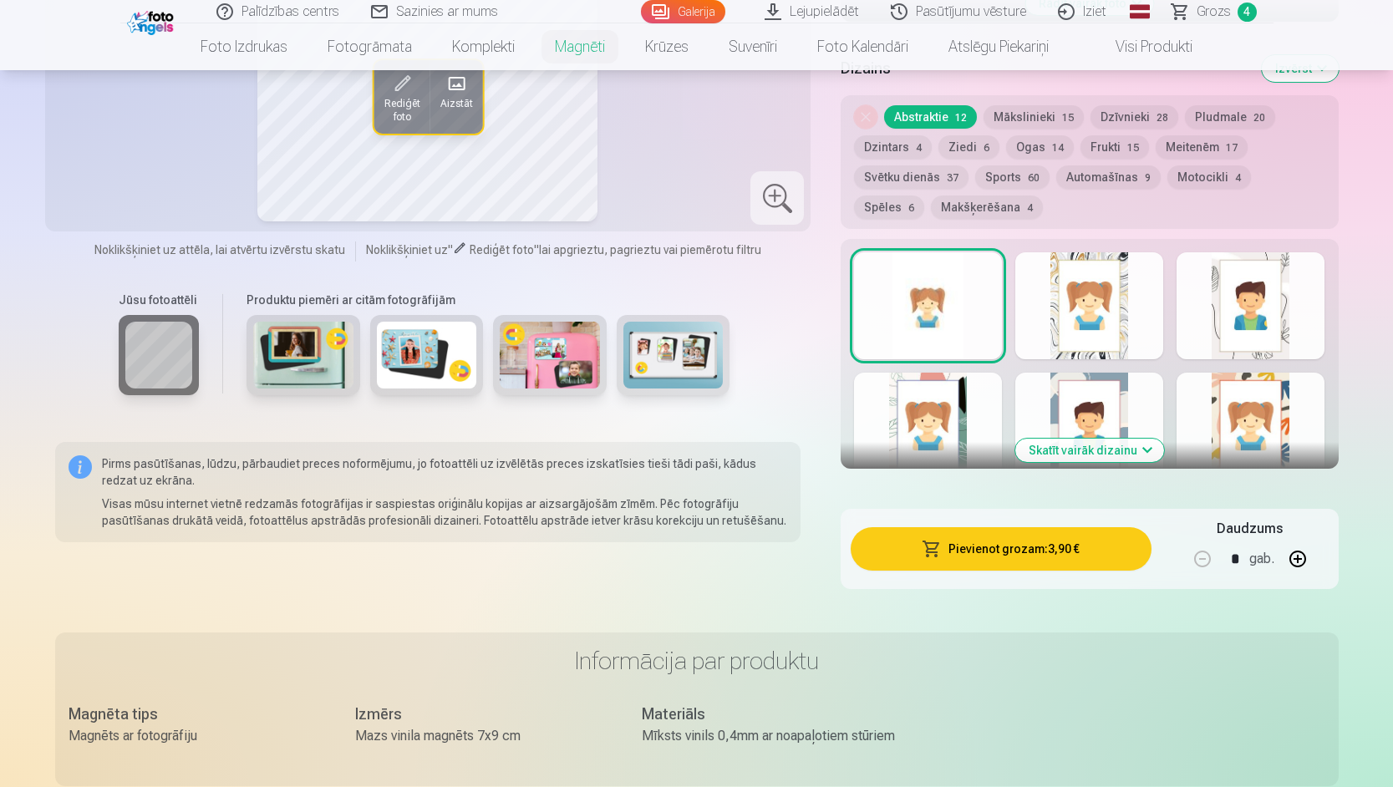
scroll to position [752, 0]
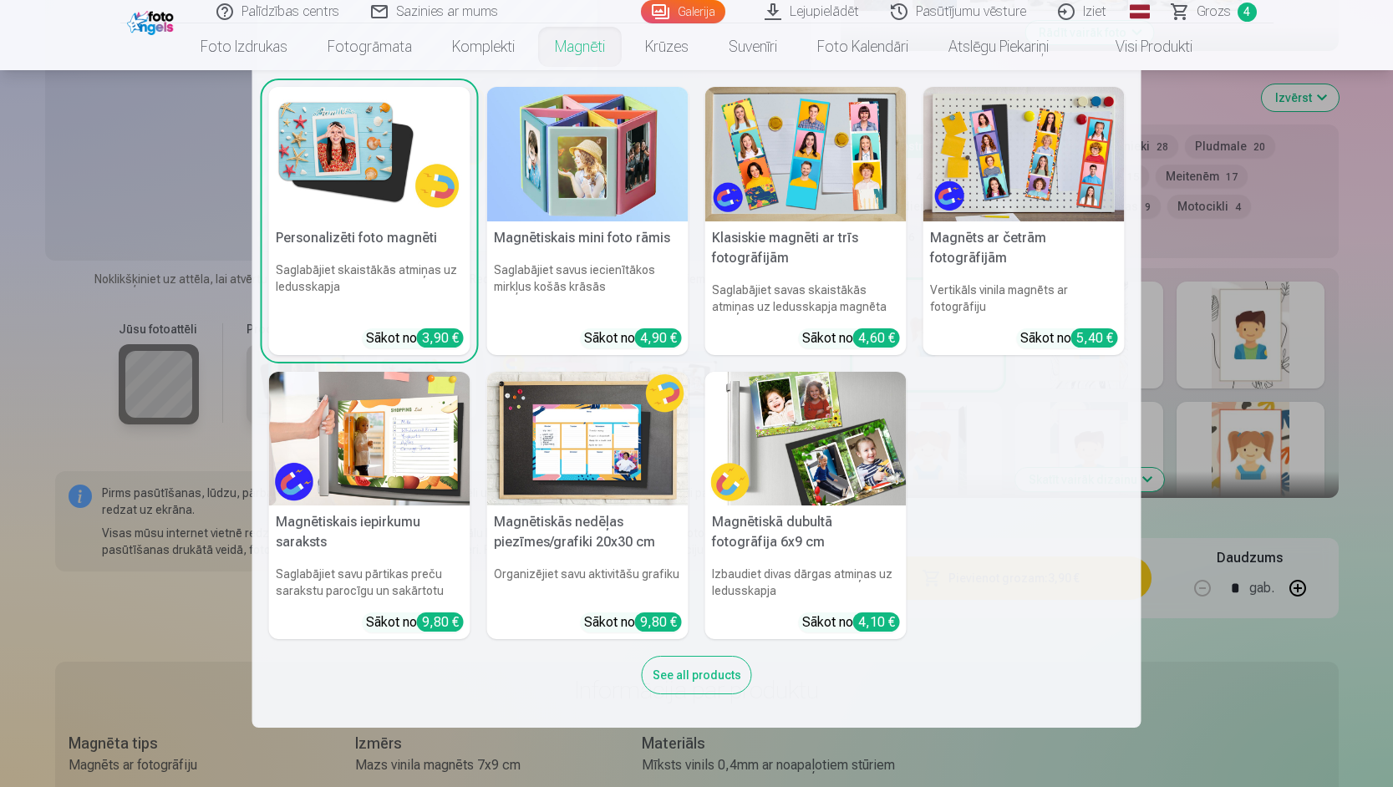
click at [379, 146] on img at bounding box center [369, 154] width 201 height 135
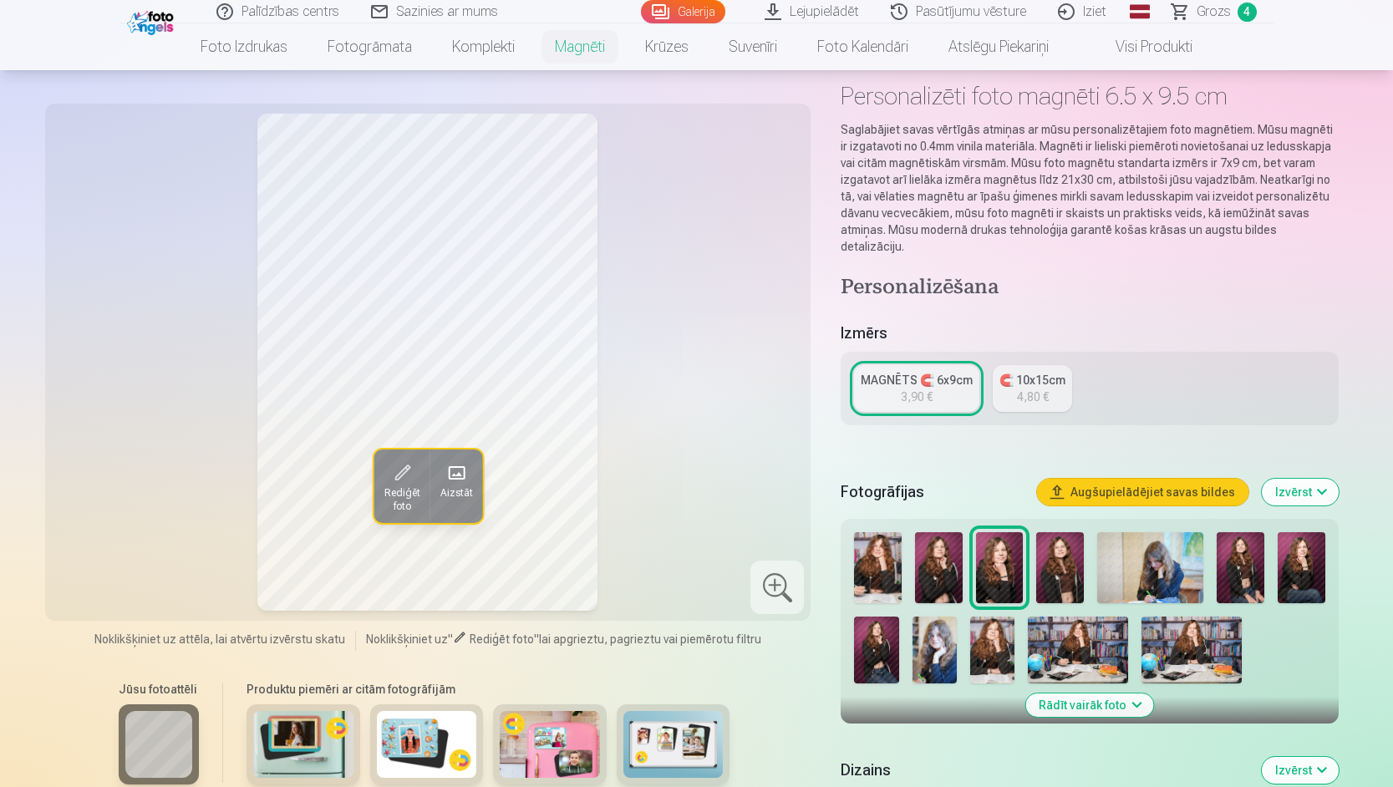
scroll to position [84, 0]
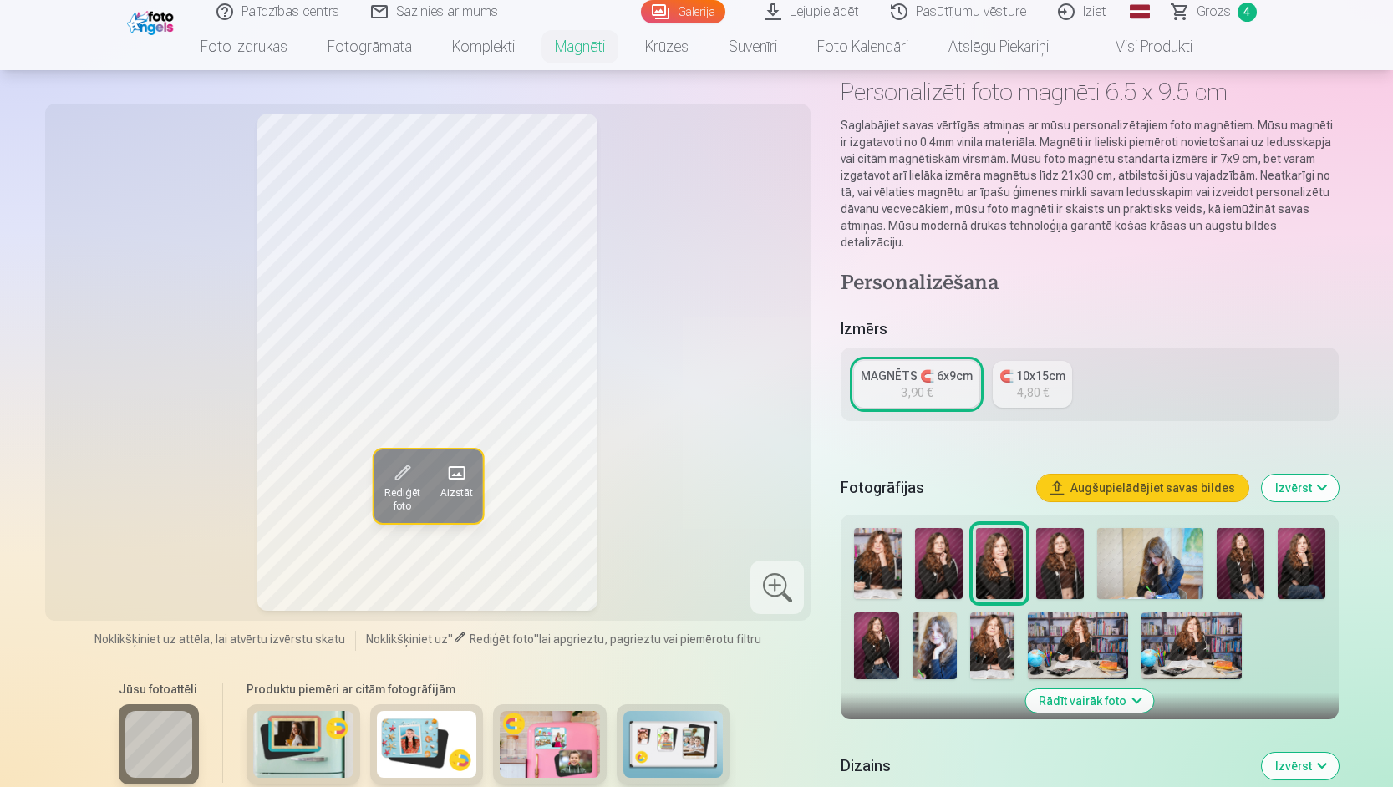
click at [1001, 635] on img at bounding box center [992, 646] width 44 height 67
click at [935, 626] on img at bounding box center [935, 646] width 44 height 67
click at [990, 624] on img at bounding box center [992, 646] width 44 height 67
click at [1069, 621] on img at bounding box center [1078, 646] width 100 height 67
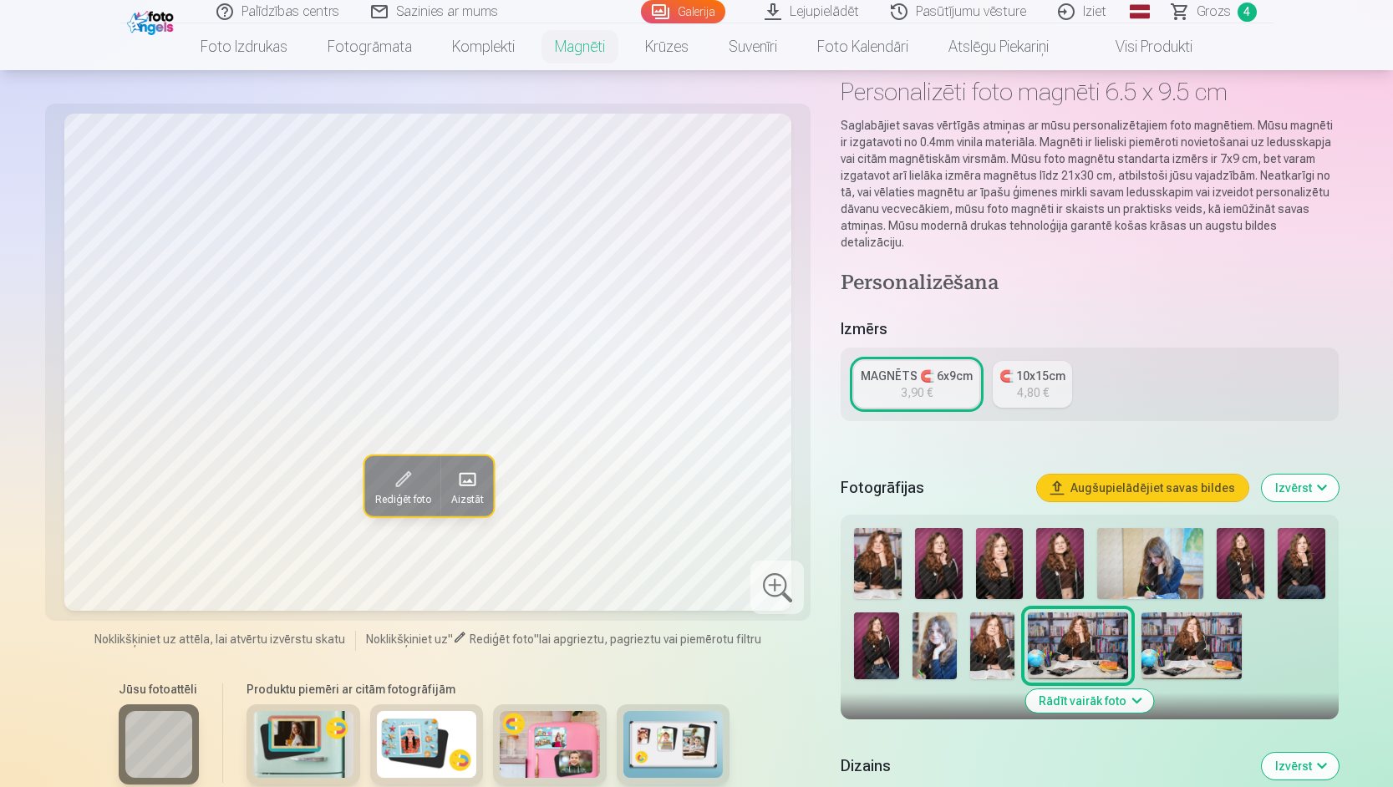
click at [1159, 621] on img at bounding box center [1192, 646] width 100 height 67
click at [984, 626] on img at bounding box center [992, 646] width 44 height 67
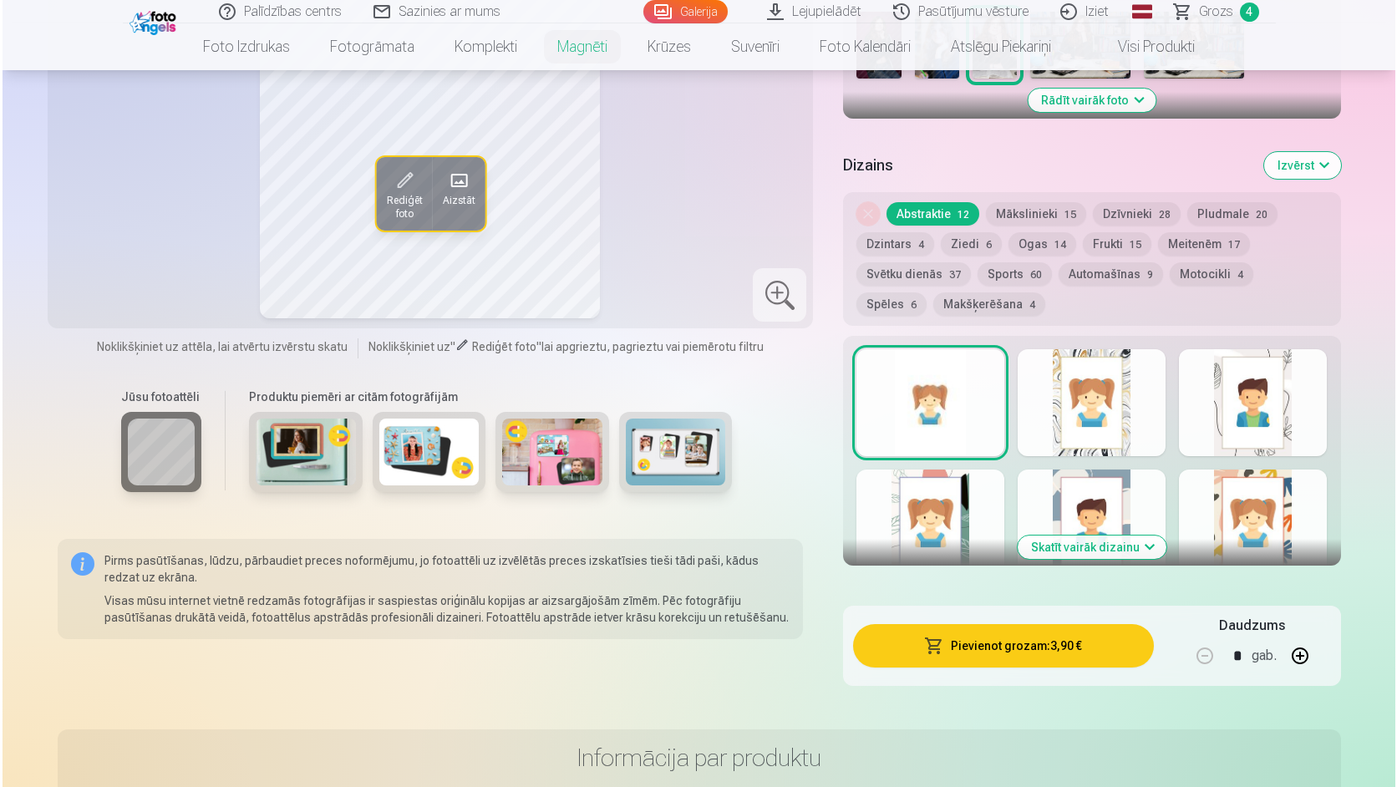
scroll to position [752, 0]
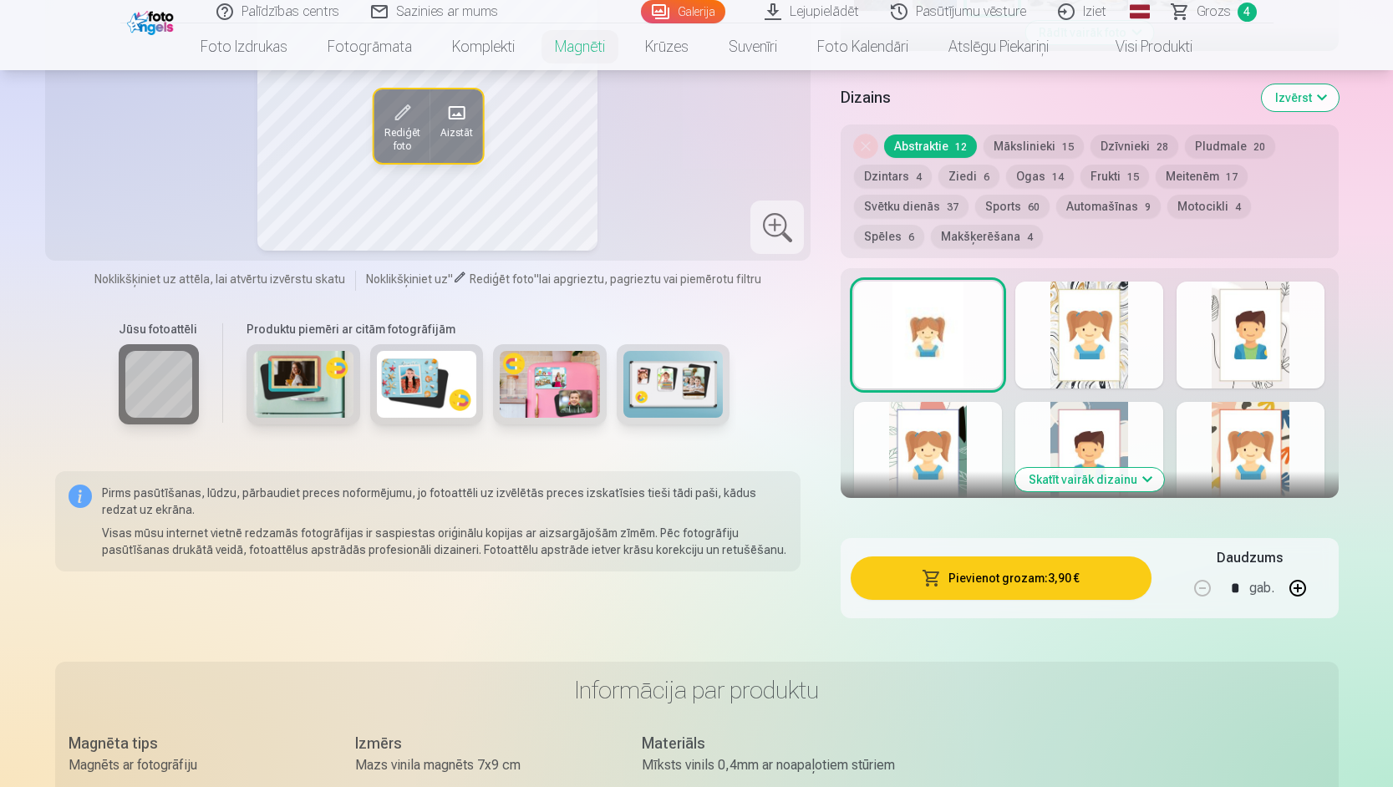
click at [1065, 559] on button "Pievienot grozam : 3,90 €" at bounding box center [1001, 578] width 300 height 43
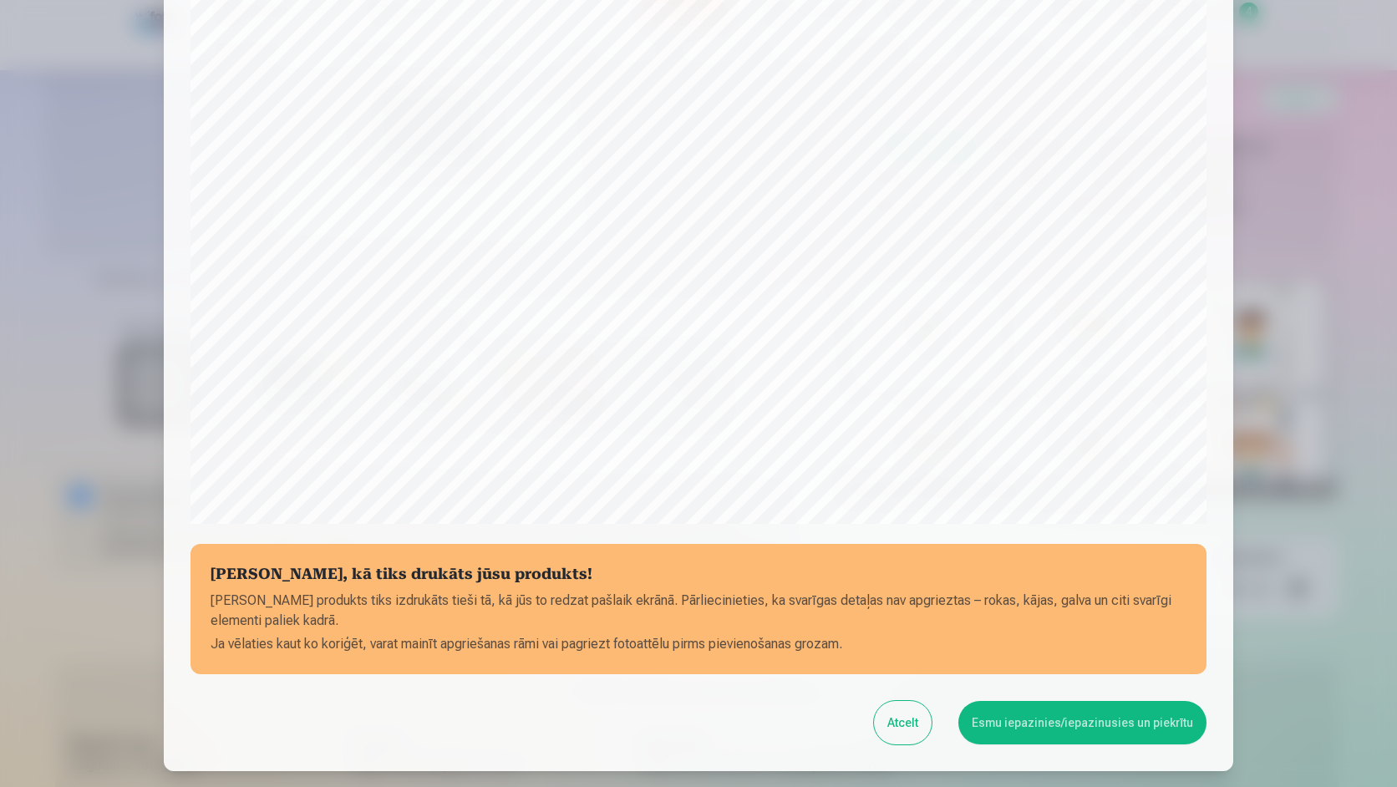
scroll to position [416, 0]
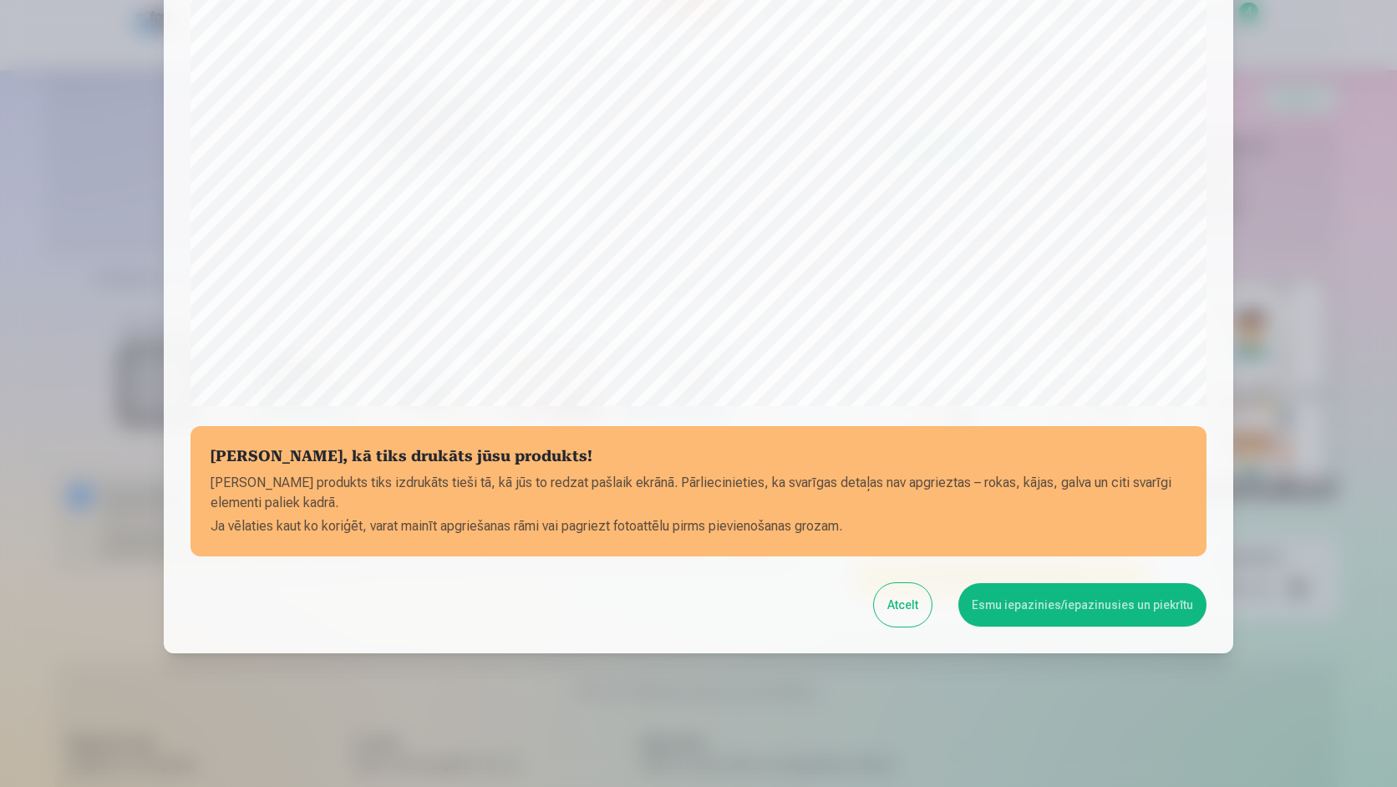
click at [1127, 604] on button "Esmu iepazinies/iepazinusies un piekrītu" at bounding box center [1083, 604] width 248 height 43
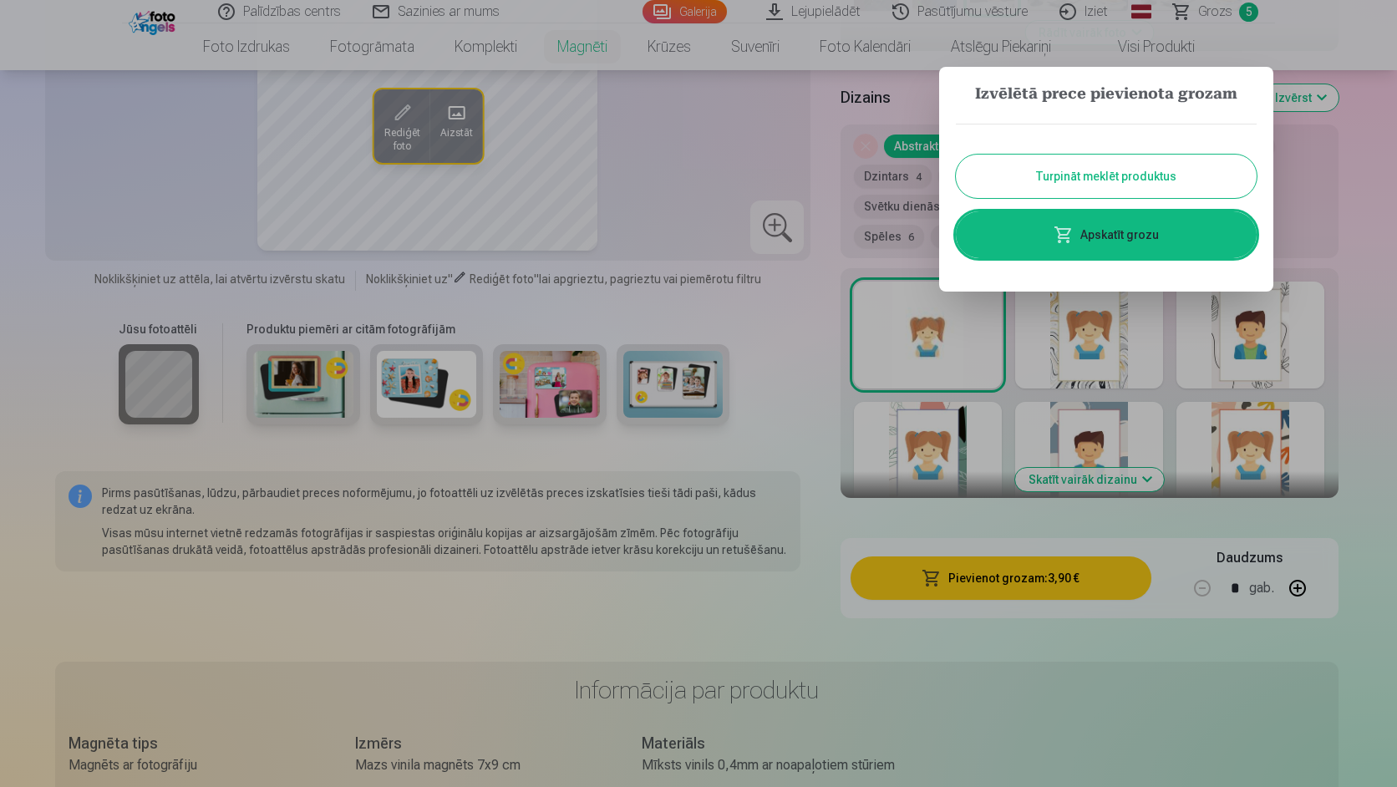
click at [1074, 239] on span at bounding box center [1064, 235] width 20 height 20
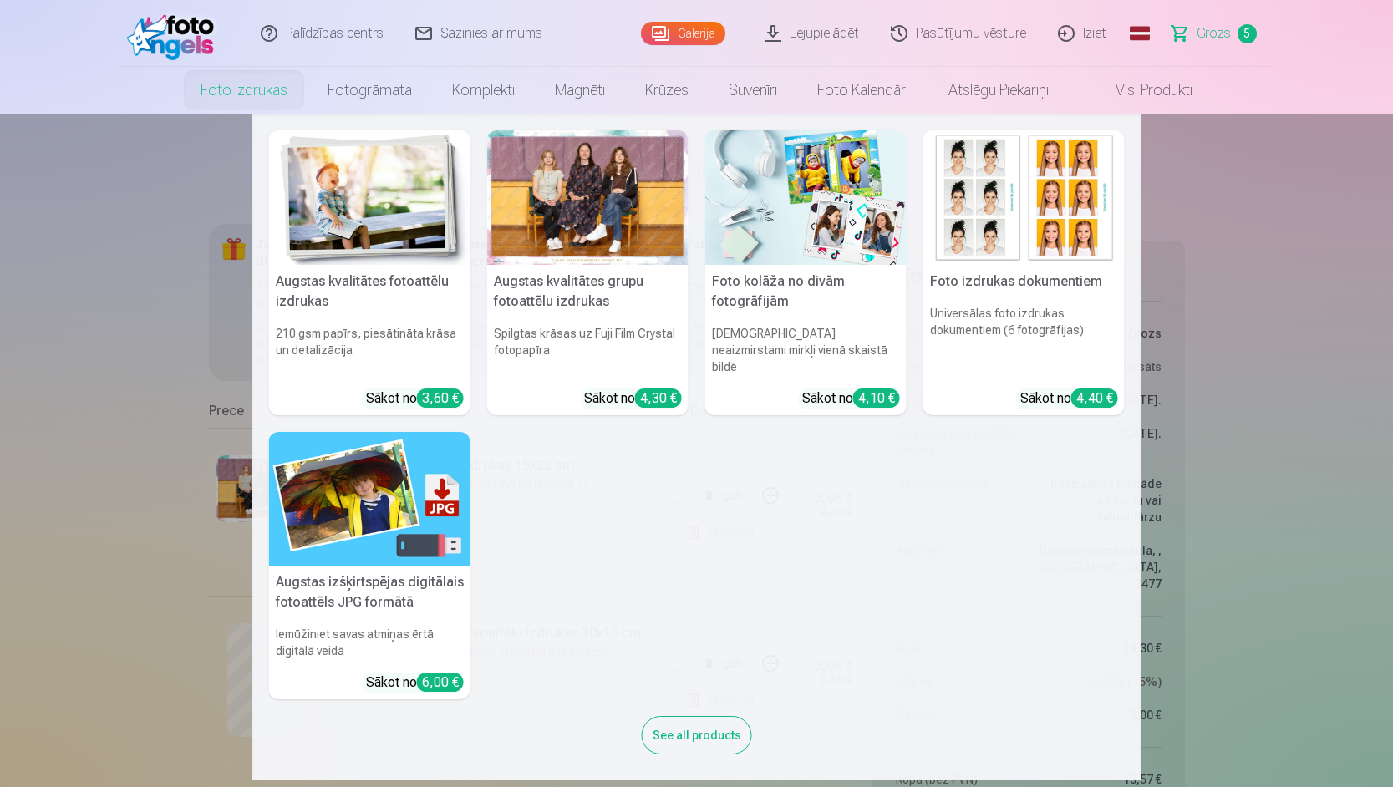
click at [218, 90] on link "Foto izdrukas" at bounding box center [244, 90] width 127 height 47
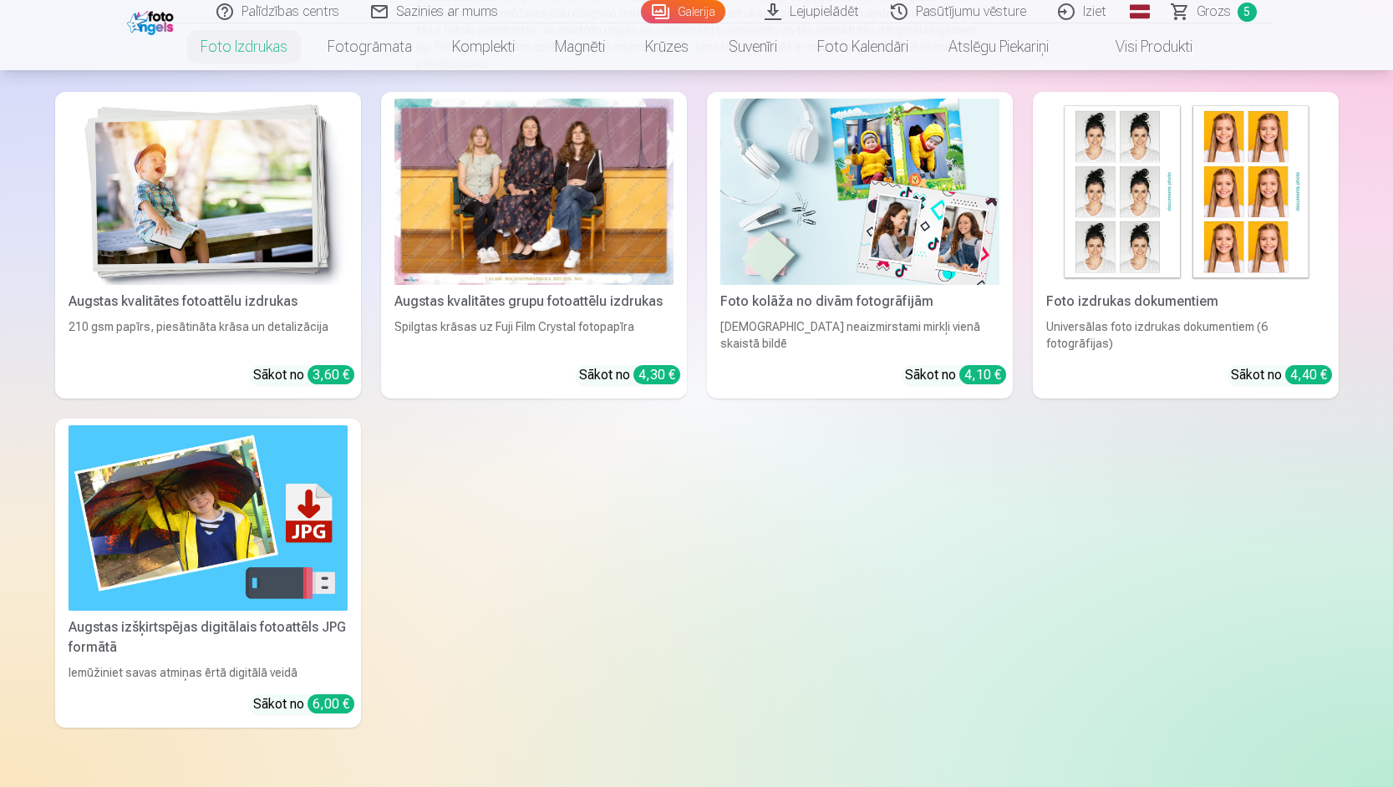
scroll to position [251, 0]
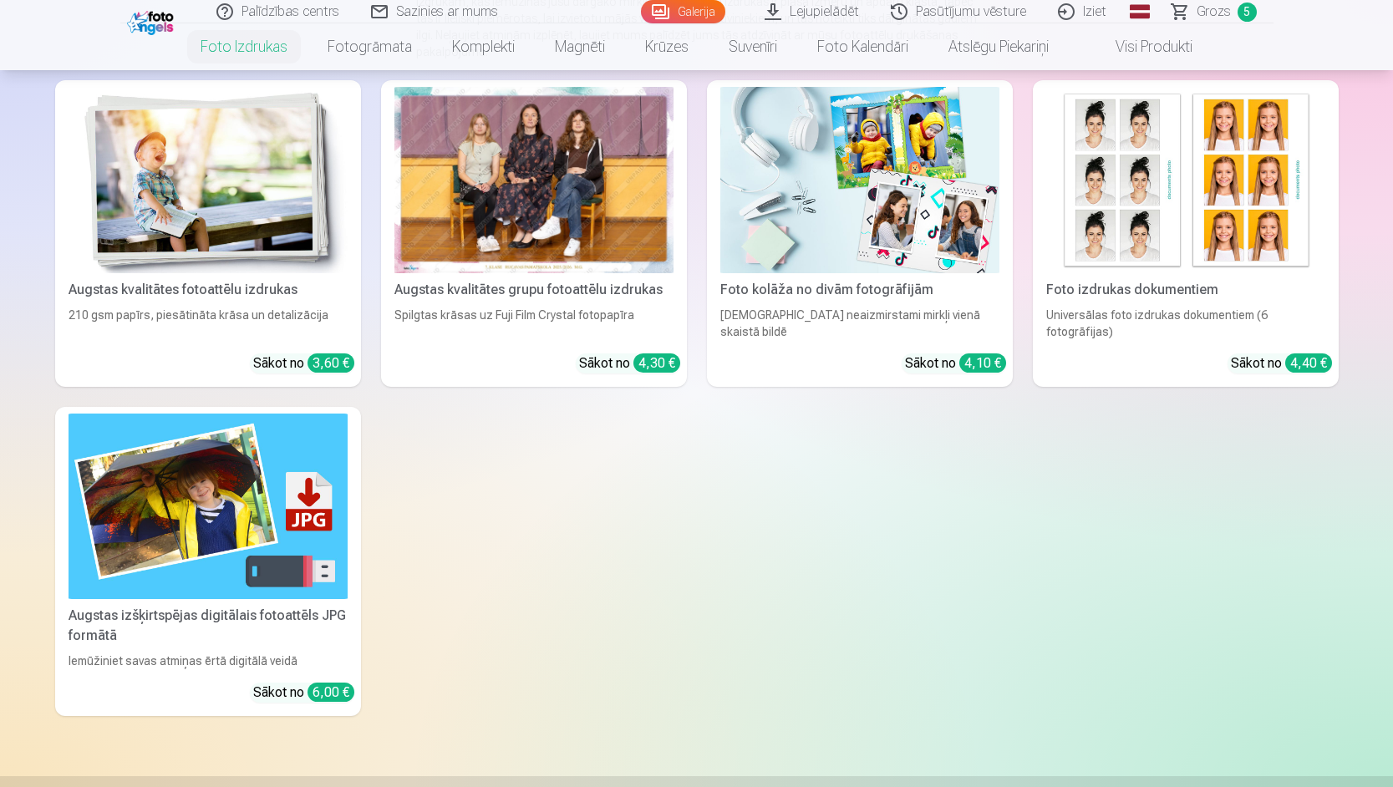
click at [169, 559] on img at bounding box center [208, 507] width 279 height 186
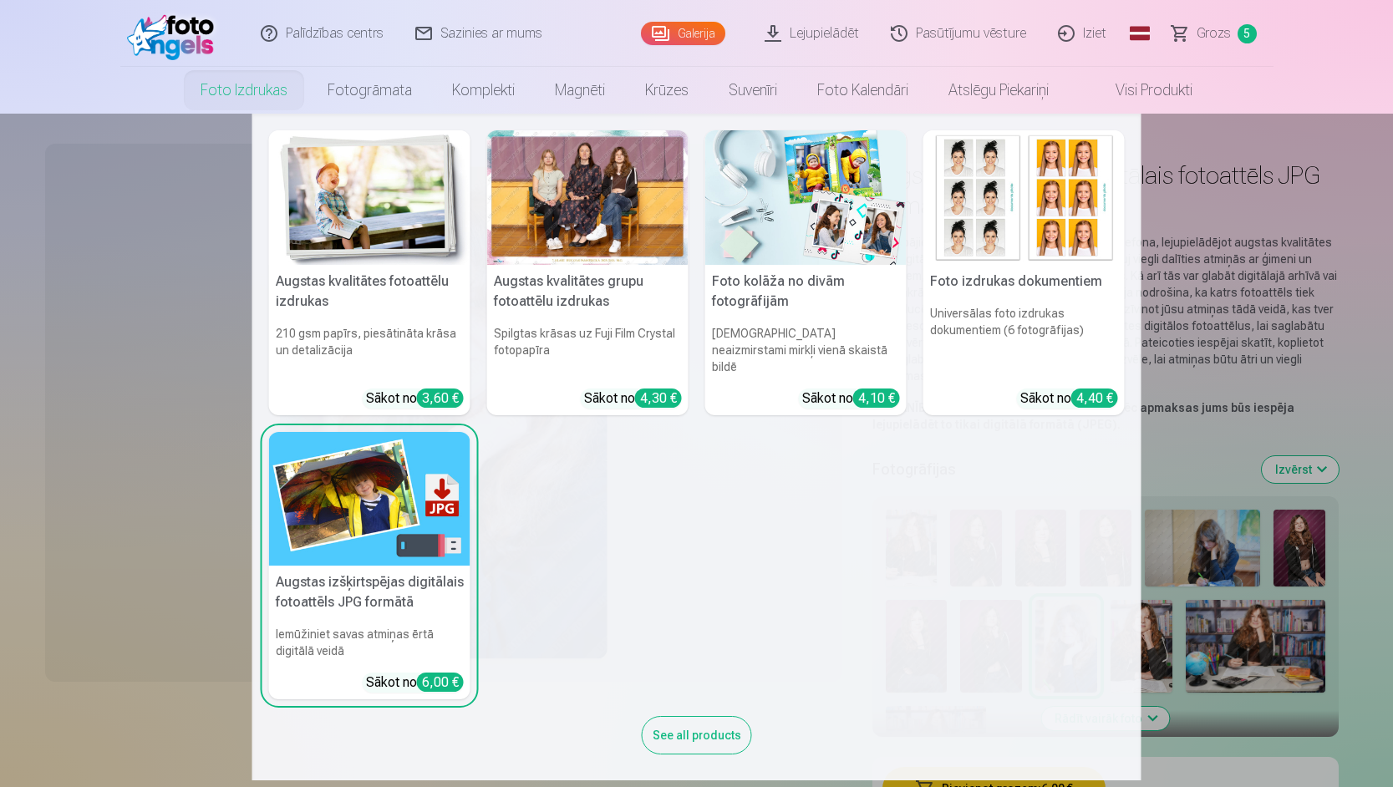
click at [331, 216] on img at bounding box center [369, 197] width 201 height 135
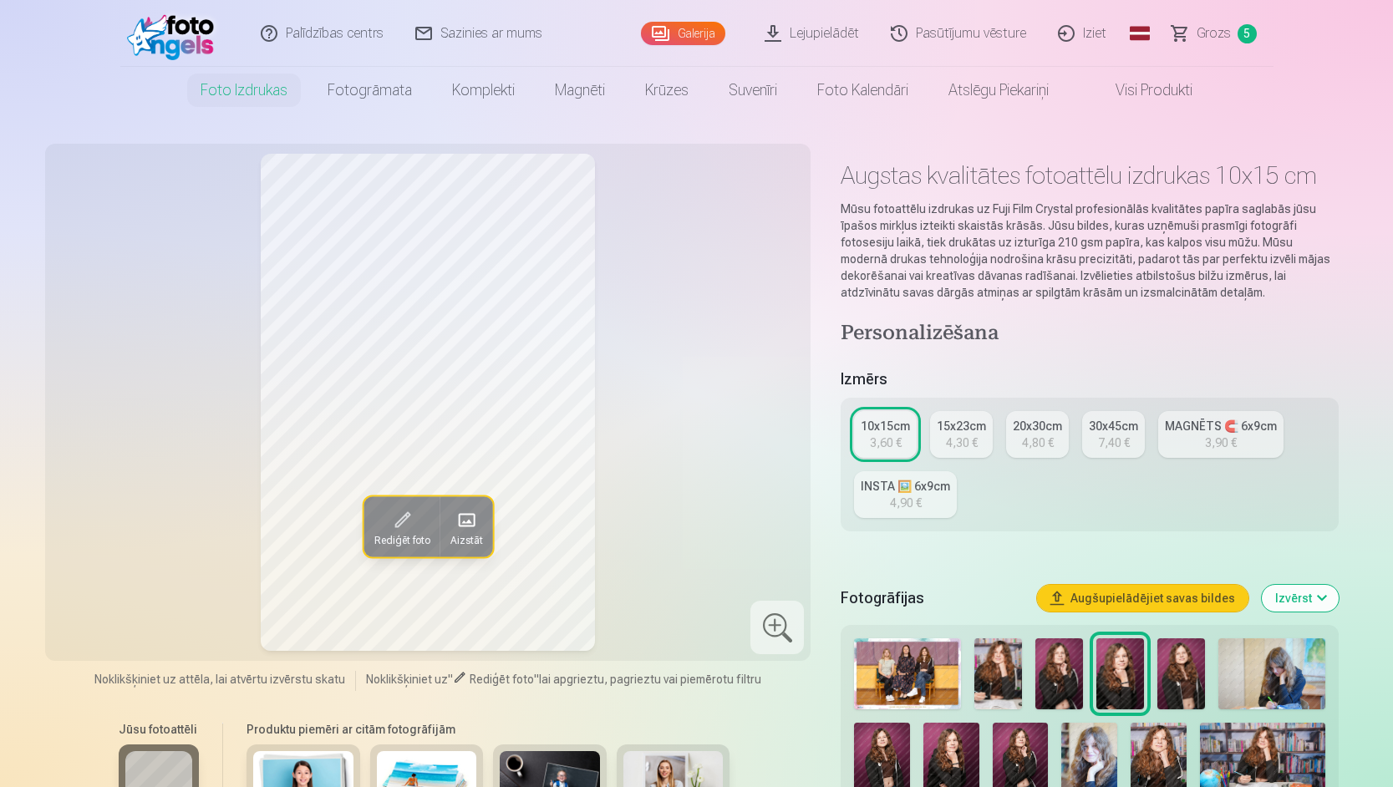
click at [818, 41] on link "Lejupielādēt" at bounding box center [813, 33] width 126 height 67
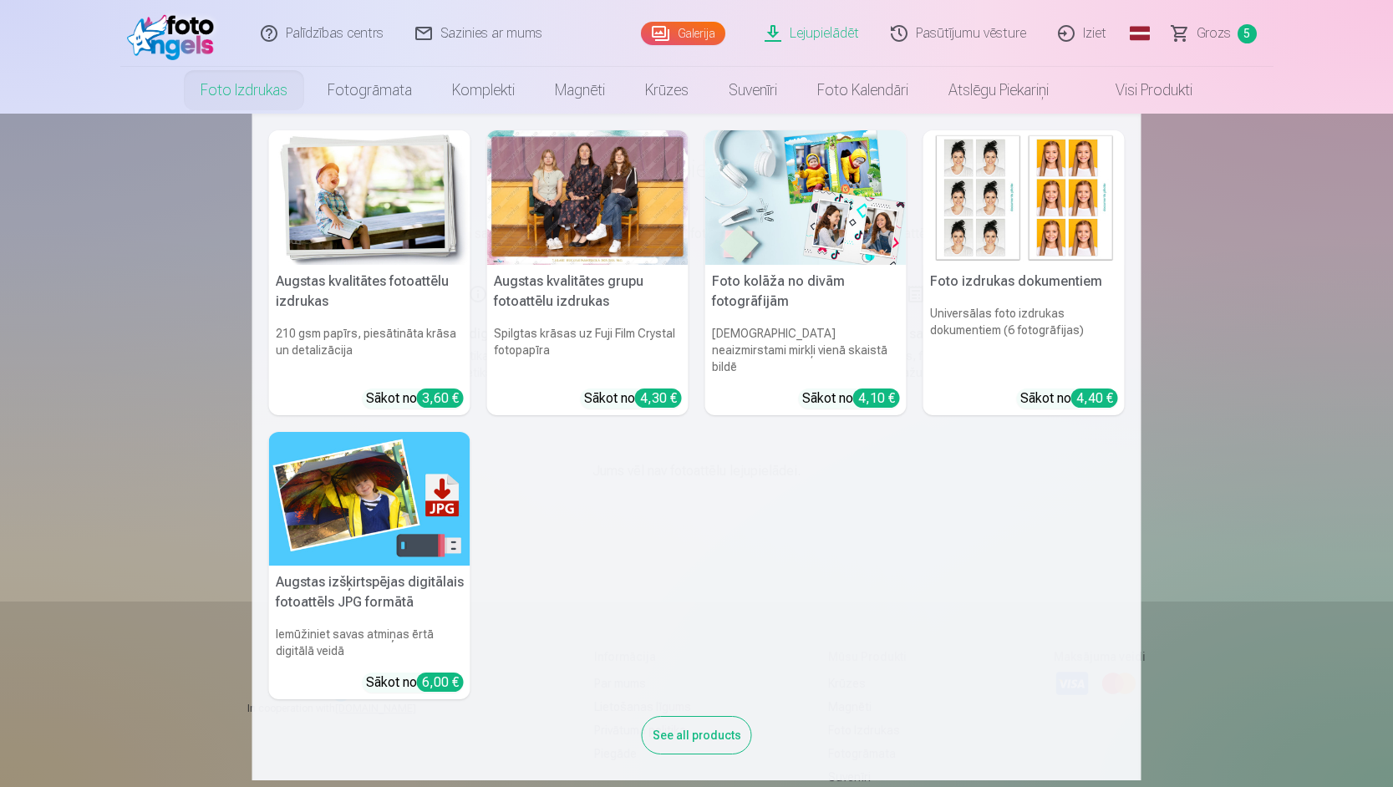
click at [305, 200] on img at bounding box center [369, 197] width 201 height 135
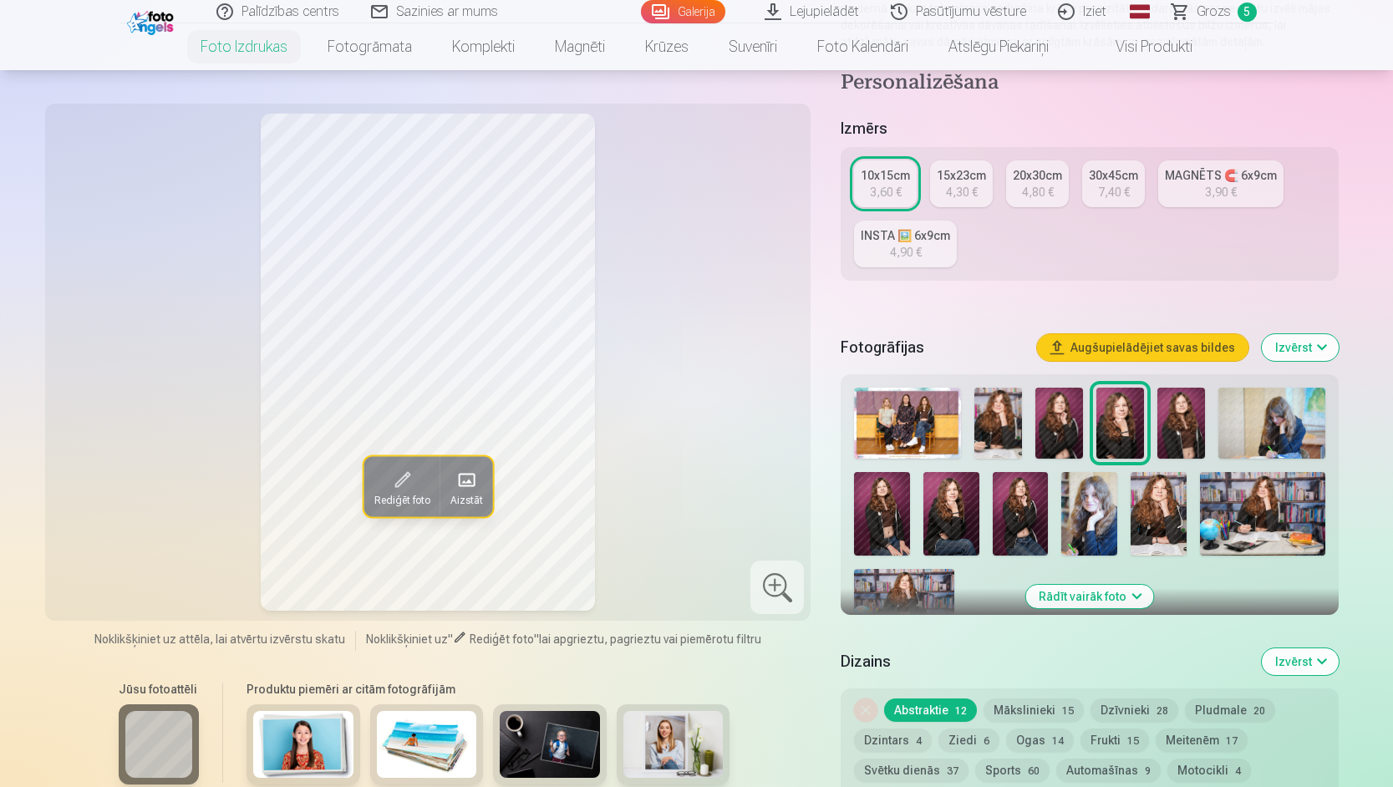
scroll to position [167, 0]
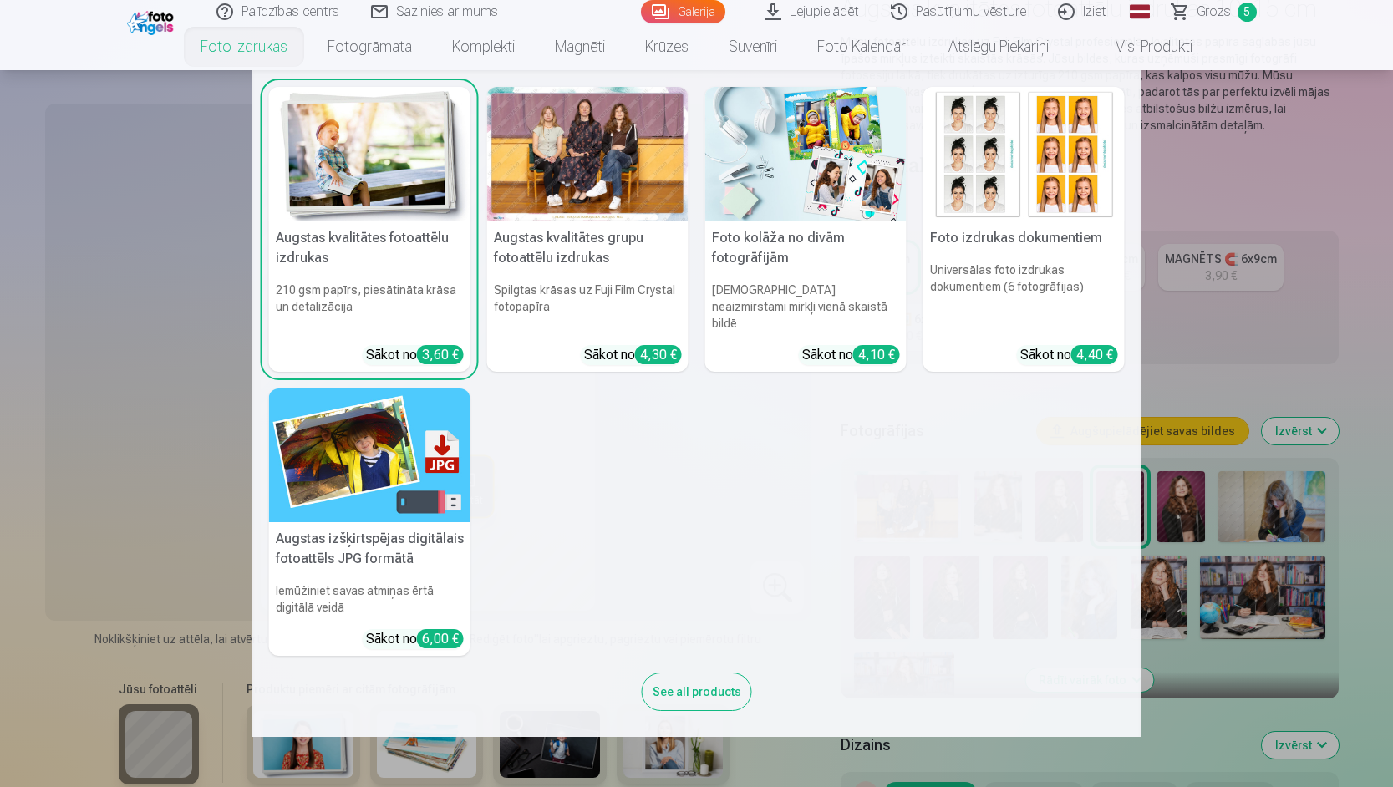
click at [325, 411] on img at bounding box center [369, 456] width 201 height 135
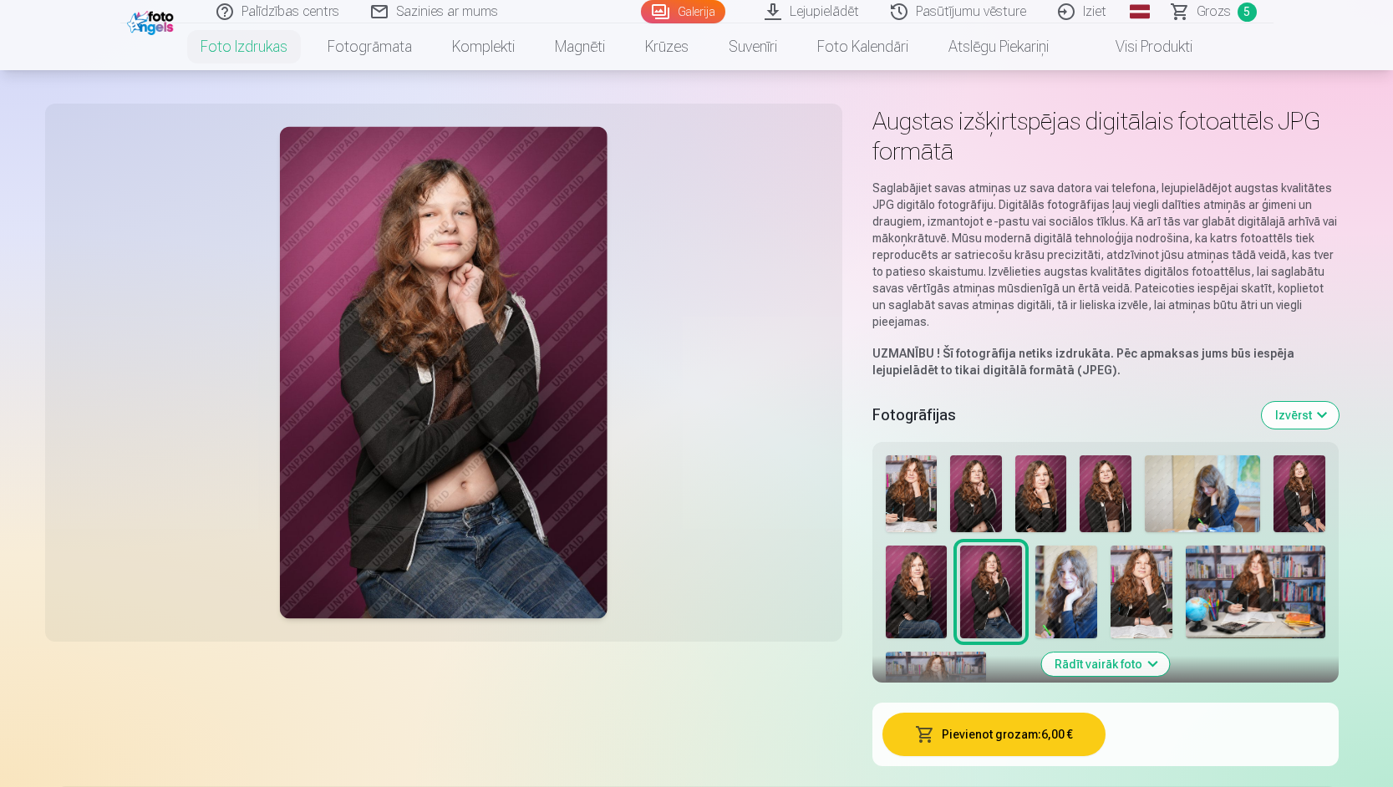
scroll to position [84, 0]
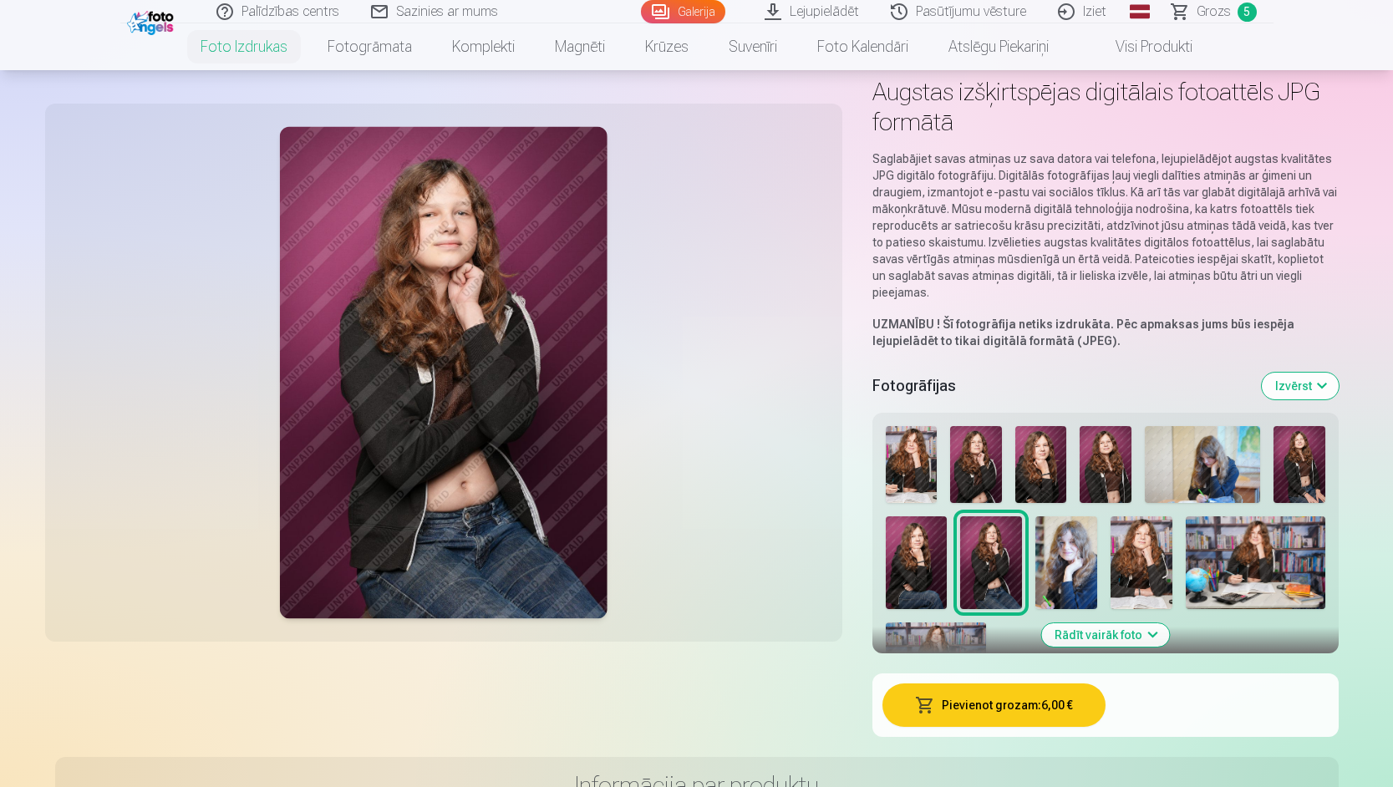
click at [954, 644] on img at bounding box center [936, 656] width 100 height 67
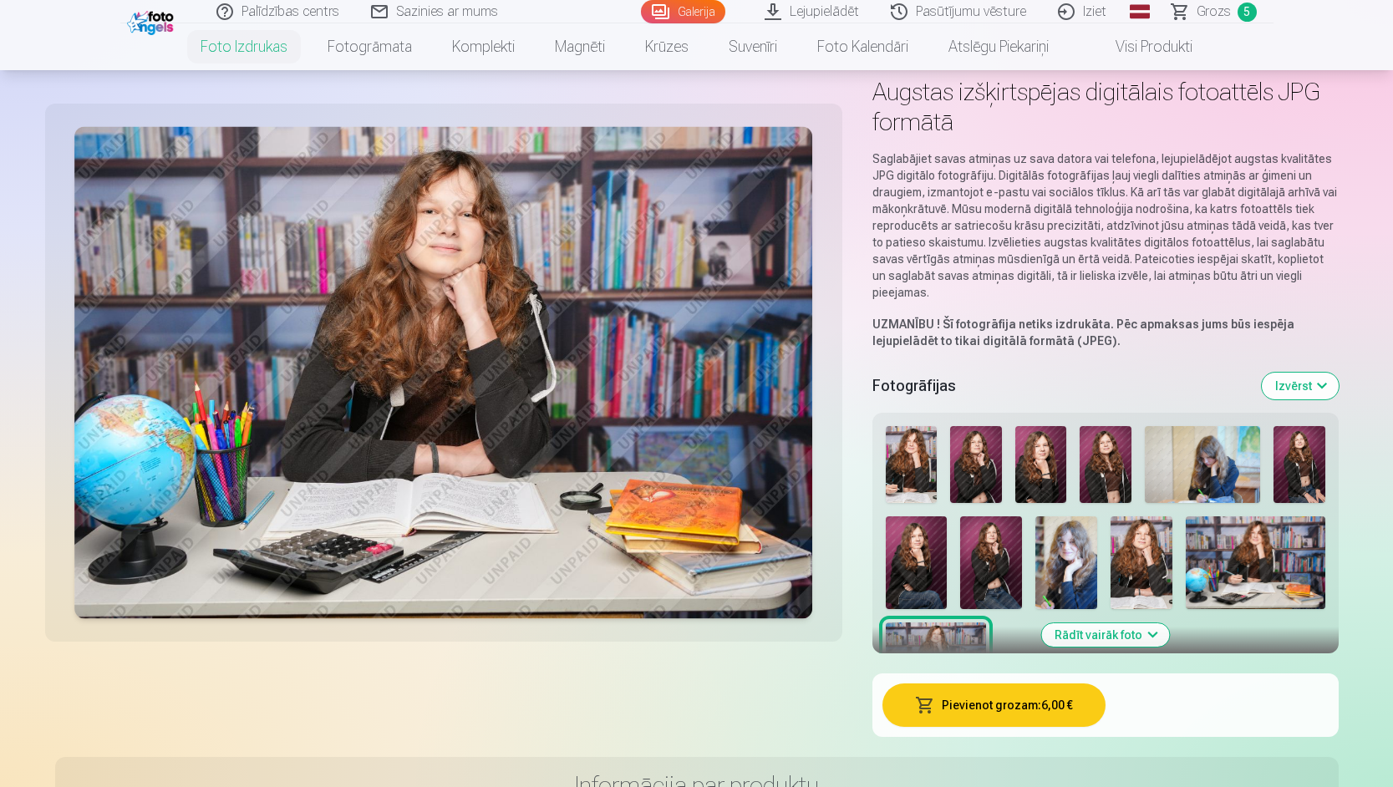
click at [1249, 557] on img at bounding box center [1255, 562] width 139 height 93
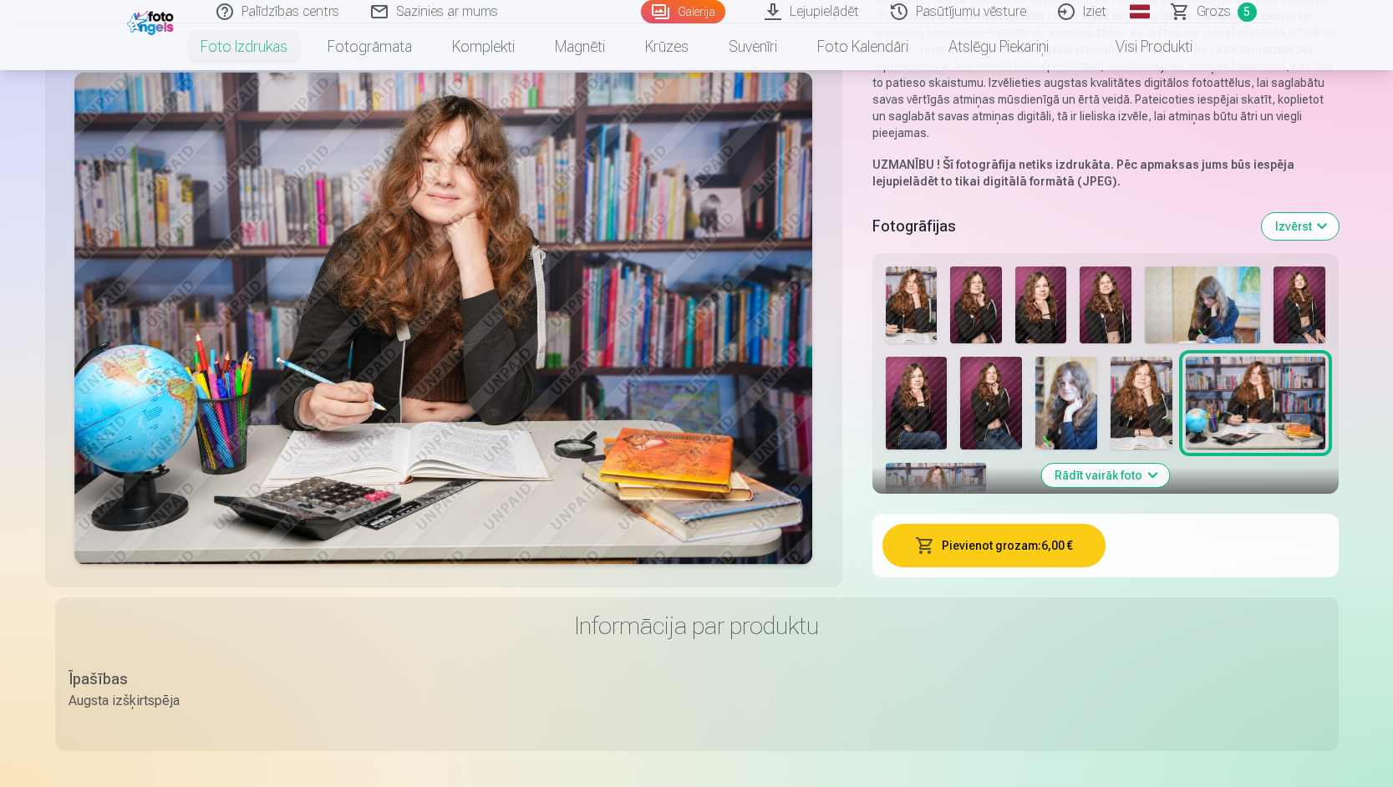
scroll to position [334, 0]
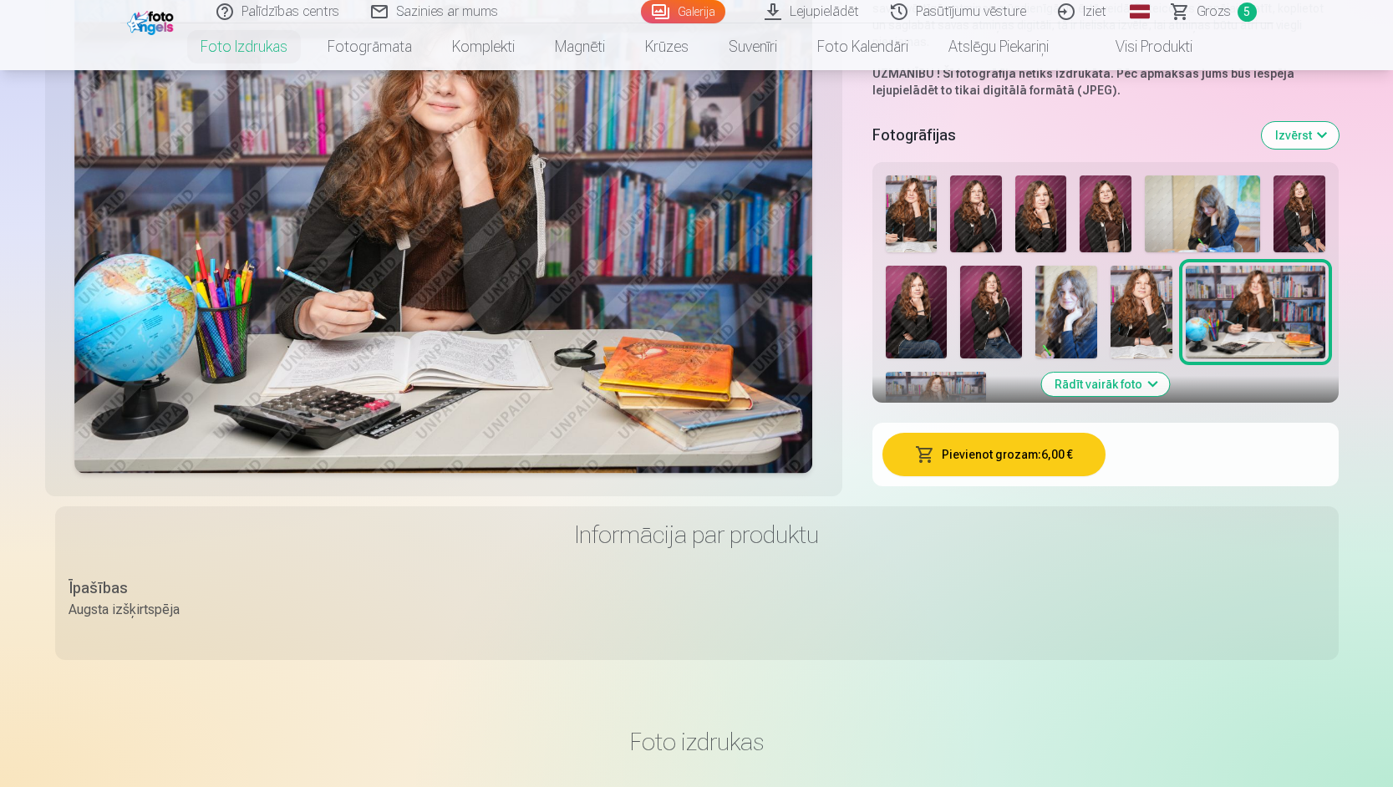
click at [1039, 454] on button "Pievienot grozam : 6,00 €" at bounding box center [994, 454] width 223 height 43
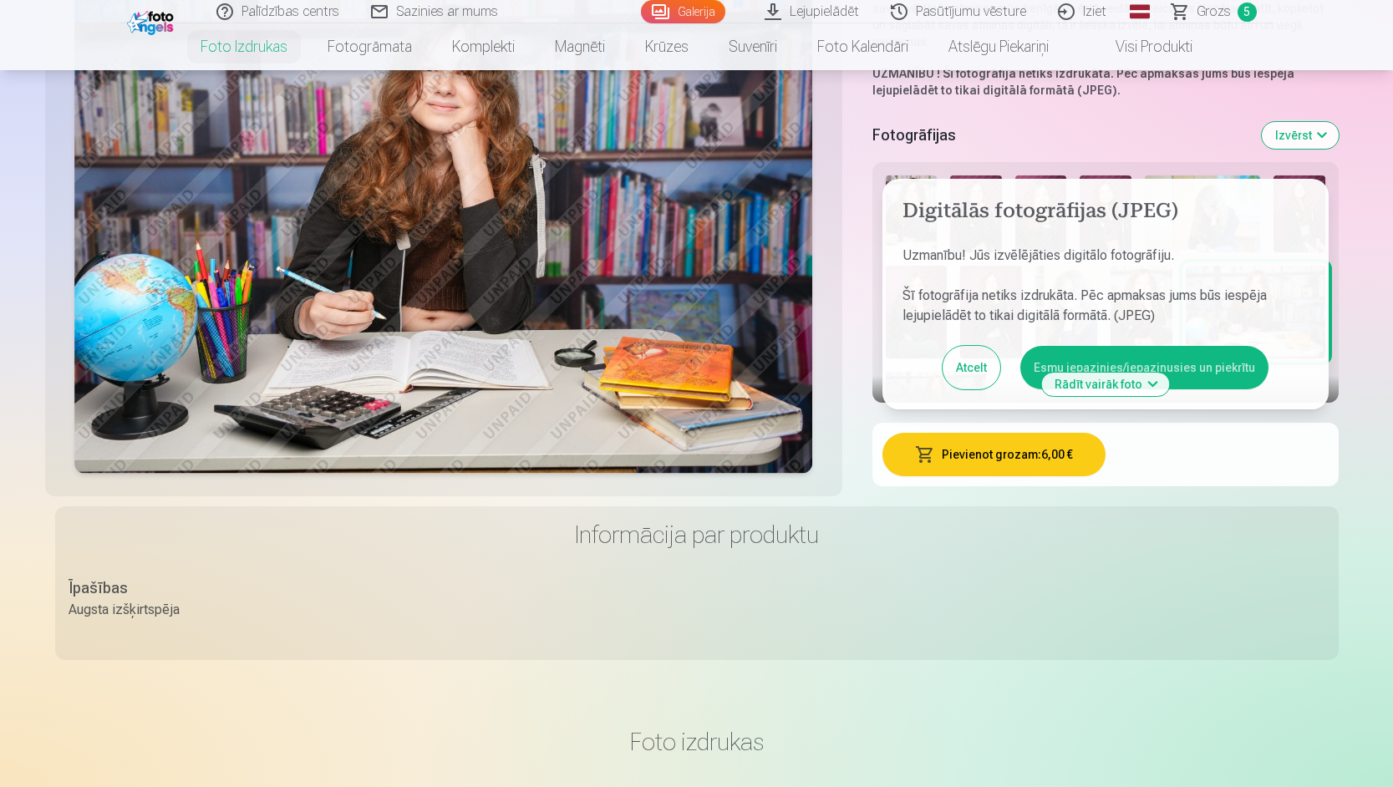
click at [1216, 370] on button "Esmu iepazinies/iepazinusies un piekrītu" at bounding box center [1144, 367] width 248 height 43
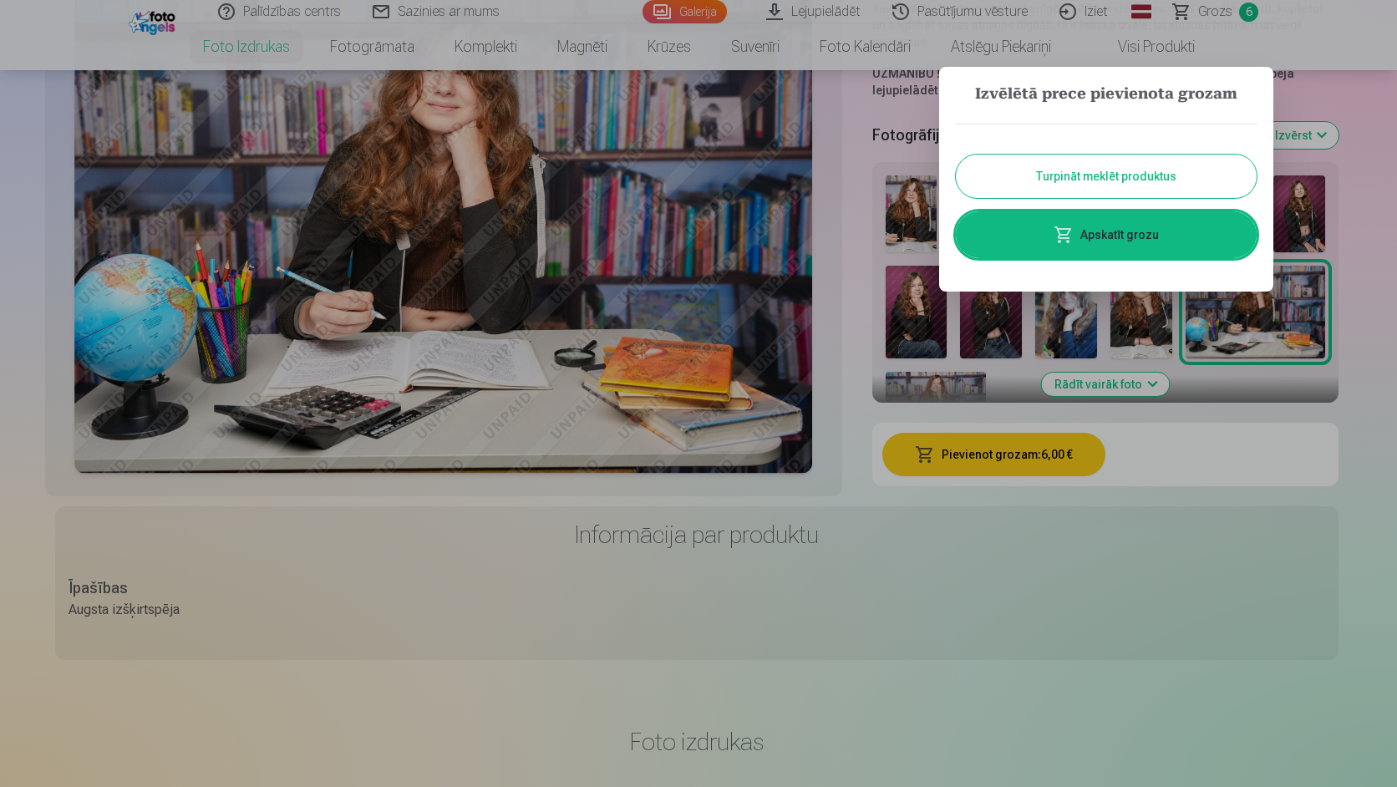
click at [1132, 228] on link "Apskatīt grozu" at bounding box center [1106, 234] width 301 height 47
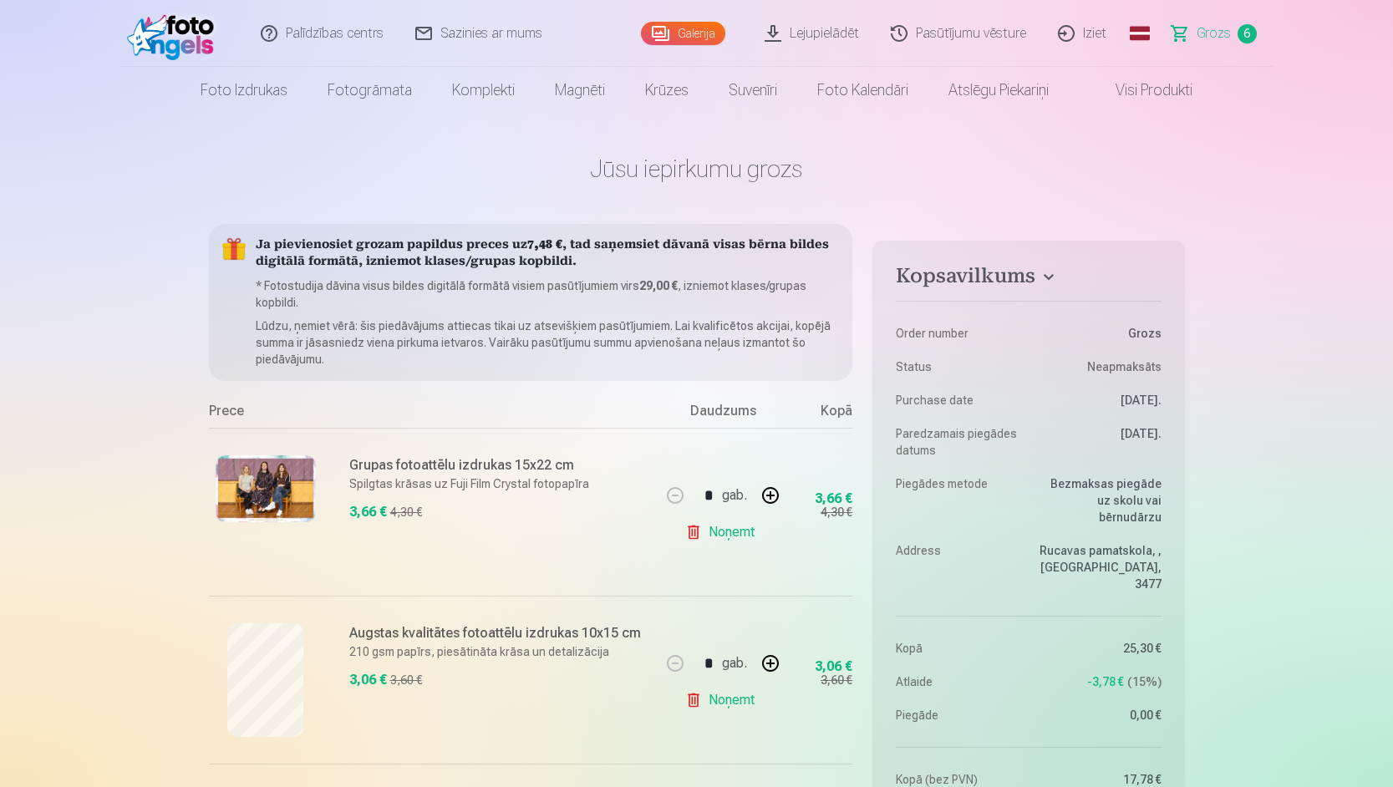
click at [811, 37] on link "Lejupielādēt" at bounding box center [813, 33] width 126 height 67
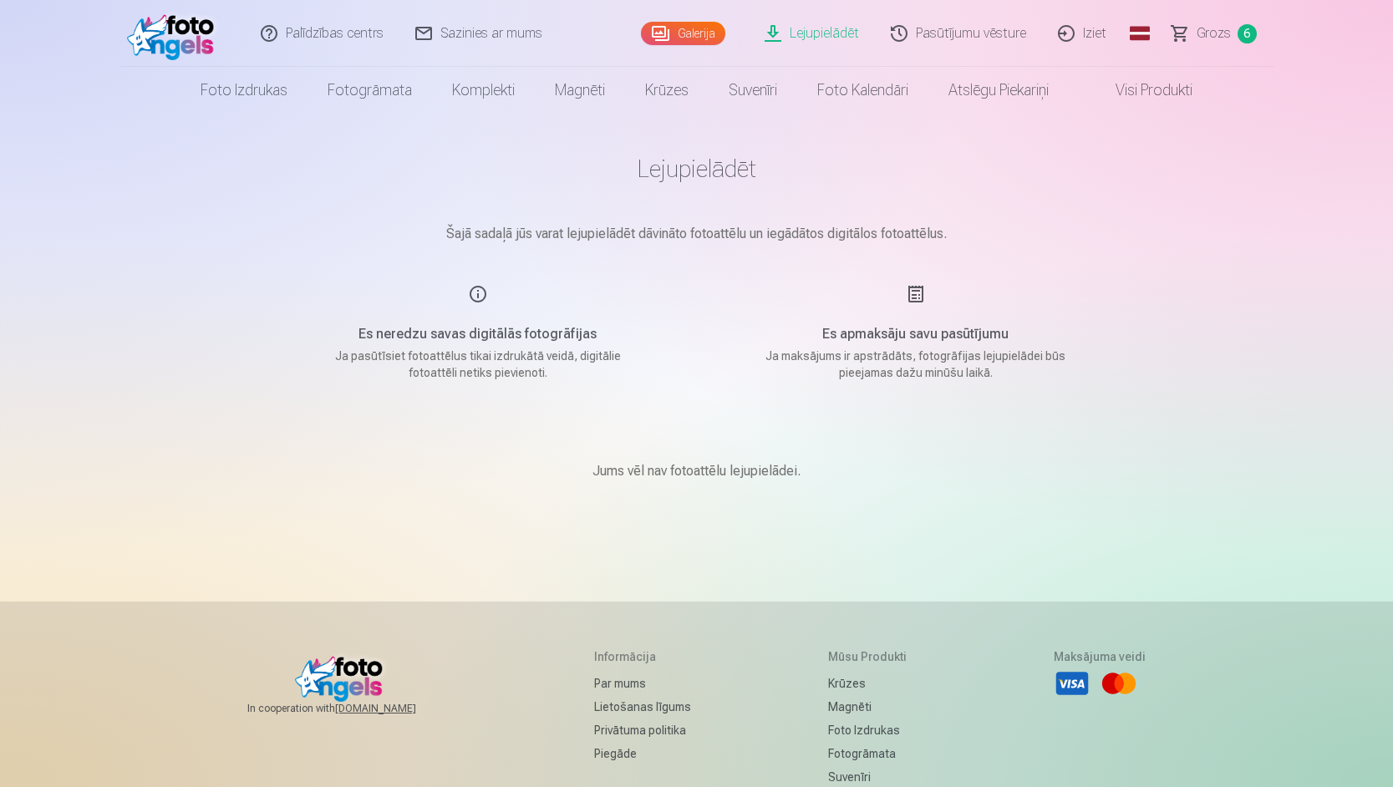
click at [1229, 30] on span "Grozs" at bounding box center [1214, 33] width 34 height 20
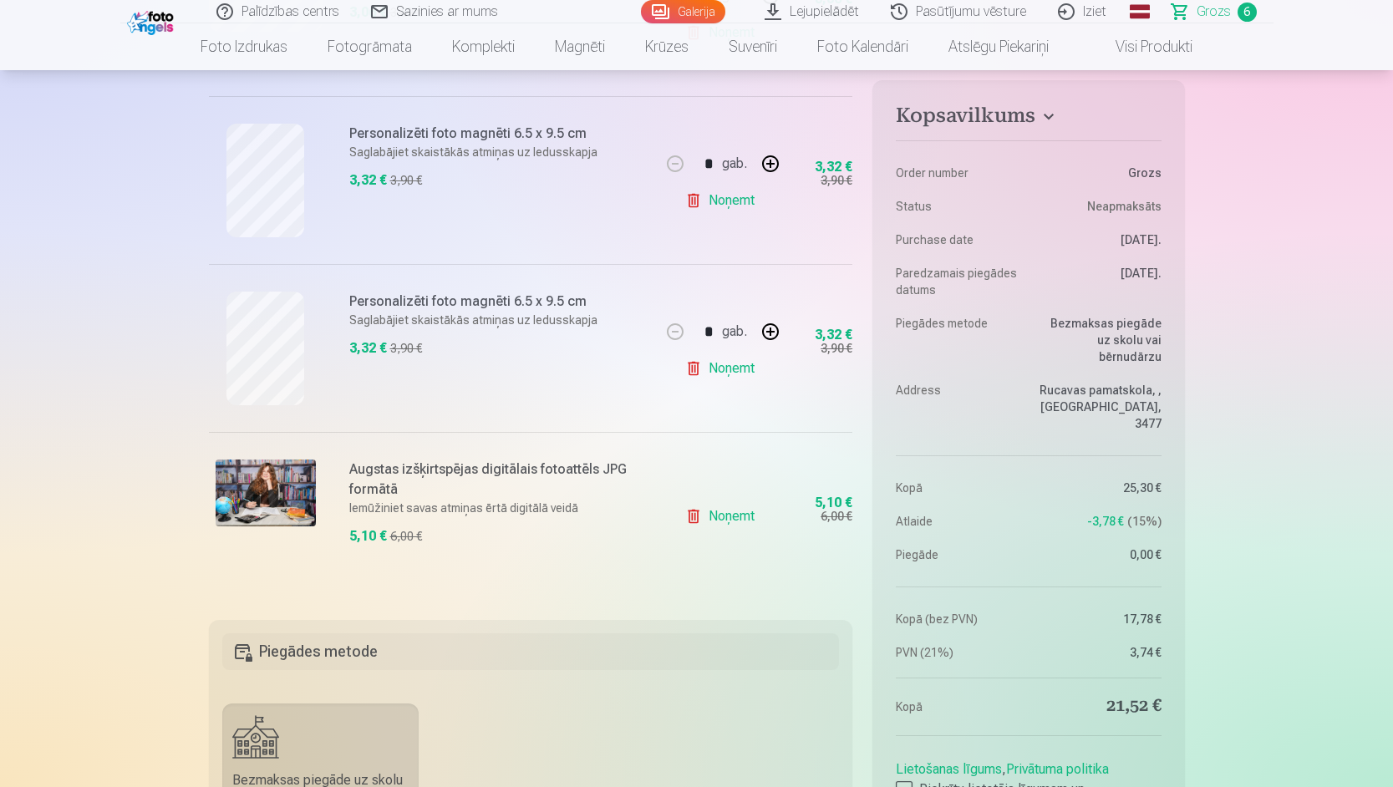
scroll to position [1086, 0]
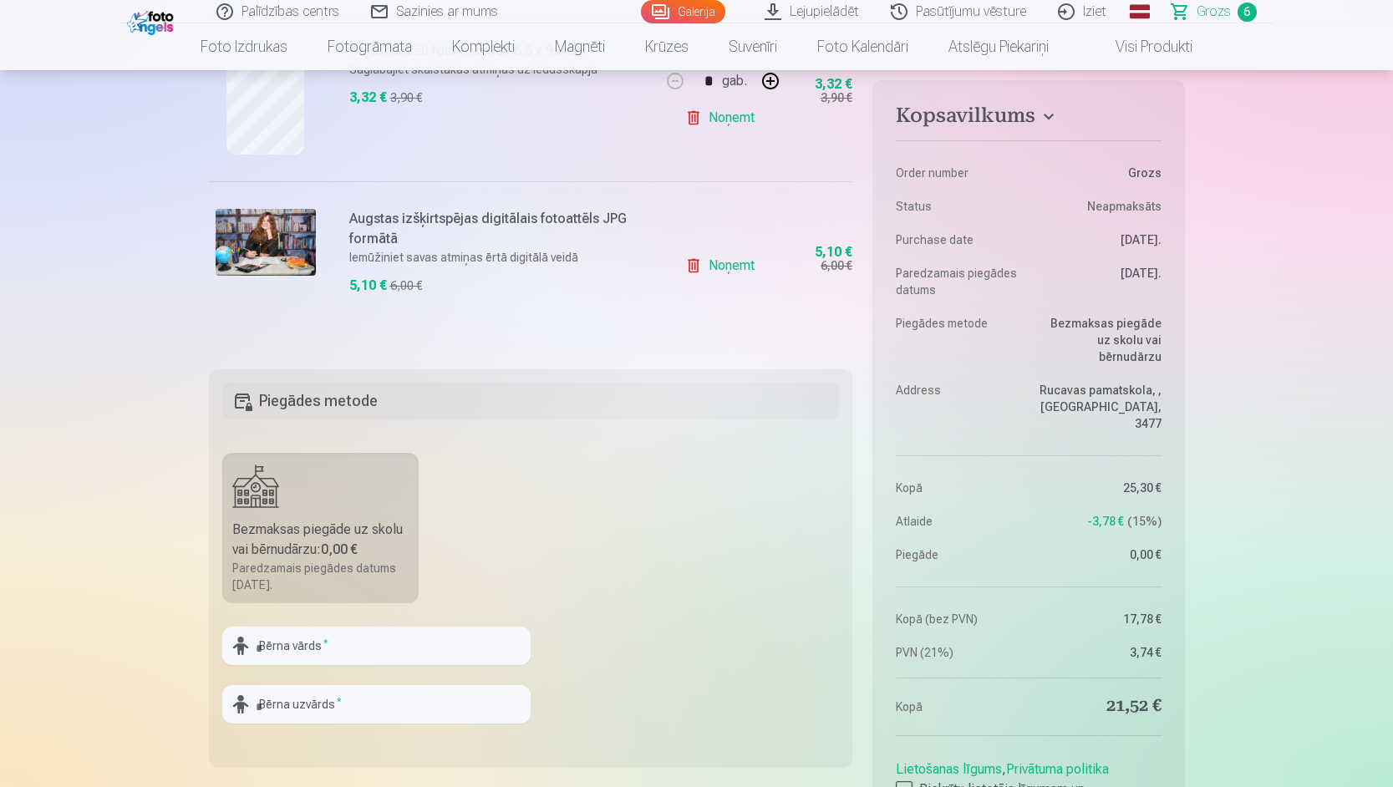
click at [730, 267] on link "Noņemt" at bounding box center [723, 265] width 76 height 33
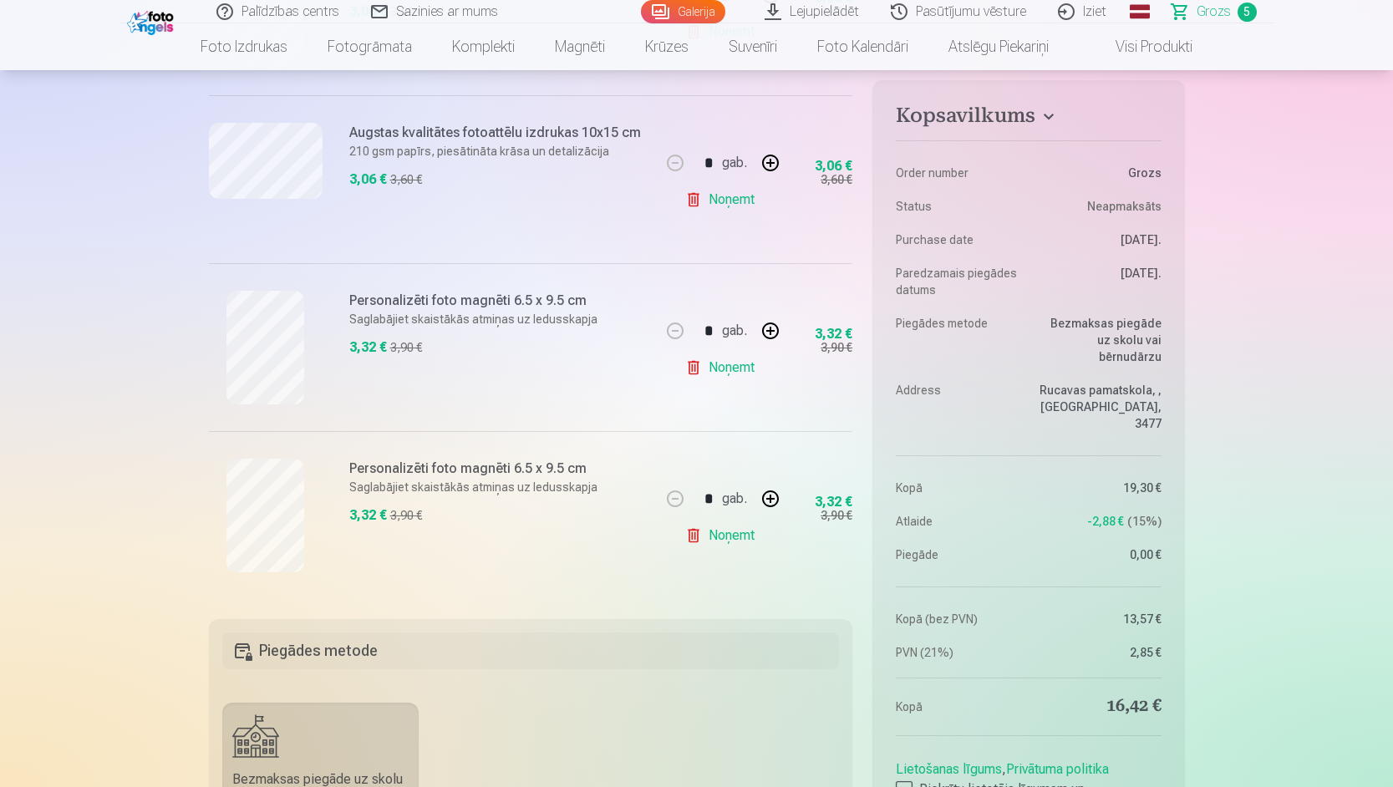
scroll to position [585, 0]
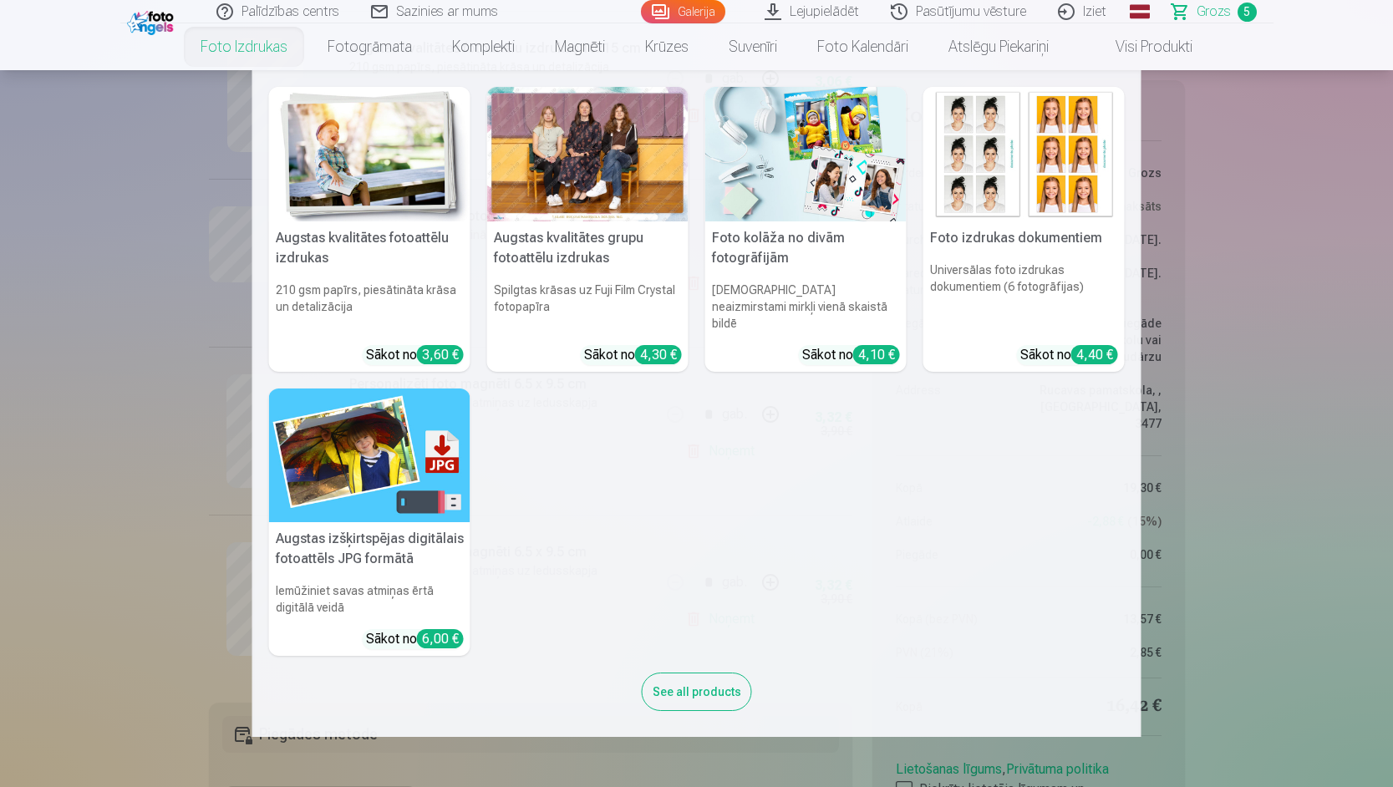
click at [335, 141] on img at bounding box center [369, 154] width 201 height 135
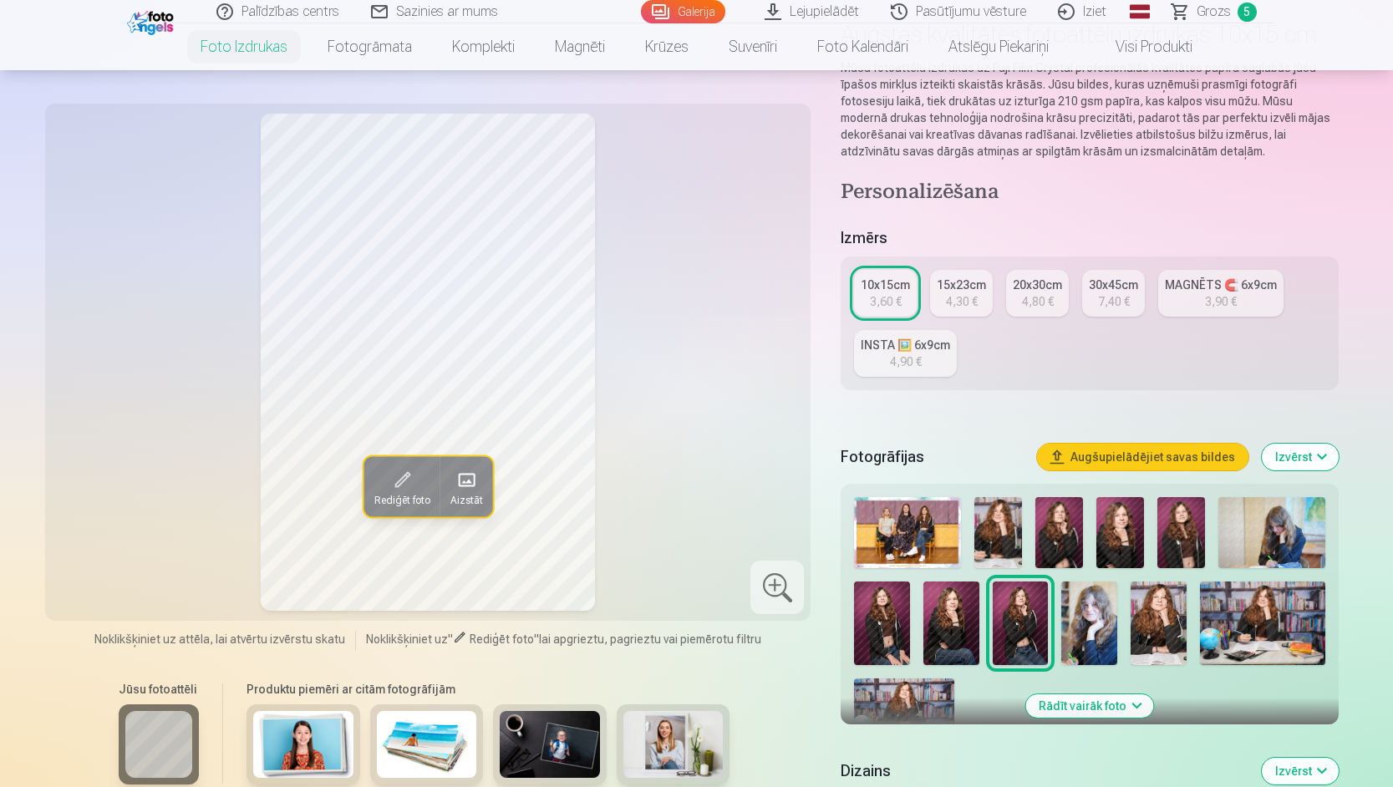
scroll to position [251, 0]
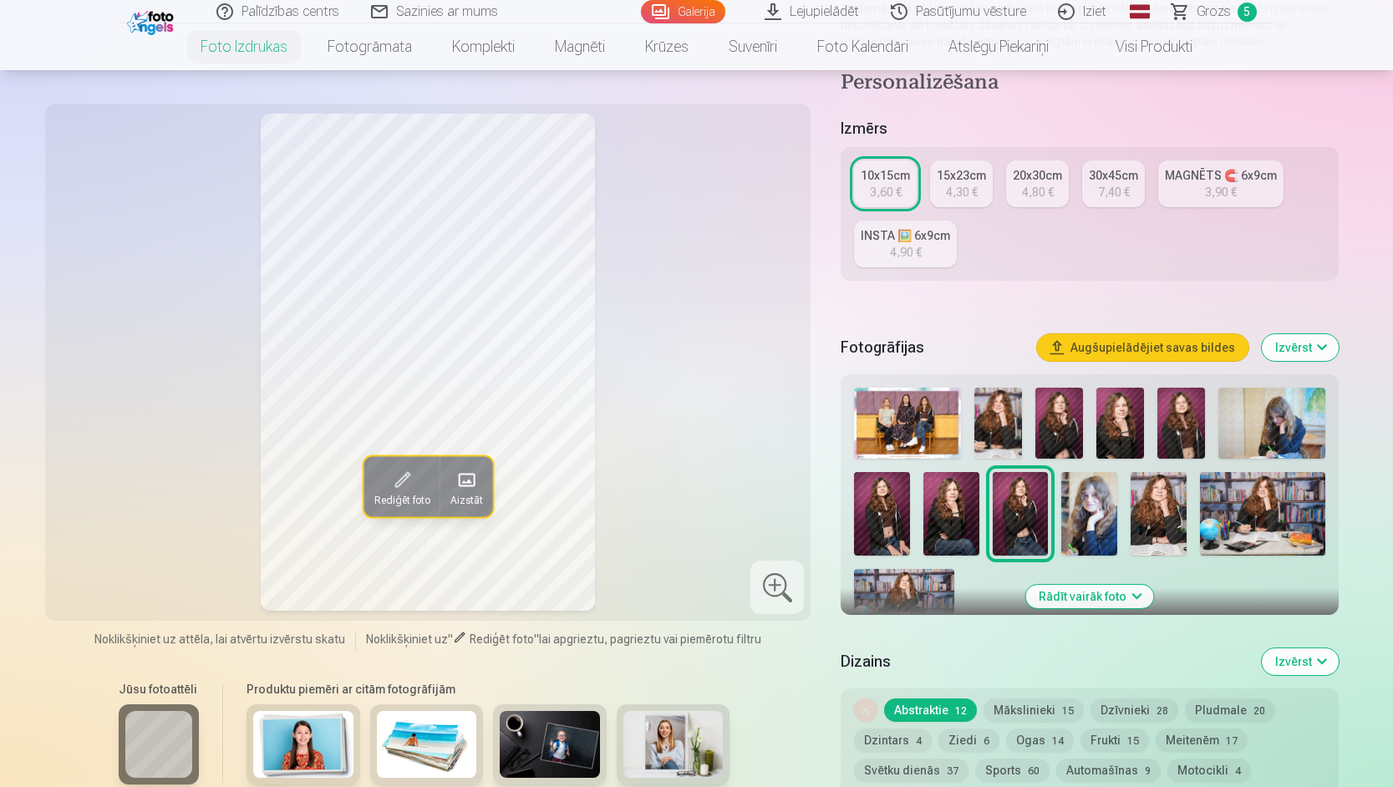
click at [965, 516] on img at bounding box center [951, 514] width 56 height 84
click at [1127, 440] on img at bounding box center [1120, 423] width 48 height 71
click at [1168, 434] on img at bounding box center [1181, 423] width 48 height 71
click at [1090, 521] on img at bounding box center [1089, 514] width 56 height 84
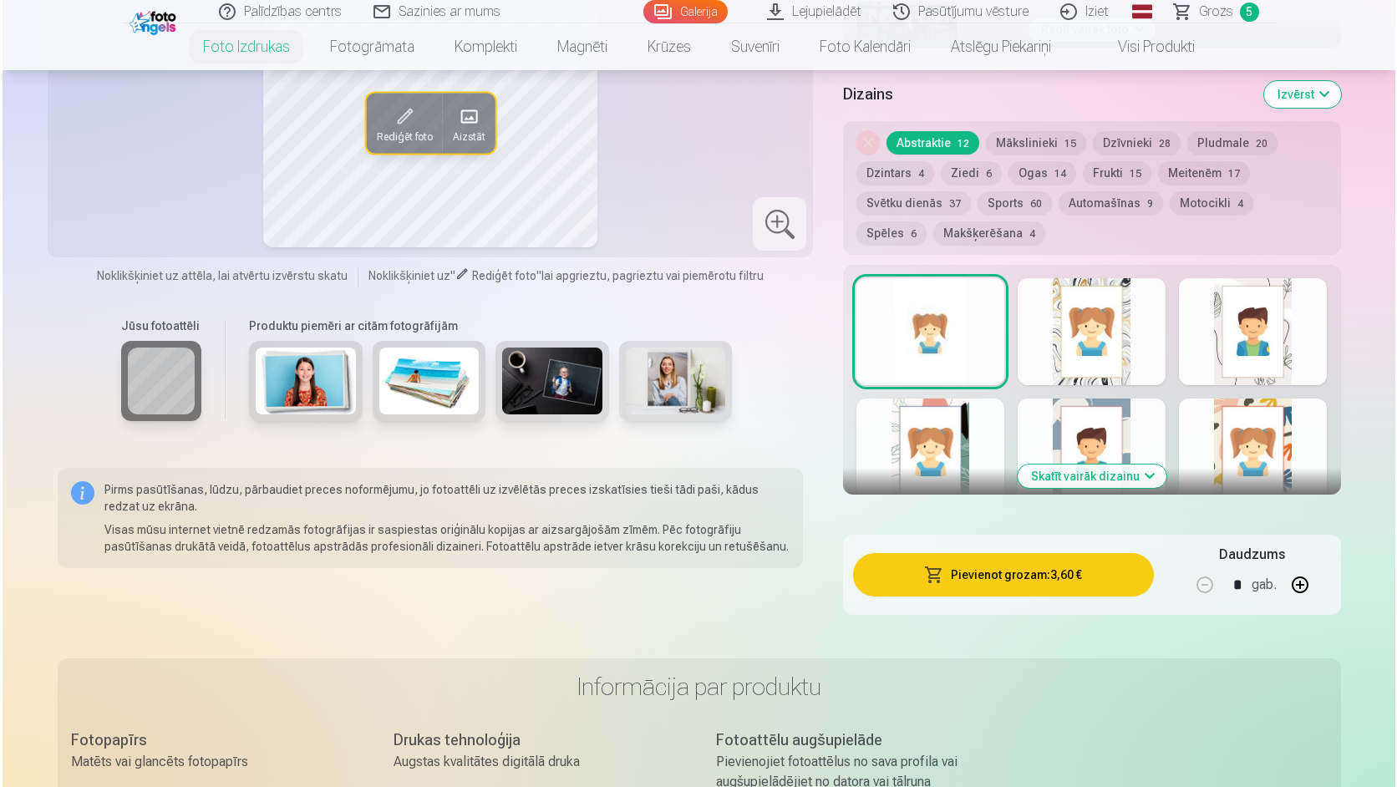
scroll to position [836, 0]
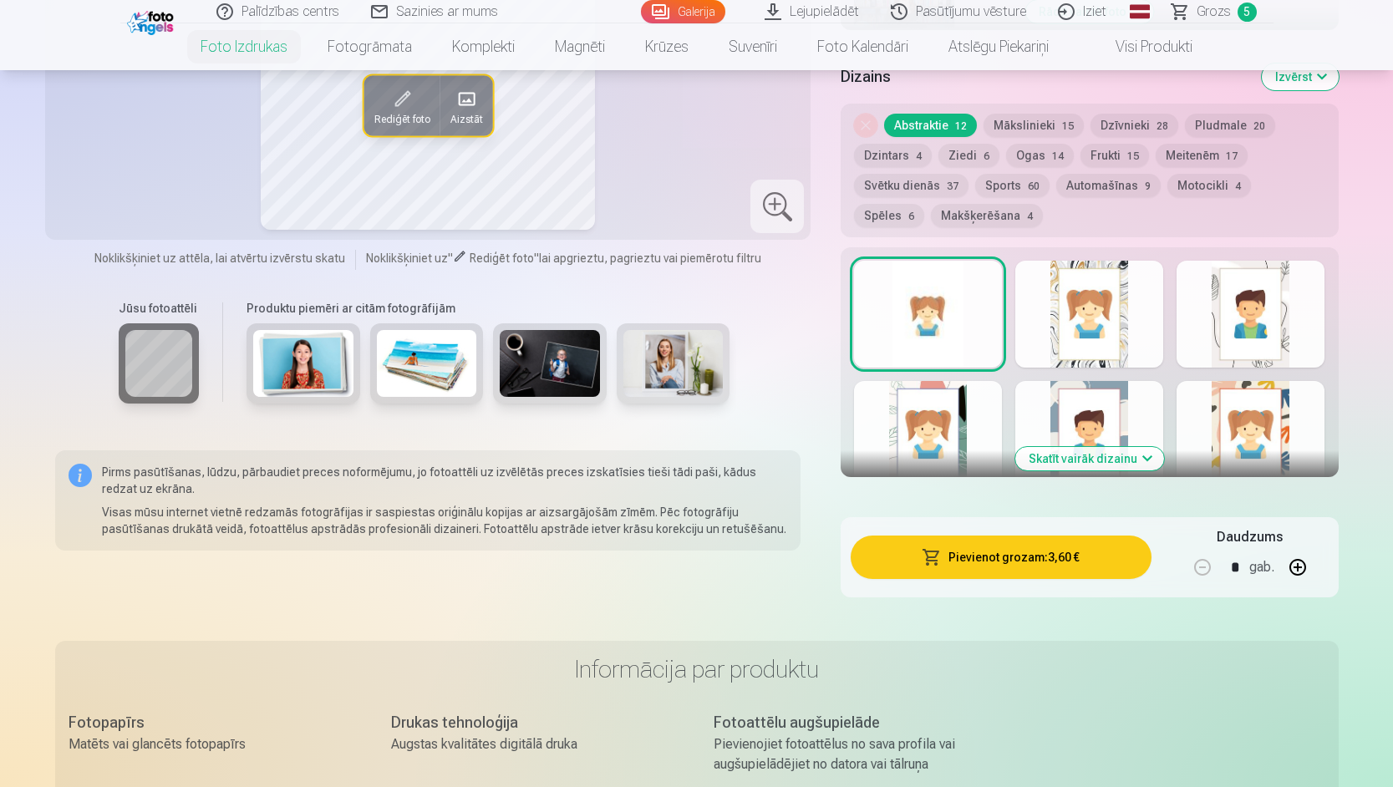
click at [1035, 561] on button "Pievienot grozam : 3,60 €" at bounding box center [1001, 557] width 300 height 43
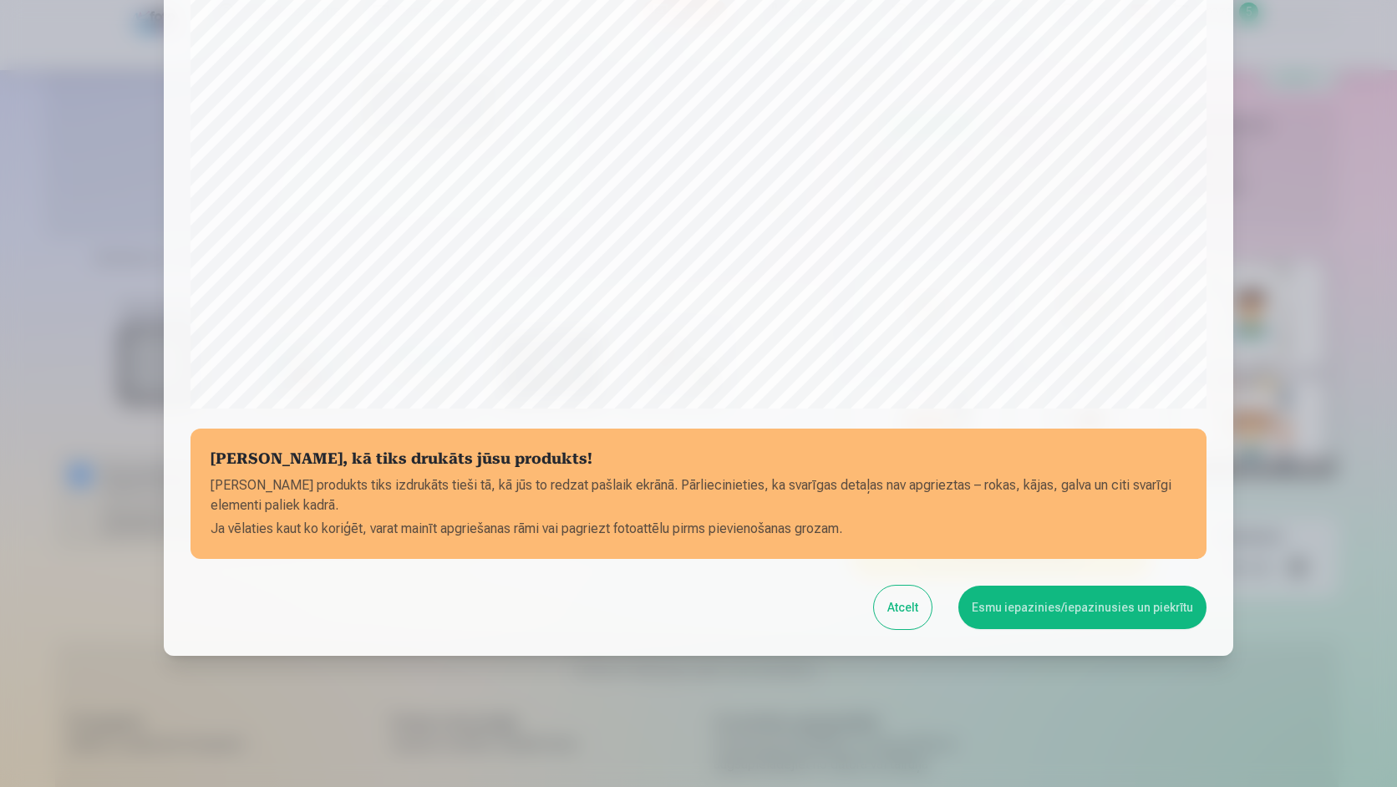
scroll to position [416, 0]
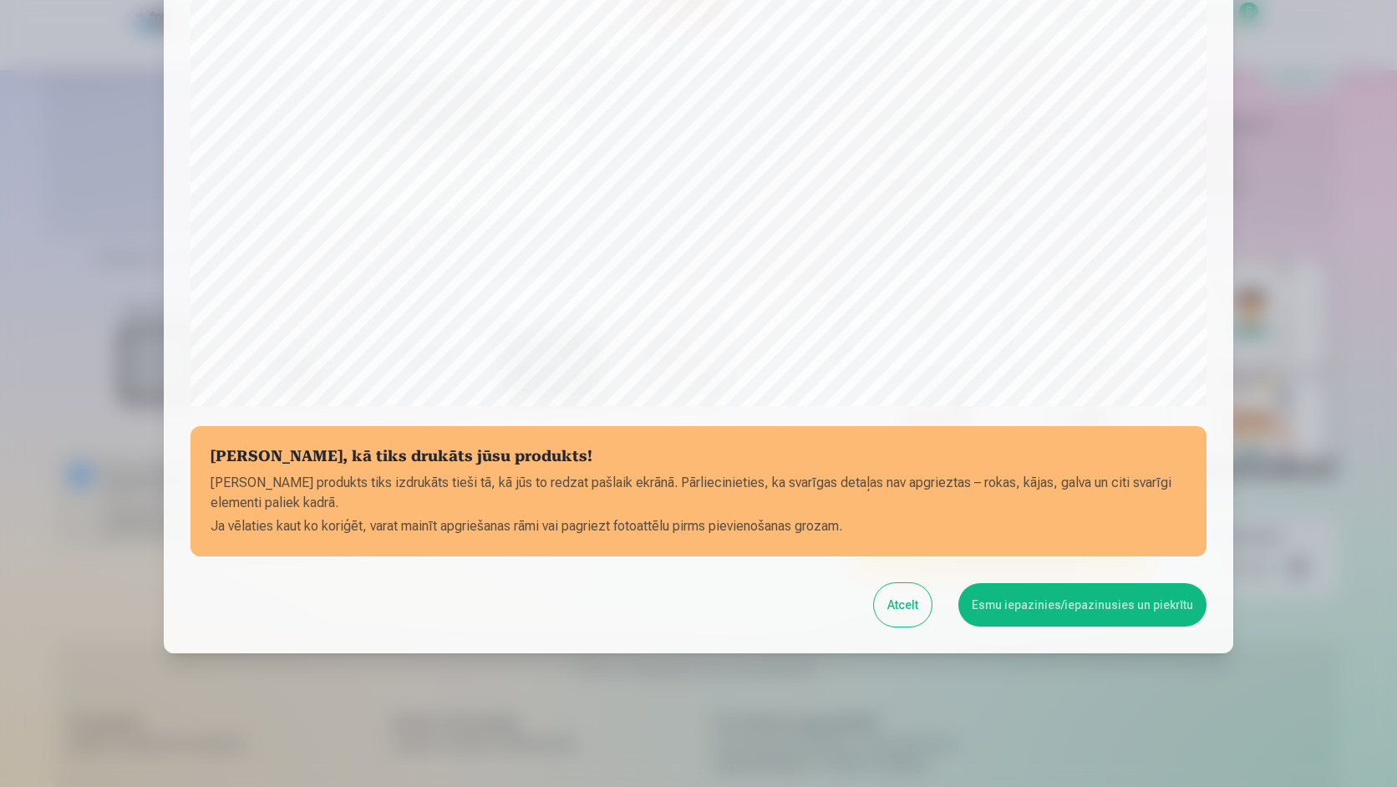
click at [1040, 607] on button "Esmu iepazinies/iepazinusies un piekrītu" at bounding box center [1083, 604] width 248 height 43
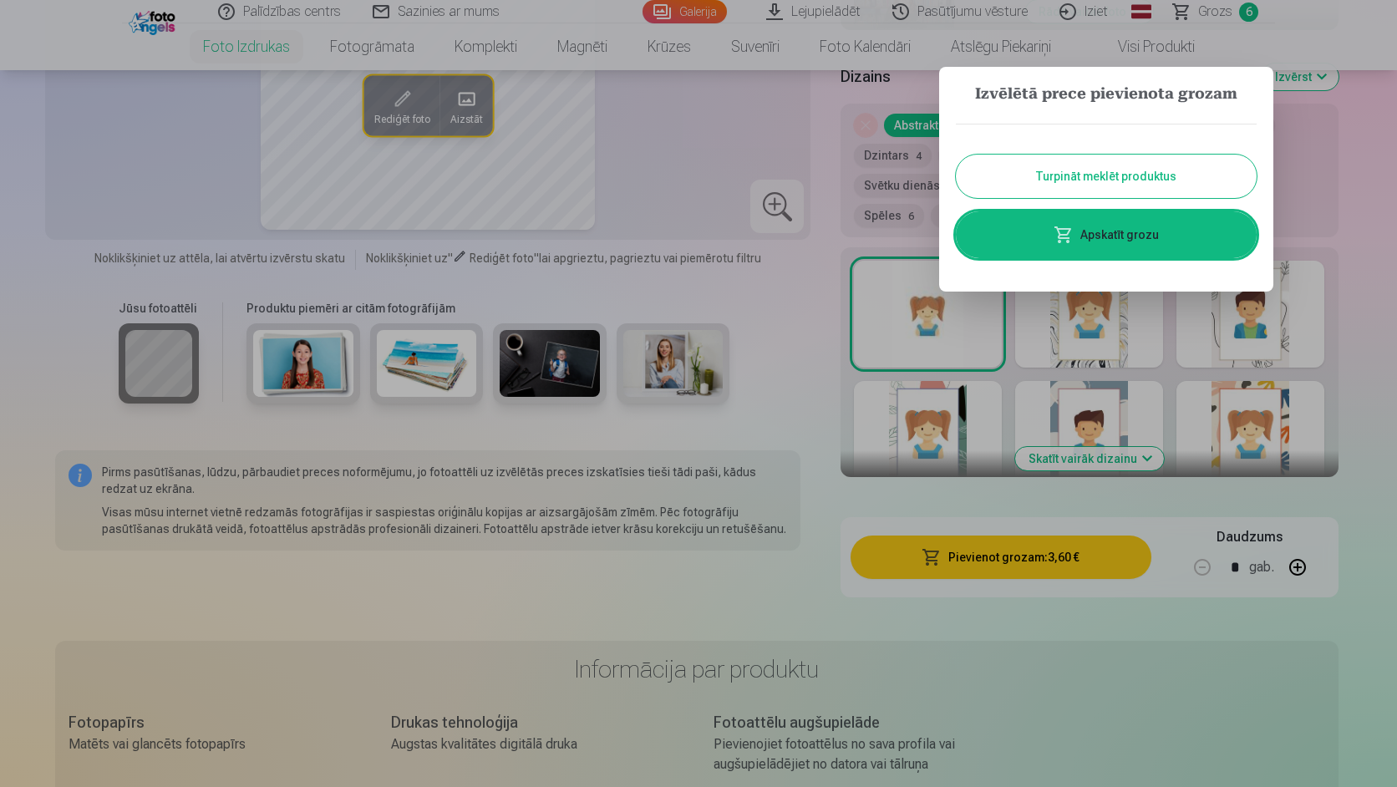
click at [1050, 241] on link "Apskatīt grozu" at bounding box center [1106, 234] width 301 height 47
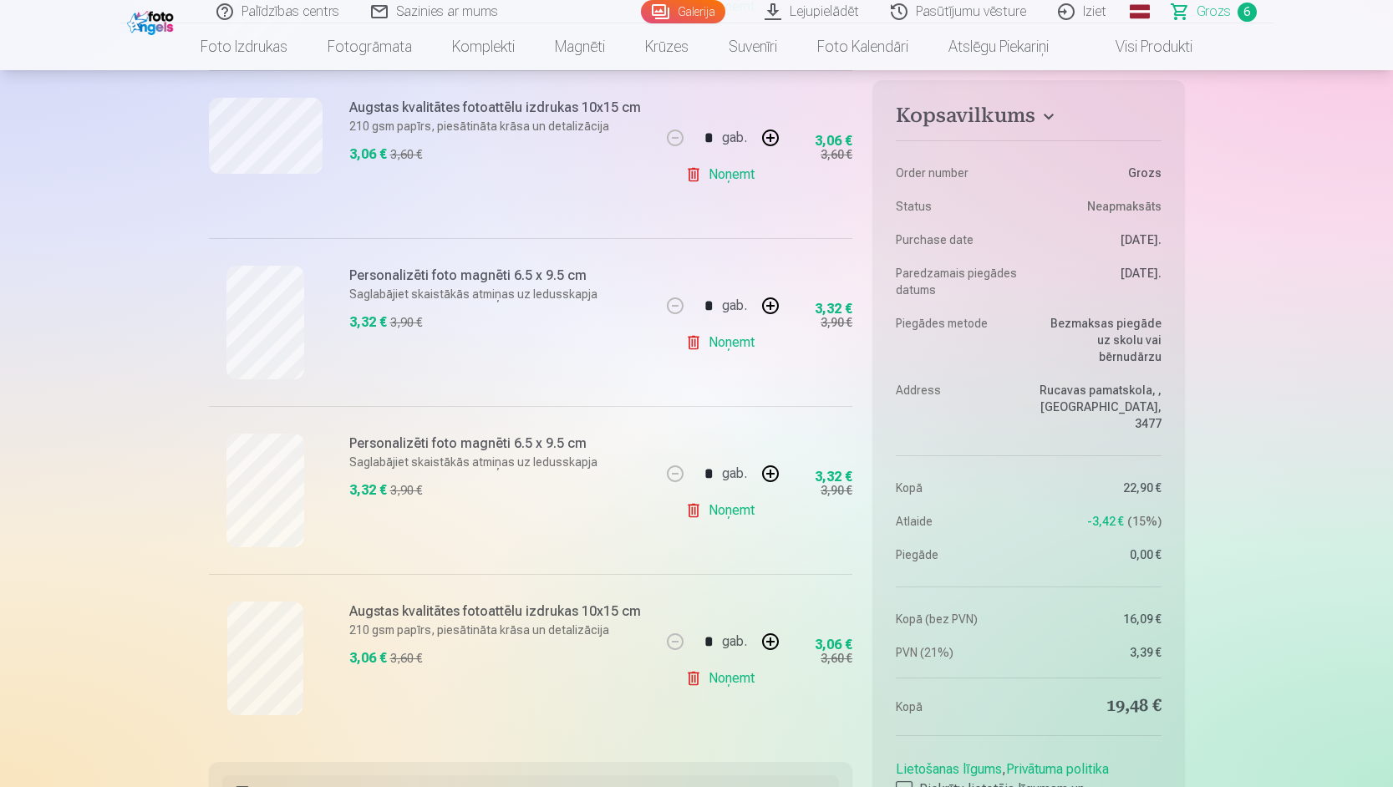
scroll to position [836, 0]
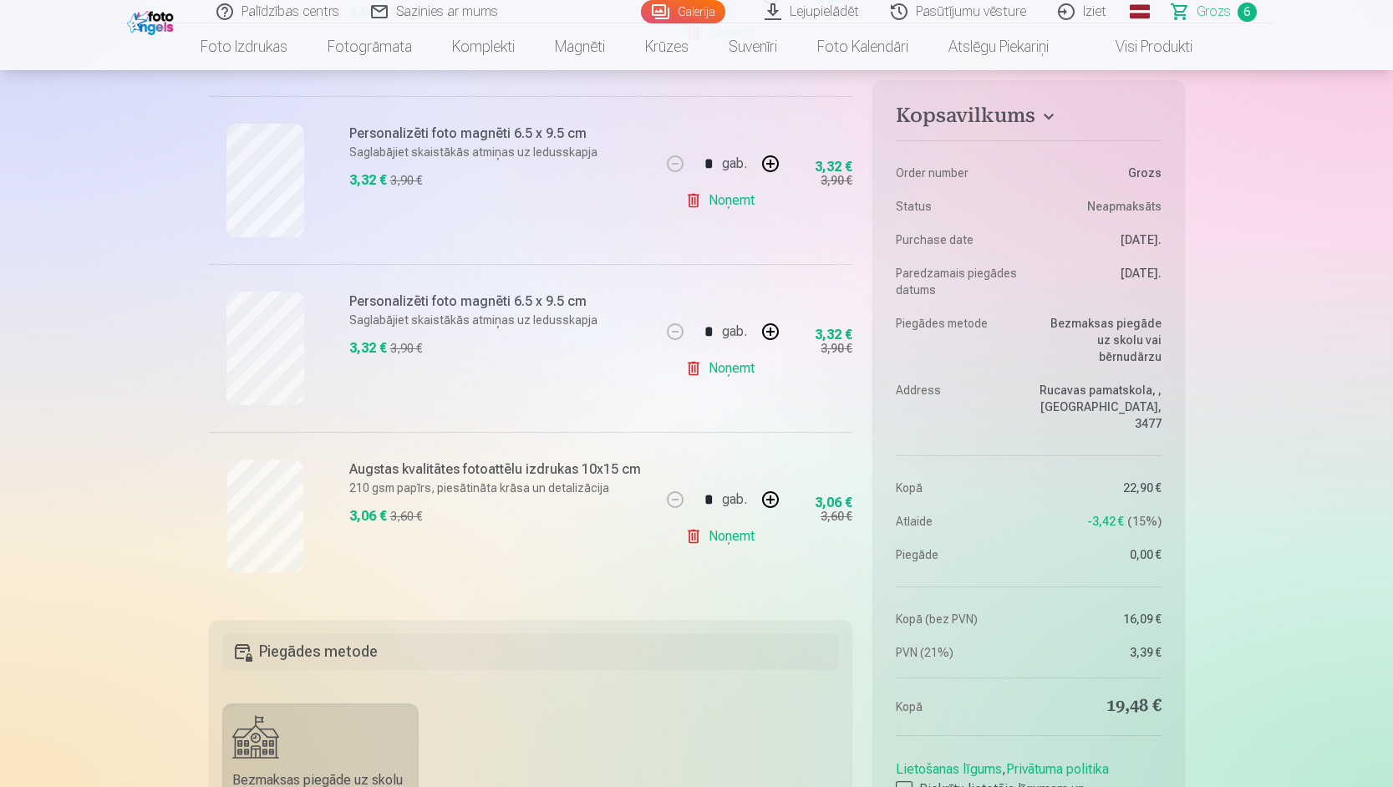
click at [736, 538] on link "Noņemt" at bounding box center [723, 536] width 76 height 33
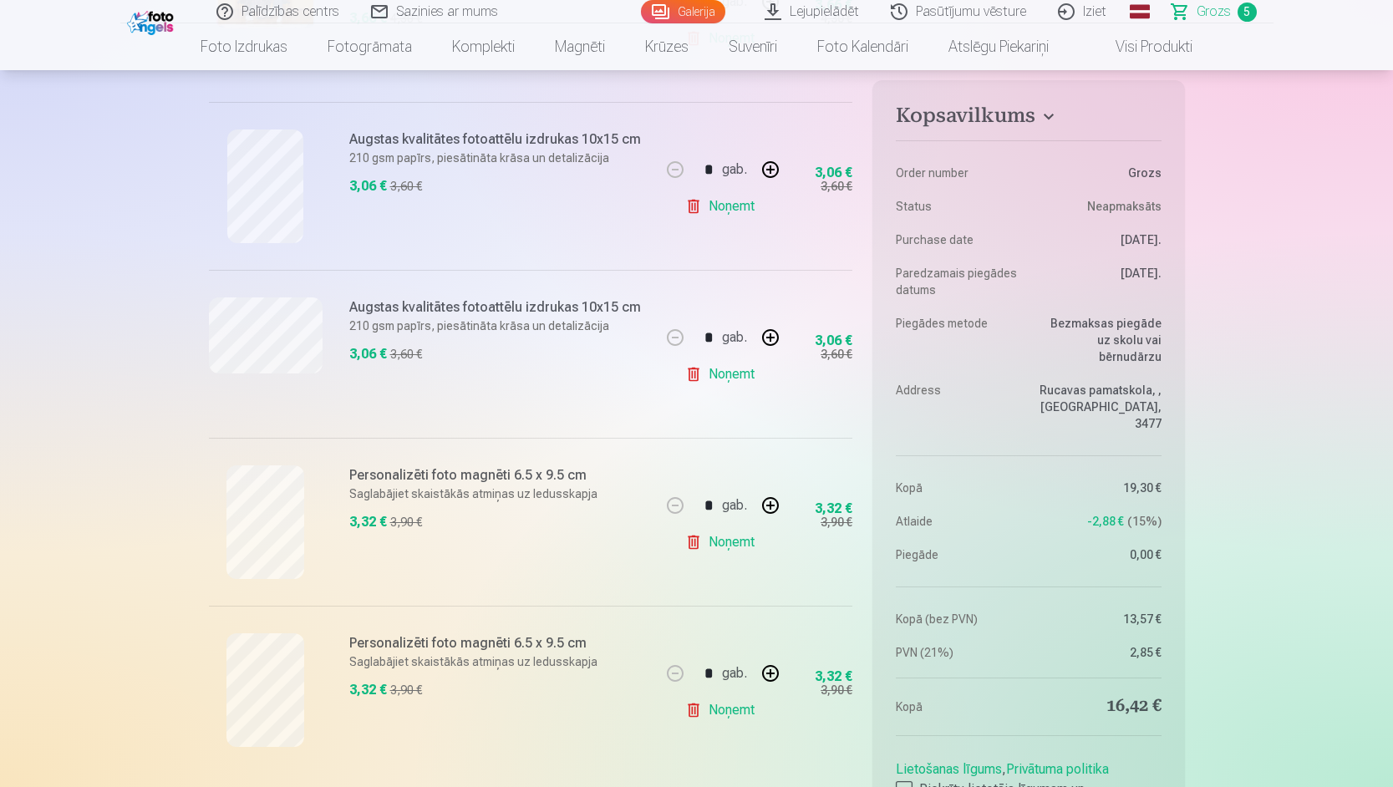
scroll to position [585, 0]
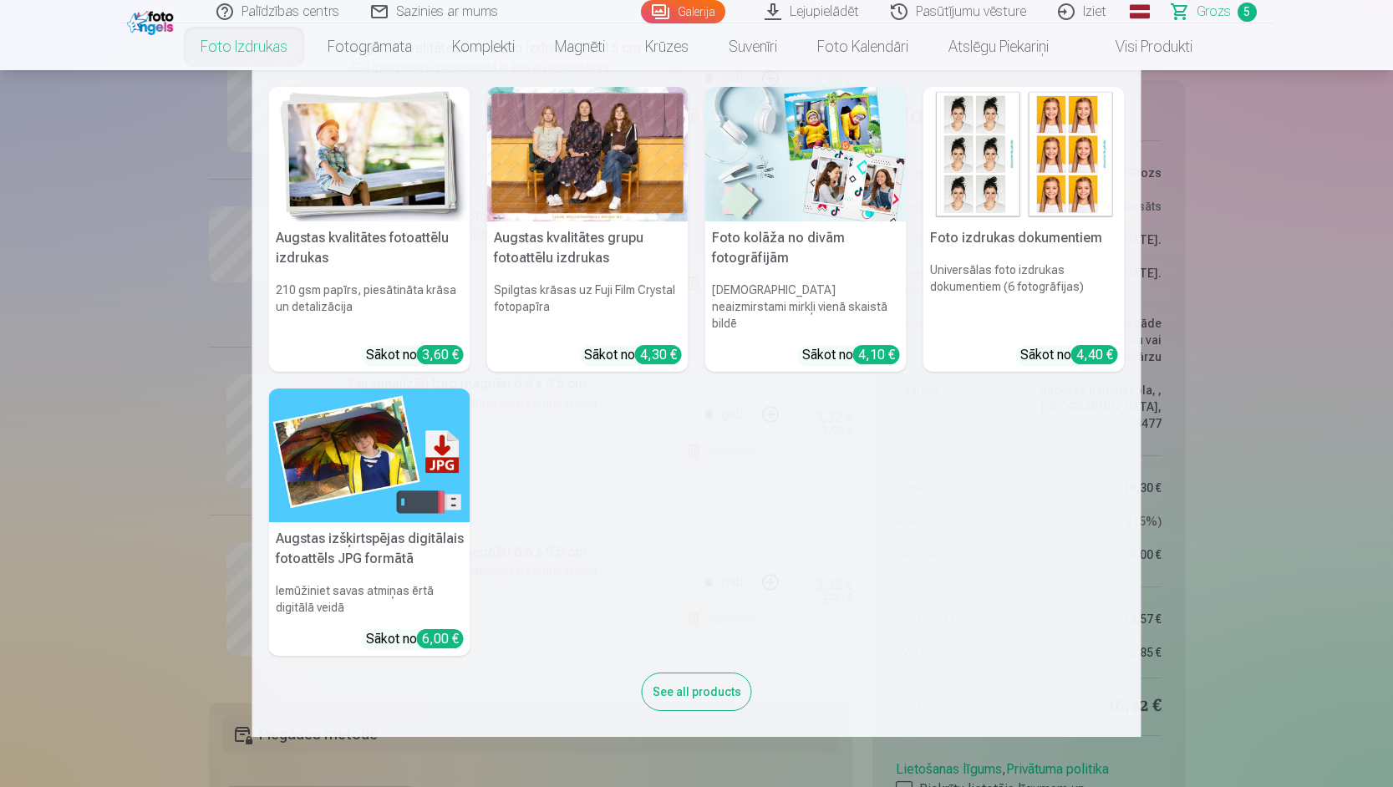
click at [335, 161] on img at bounding box center [369, 154] width 201 height 135
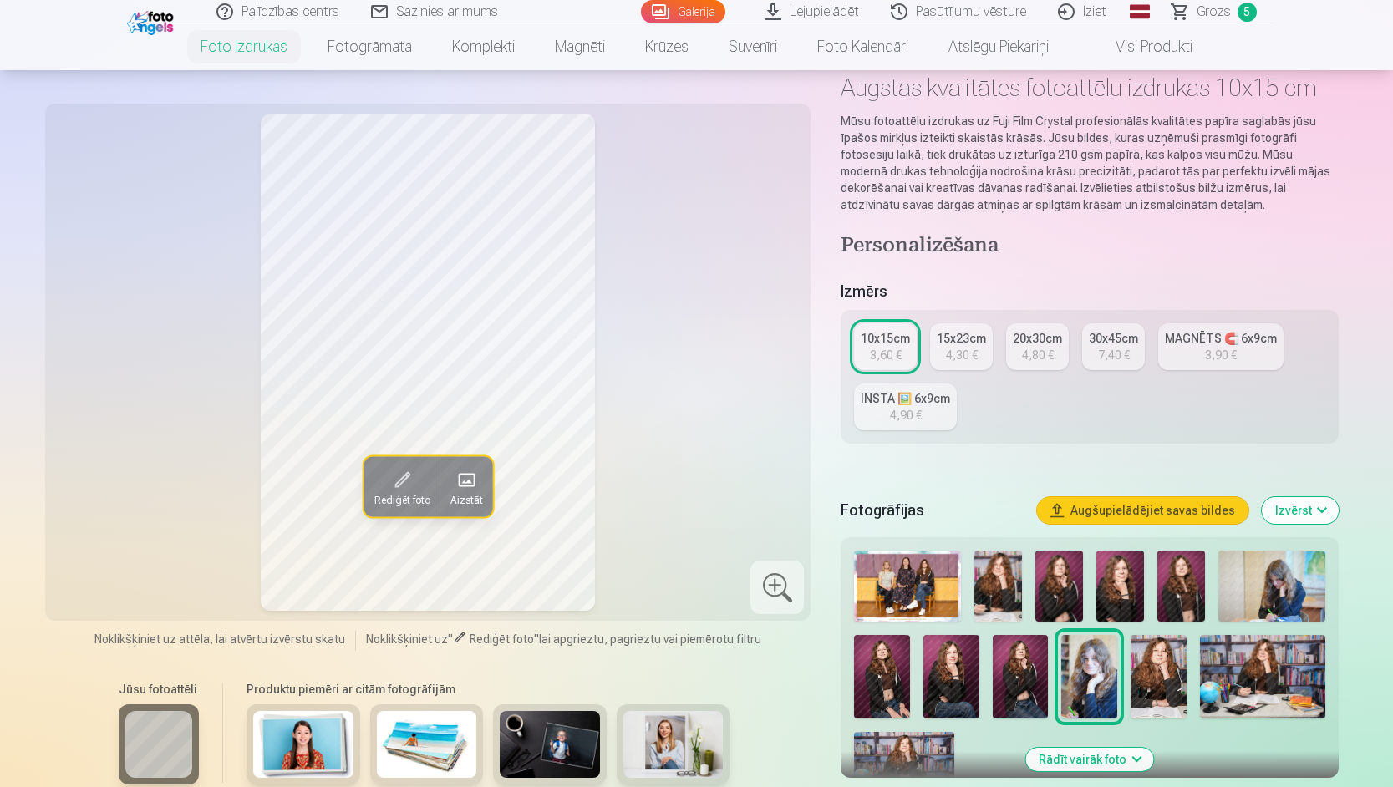
scroll to position [251, 0]
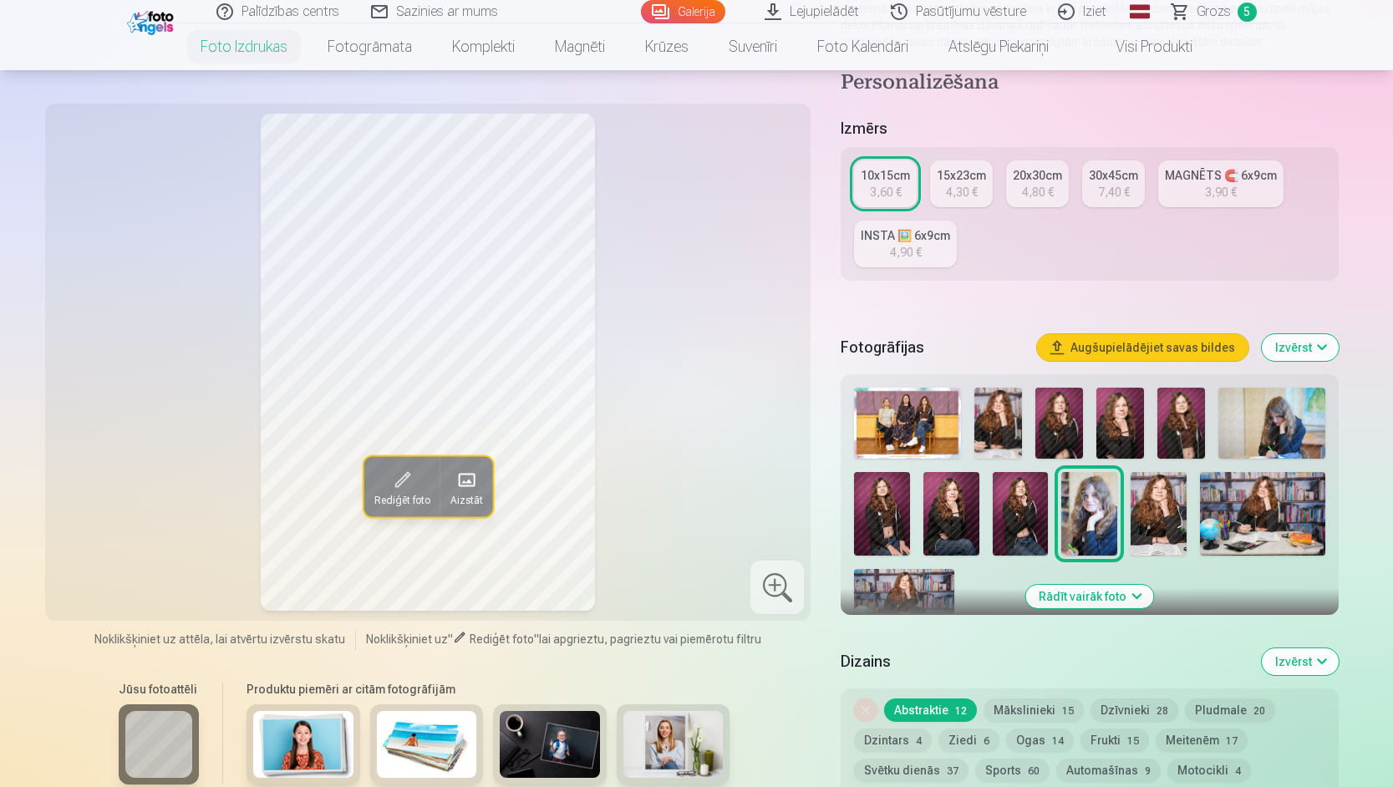
click at [925, 598] on img at bounding box center [904, 602] width 100 height 67
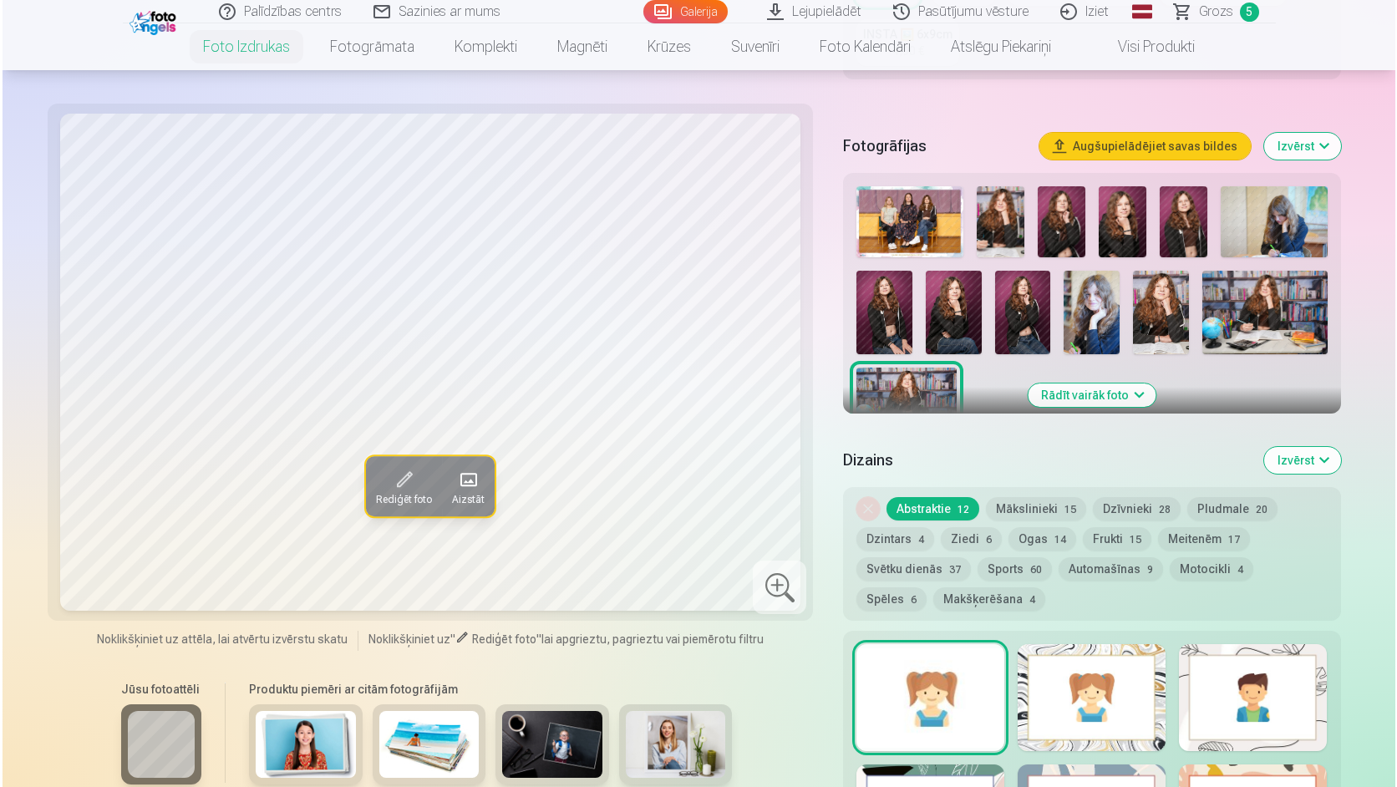
scroll to position [669, 0]
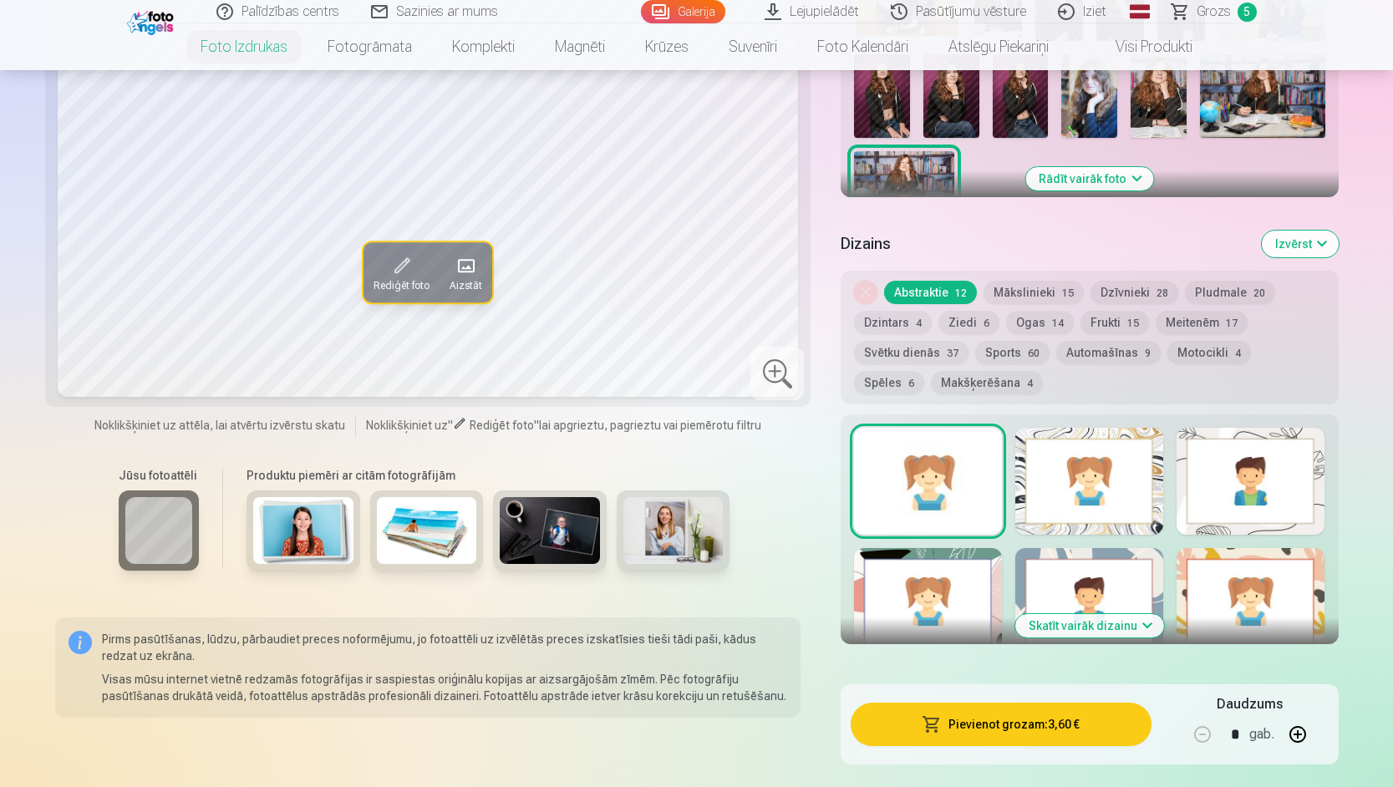
click at [1023, 728] on button "Pievienot grozam : 3,60 €" at bounding box center [1001, 724] width 300 height 43
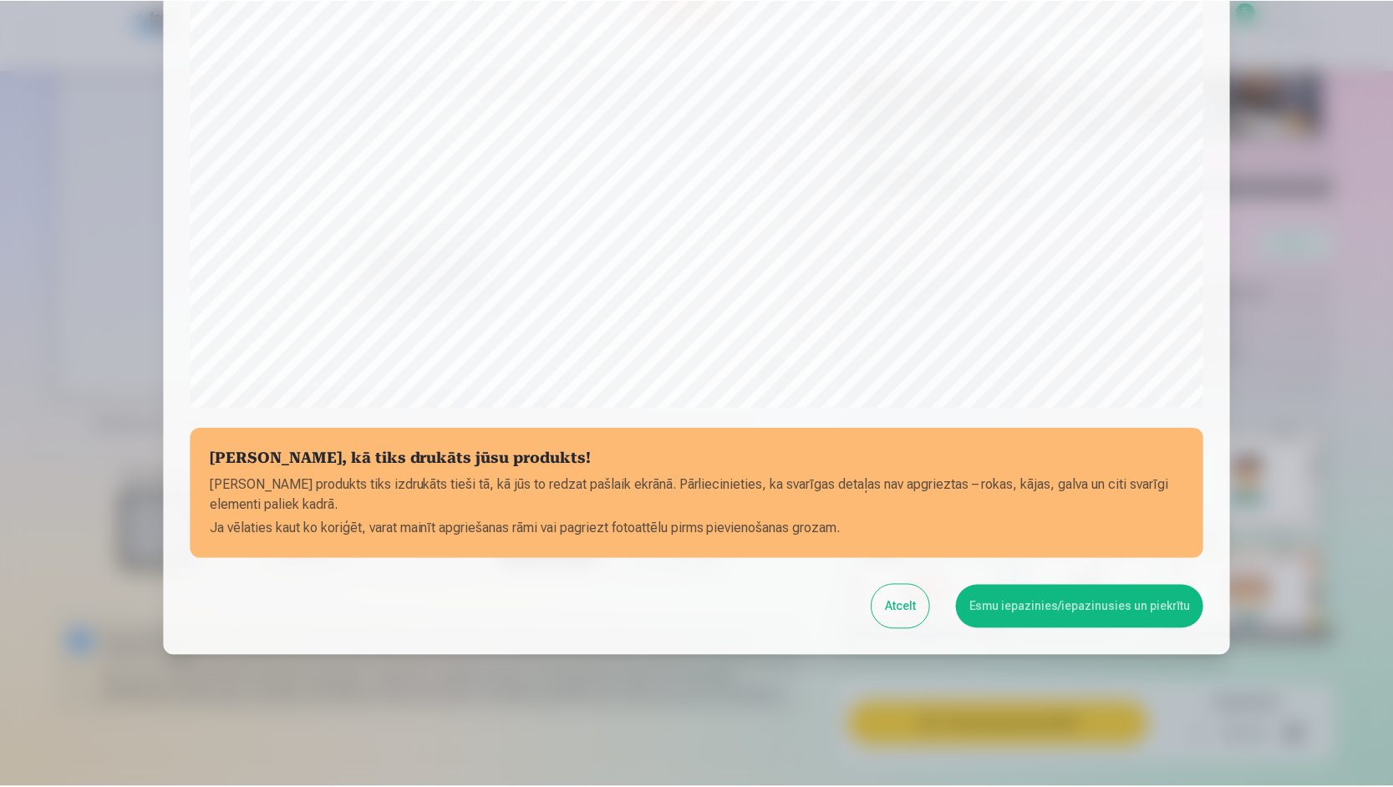
scroll to position [416, 0]
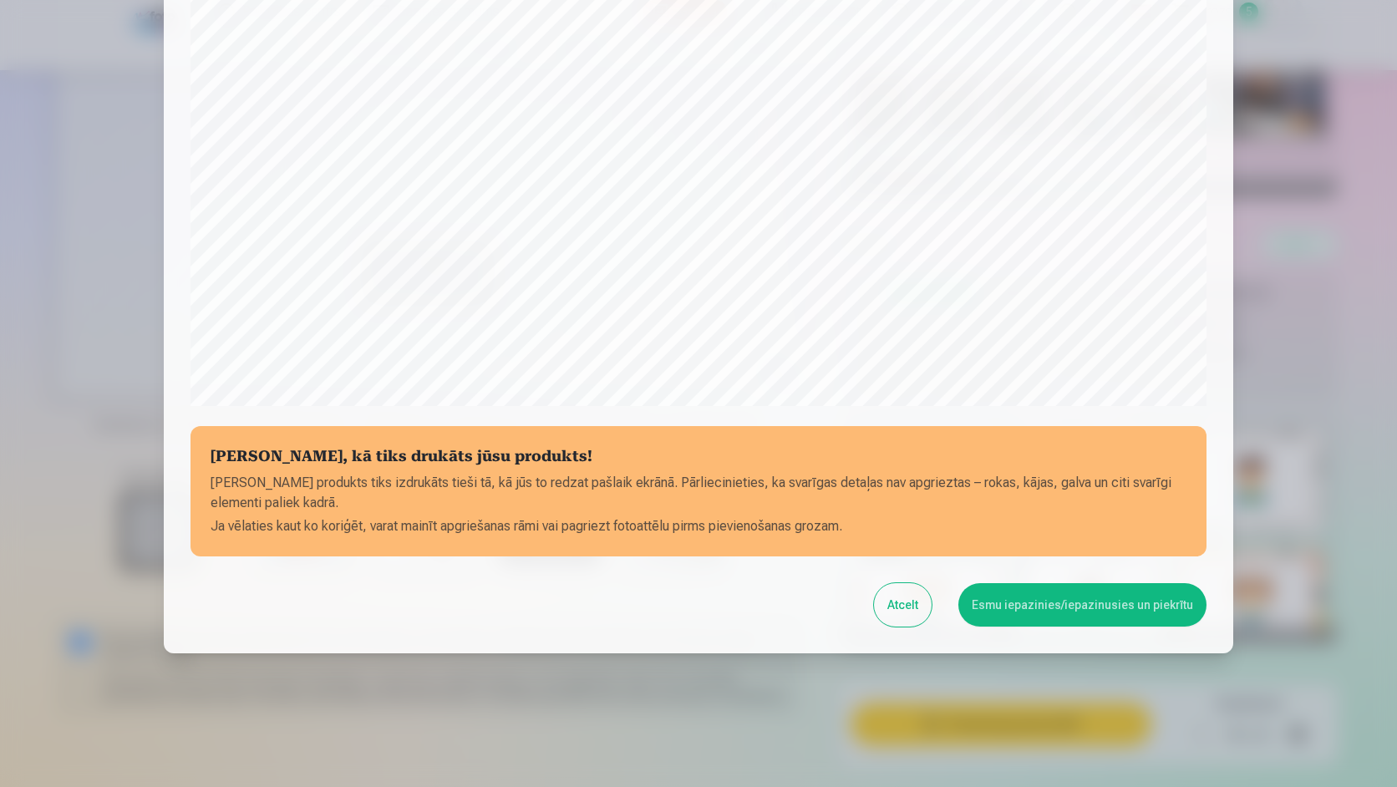
click at [1039, 594] on button "Esmu iepazinies/iepazinusies un piekrītu" at bounding box center [1083, 604] width 248 height 43
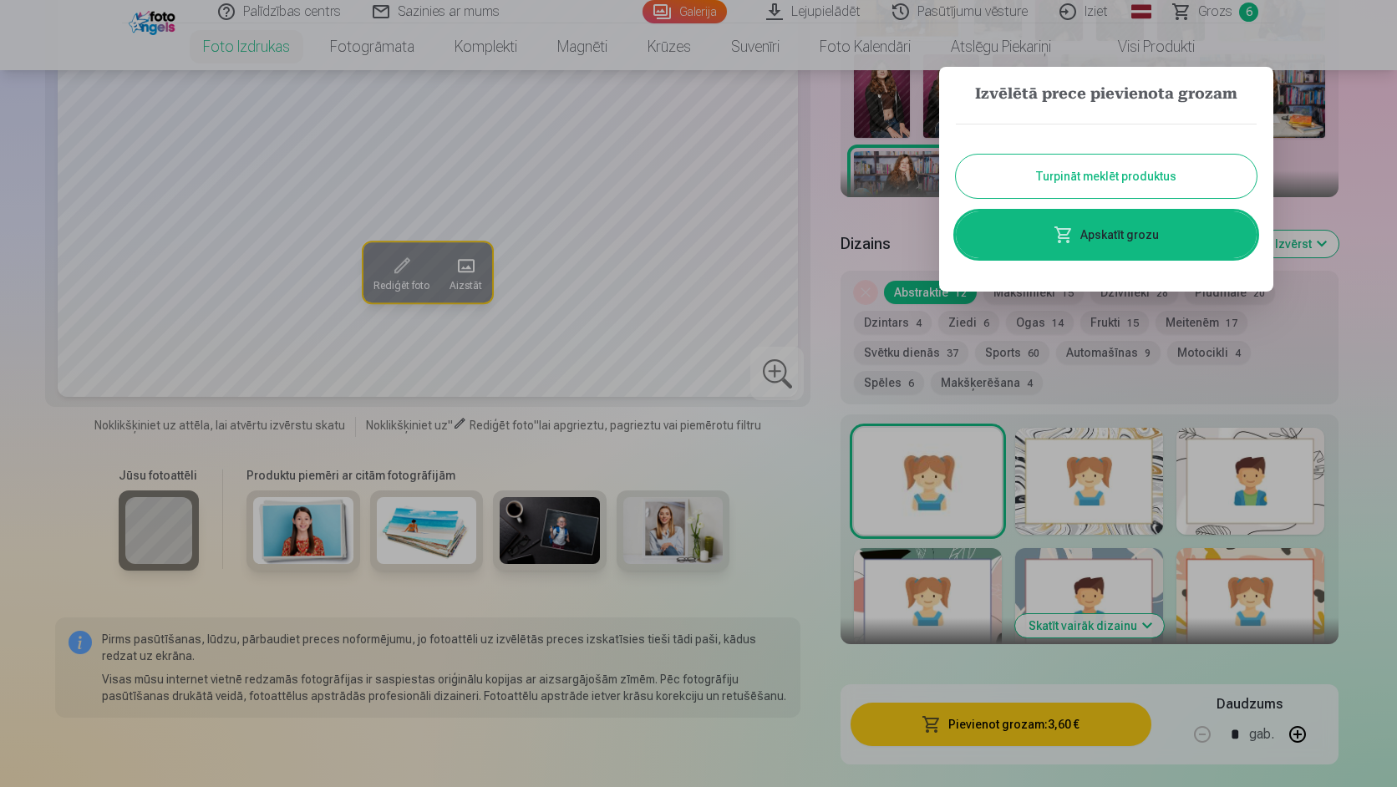
click at [1073, 232] on span at bounding box center [1064, 235] width 20 height 20
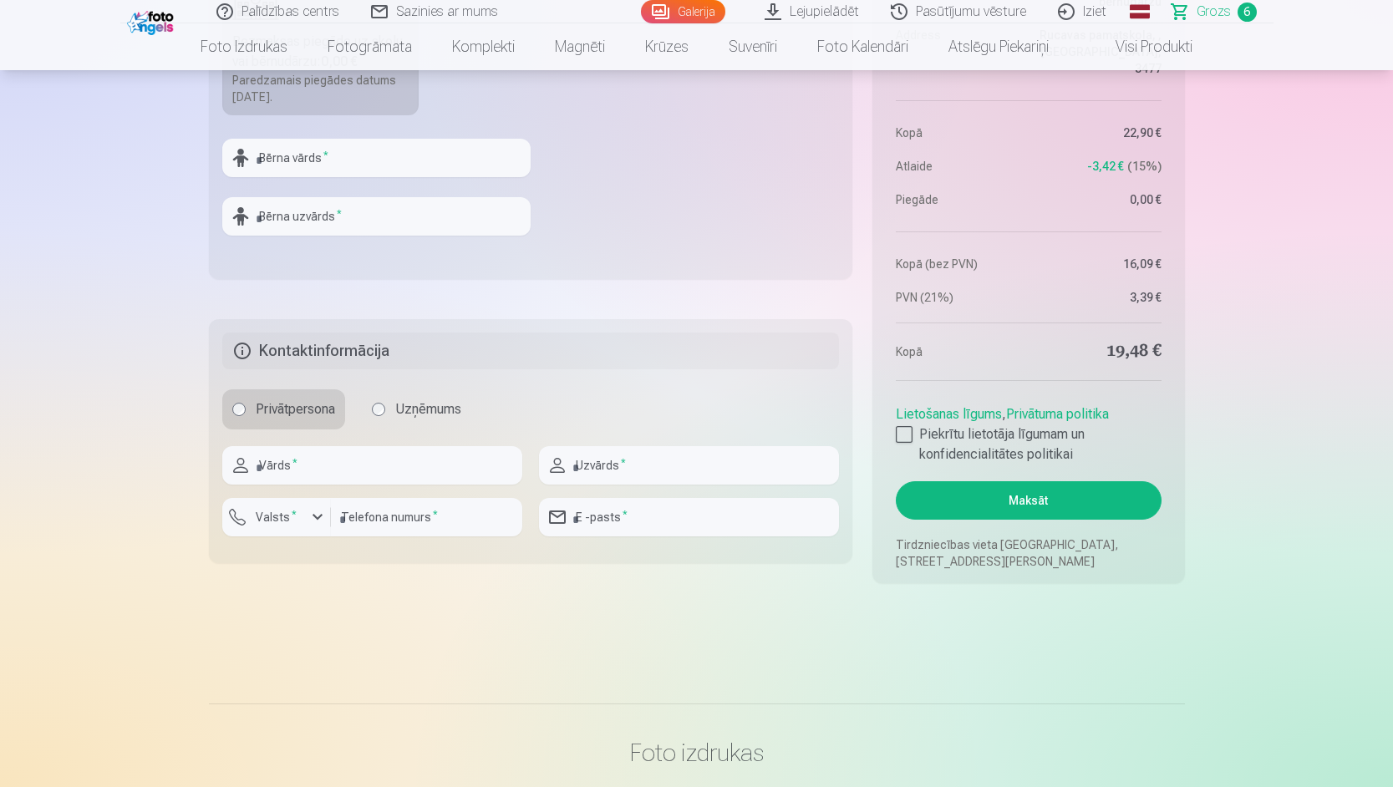
scroll to position [1588, 0]
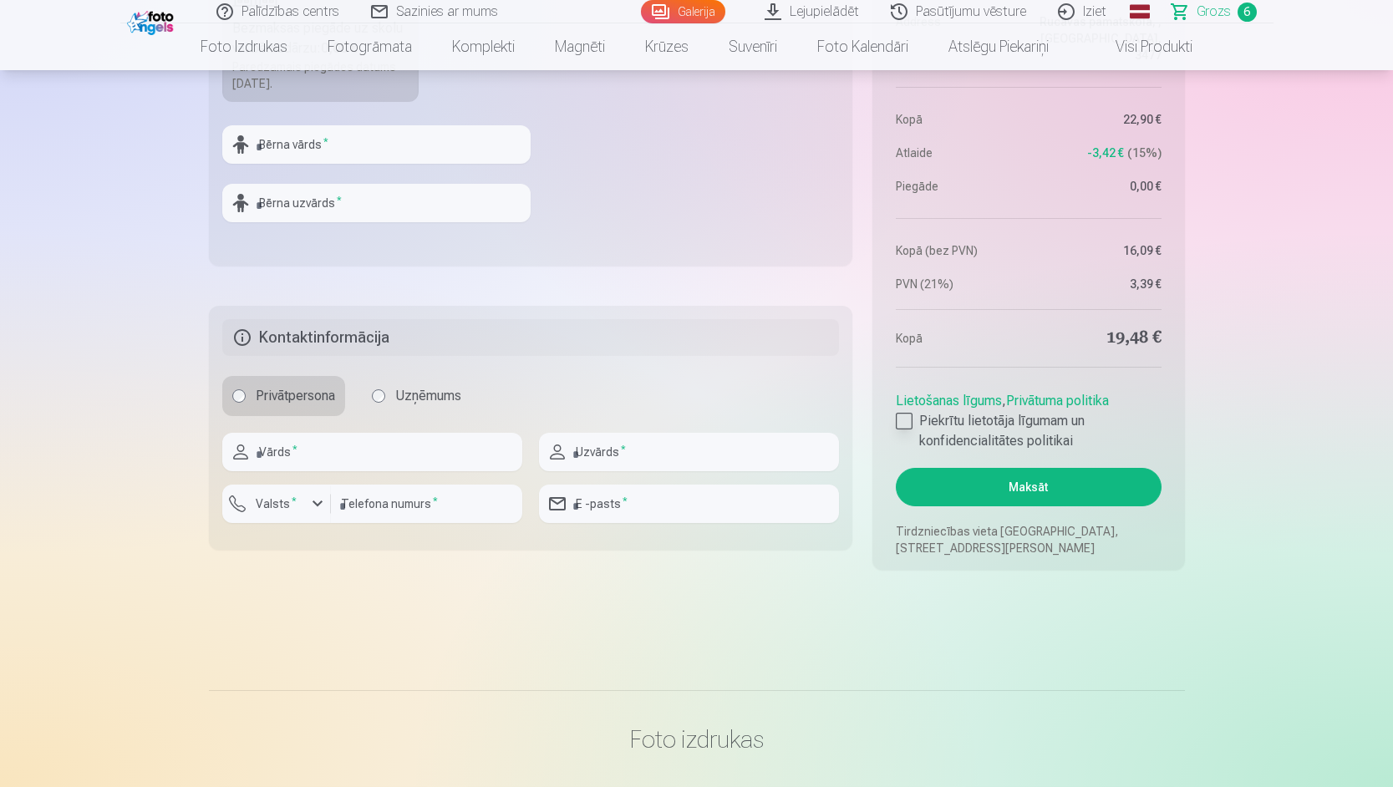
click at [908, 422] on div at bounding box center [904, 421] width 17 height 17
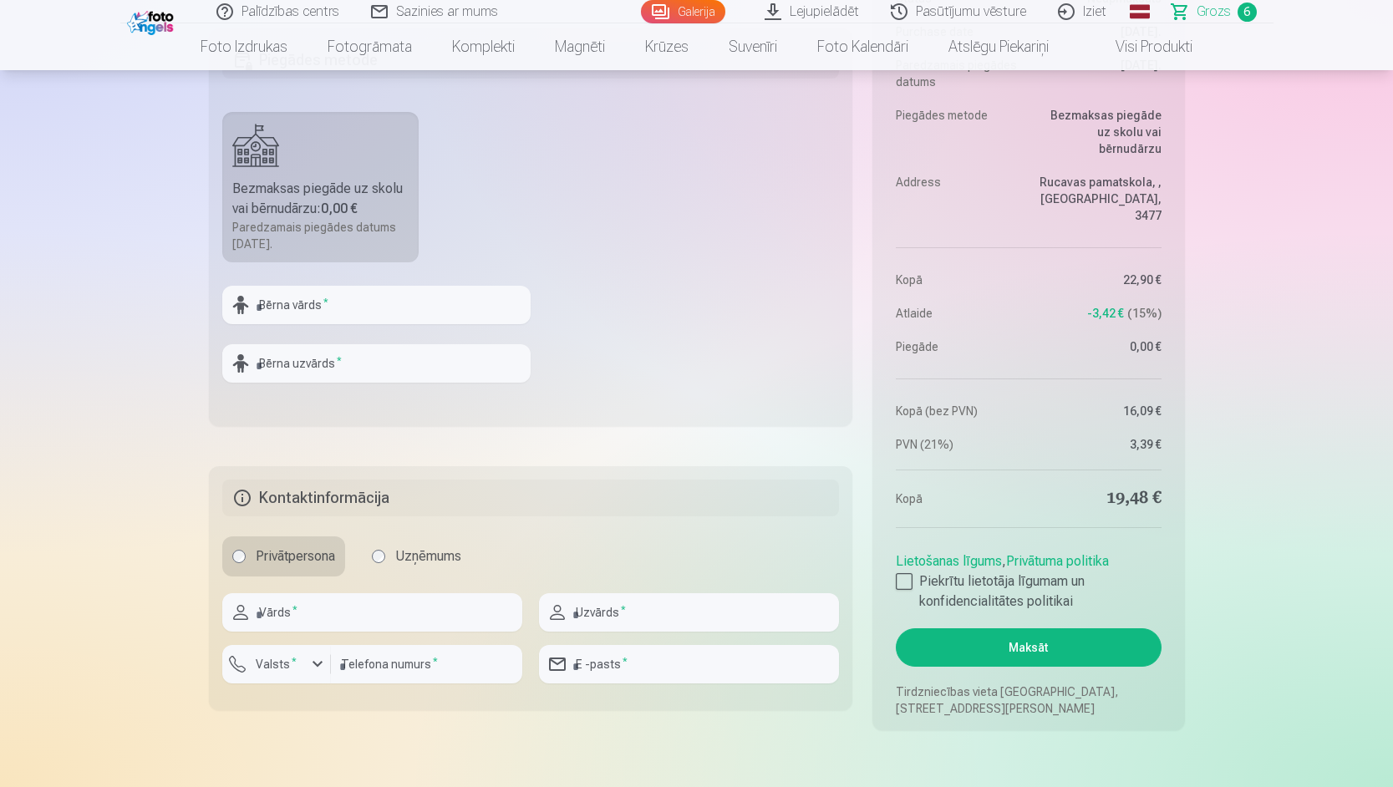
scroll to position [1421, 0]
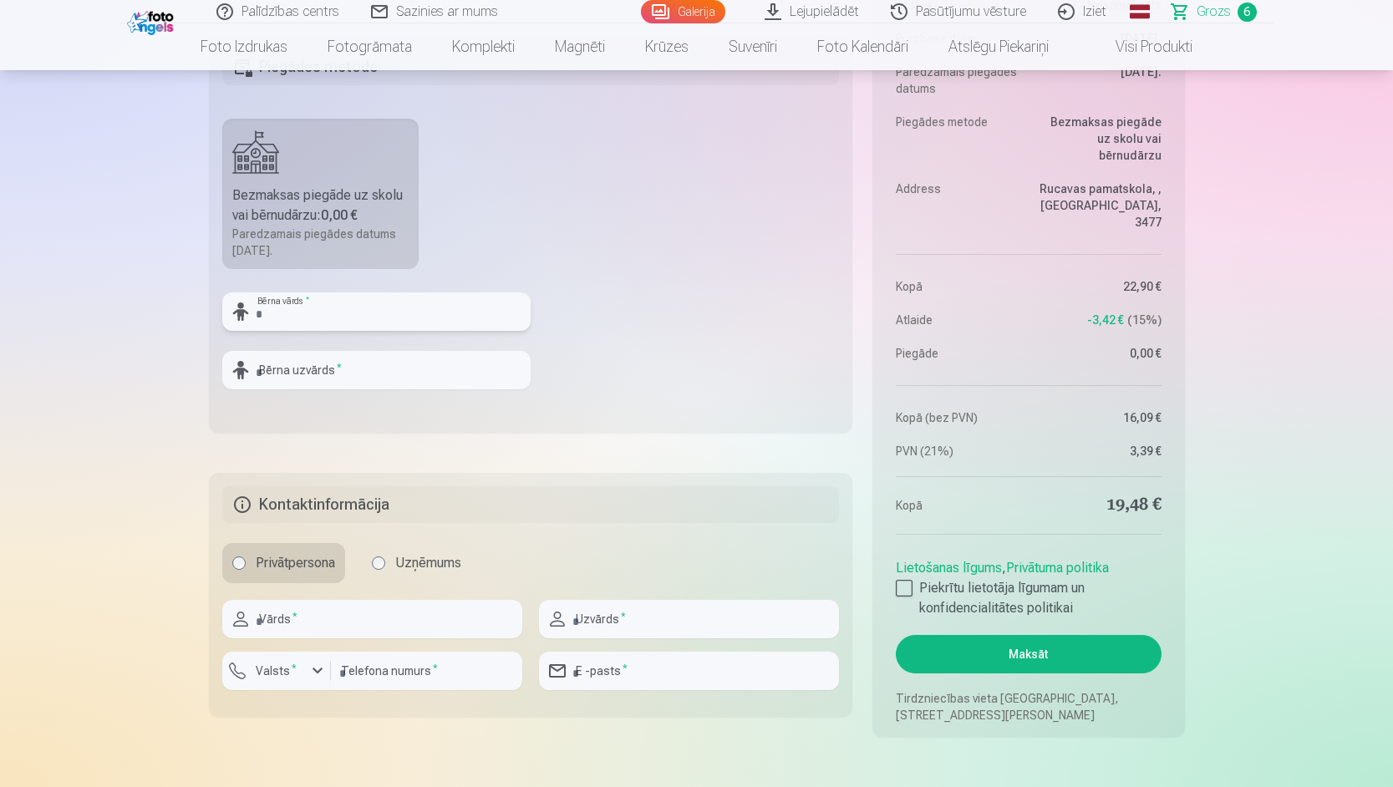
click at [352, 319] on input "text" at bounding box center [376, 311] width 308 height 38
type input "****"
type input "********"
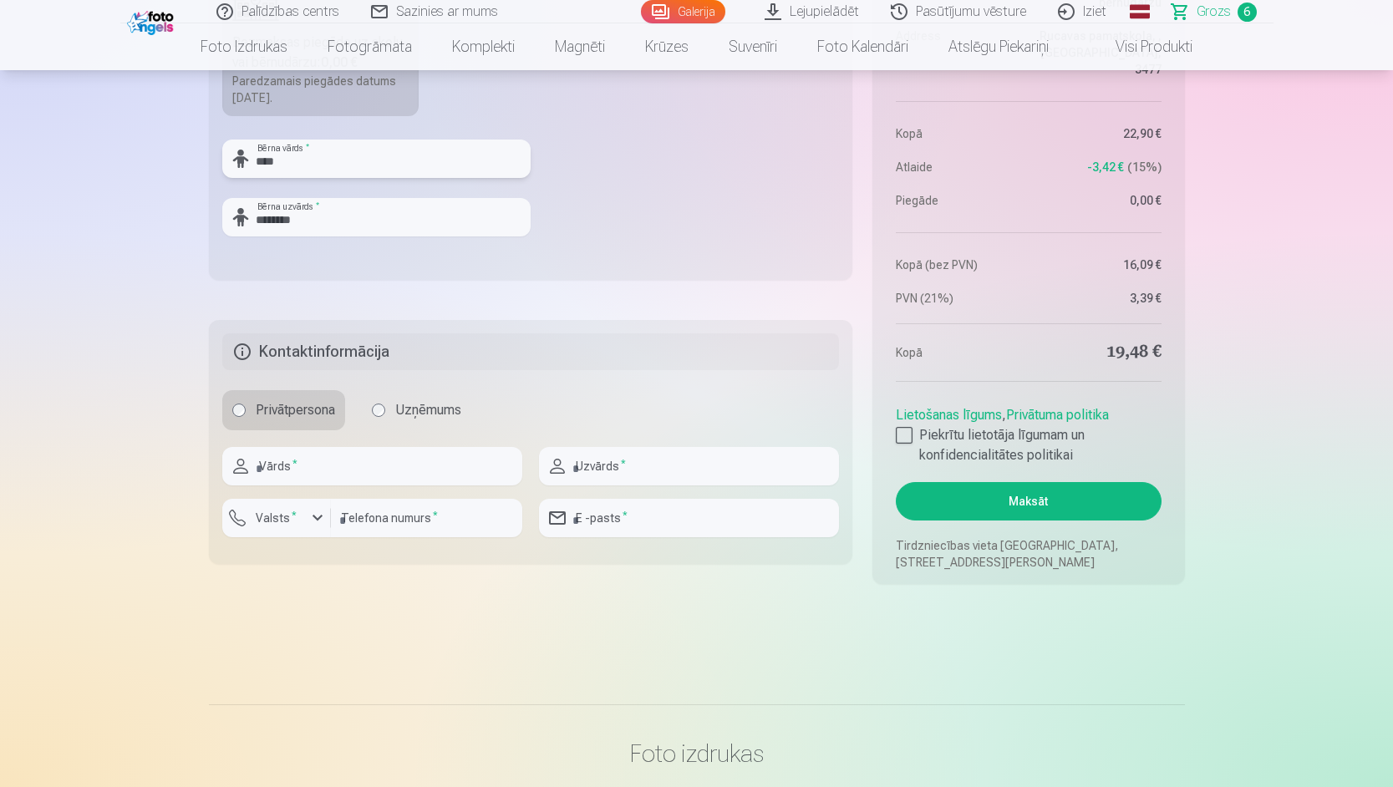
scroll to position [1671, 0]
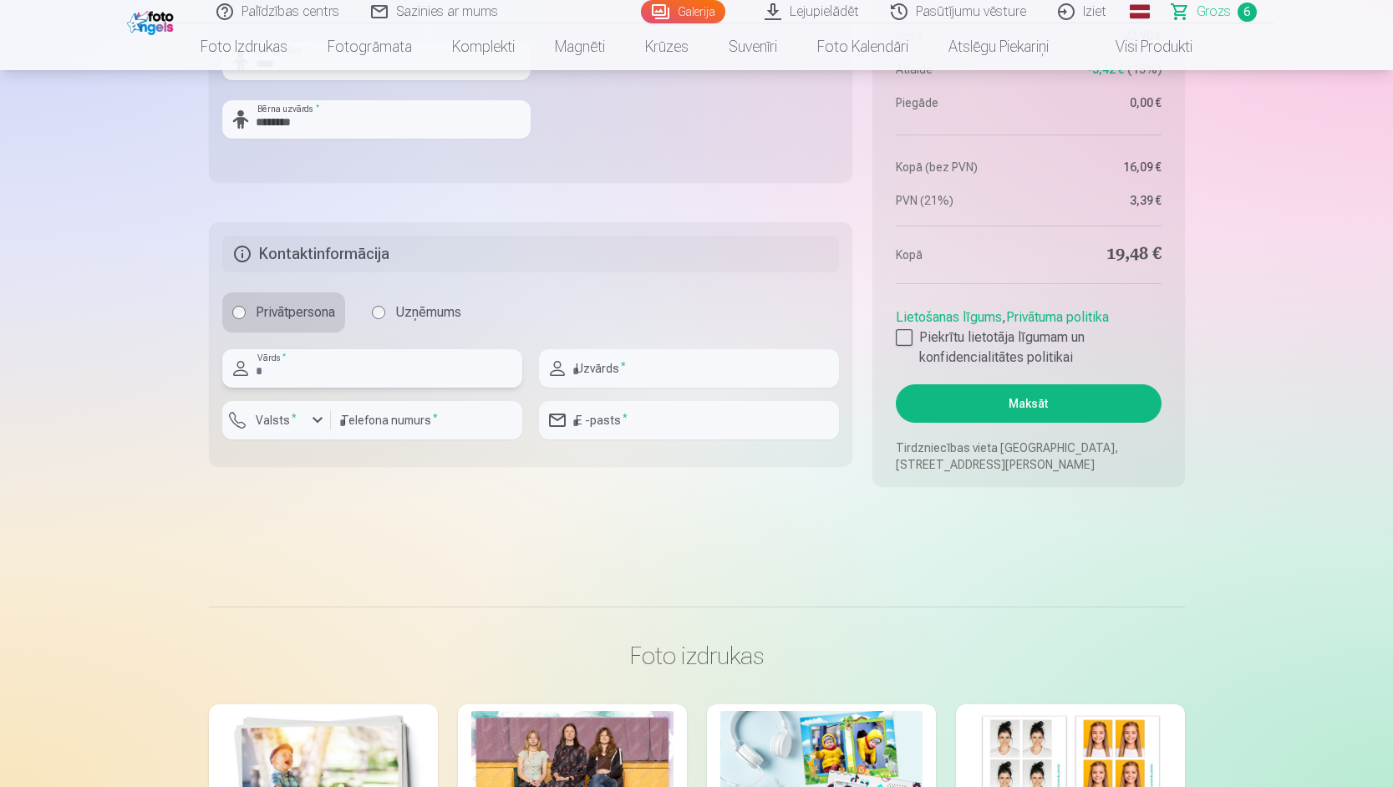
click at [352, 363] on input "text" at bounding box center [372, 368] width 300 height 38
type input "*****"
type input "********"
type input "**********"
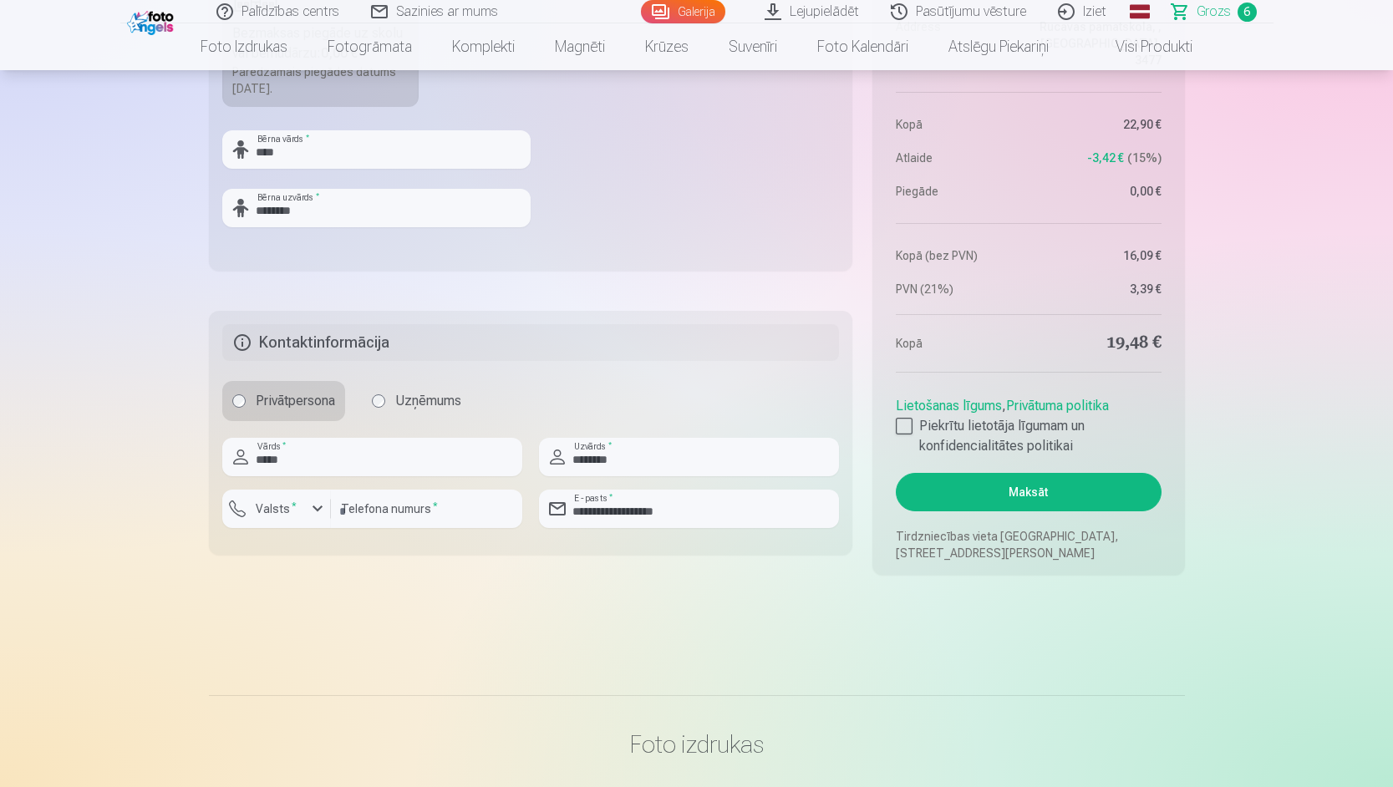
scroll to position [1588, 0]
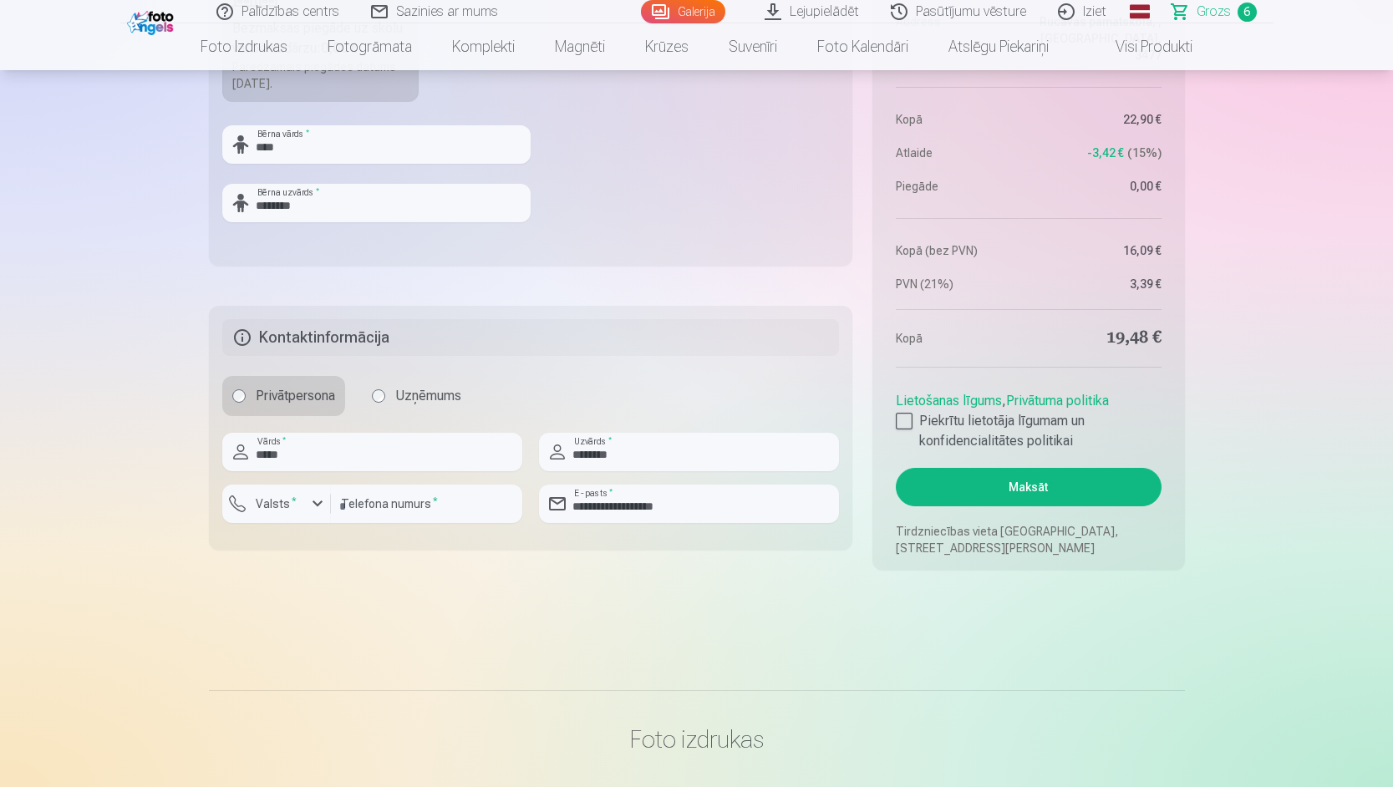
click at [1031, 484] on button "Maksāt" at bounding box center [1028, 487] width 265 height 38
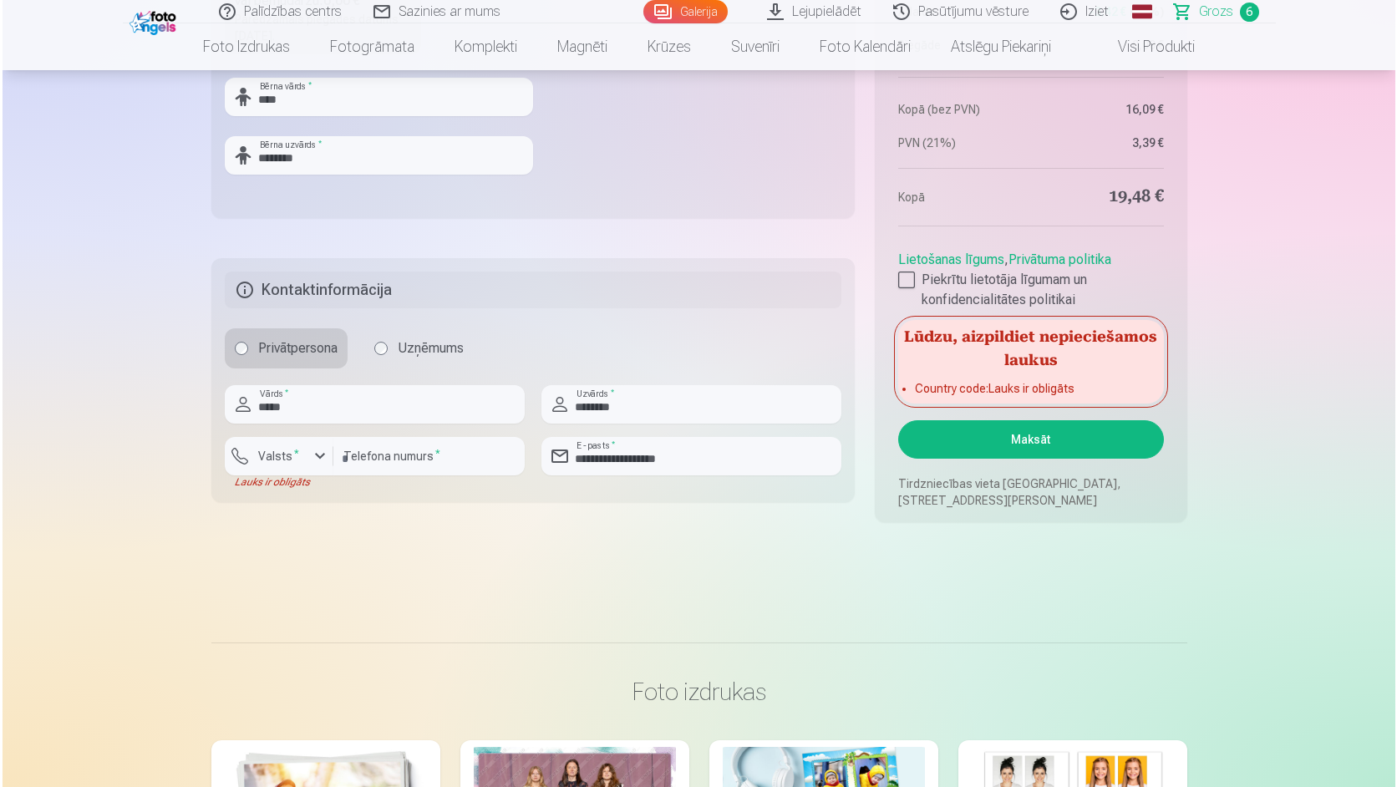
scroll to position [1671, 0]
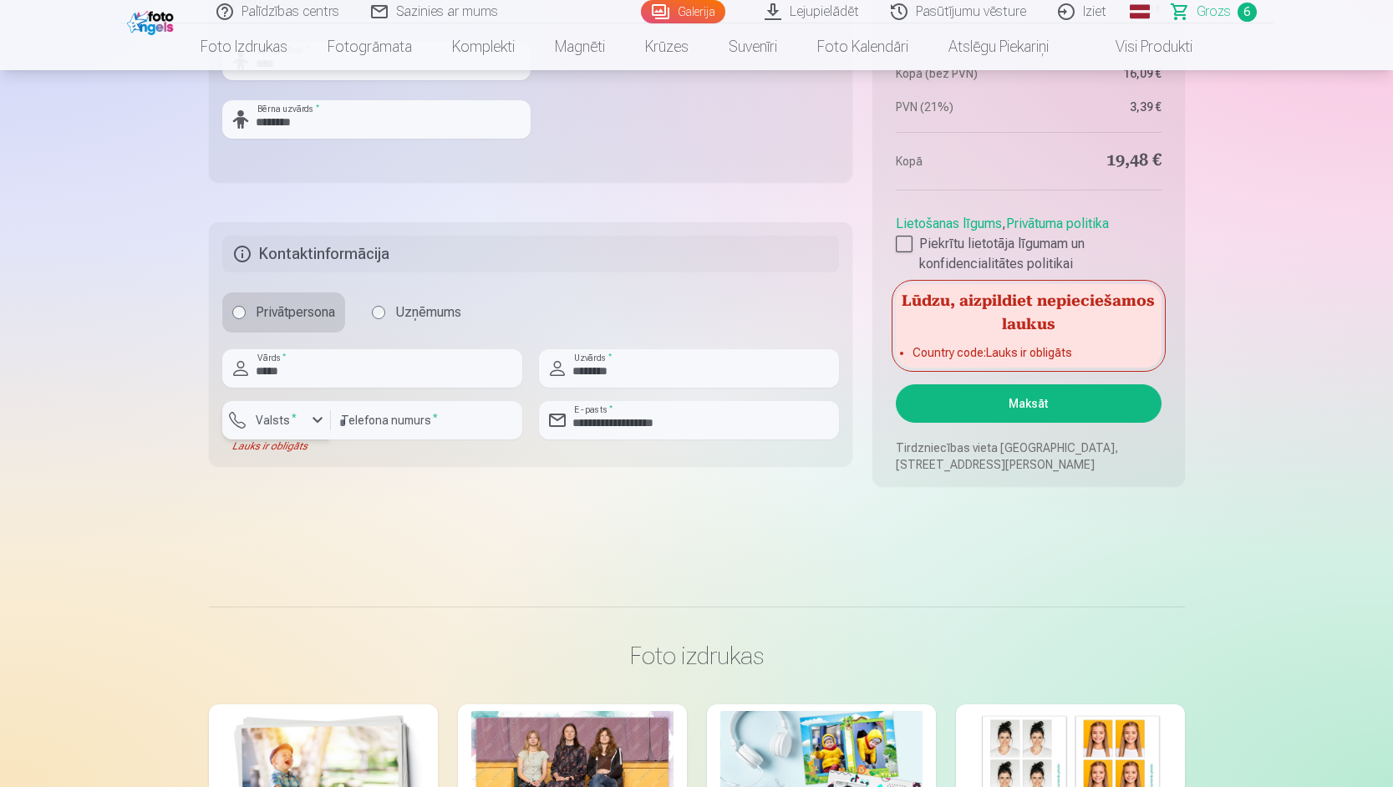
click at [277, 418] on label "Valsts *" at bounding box center [276, 420] width 54 height 17
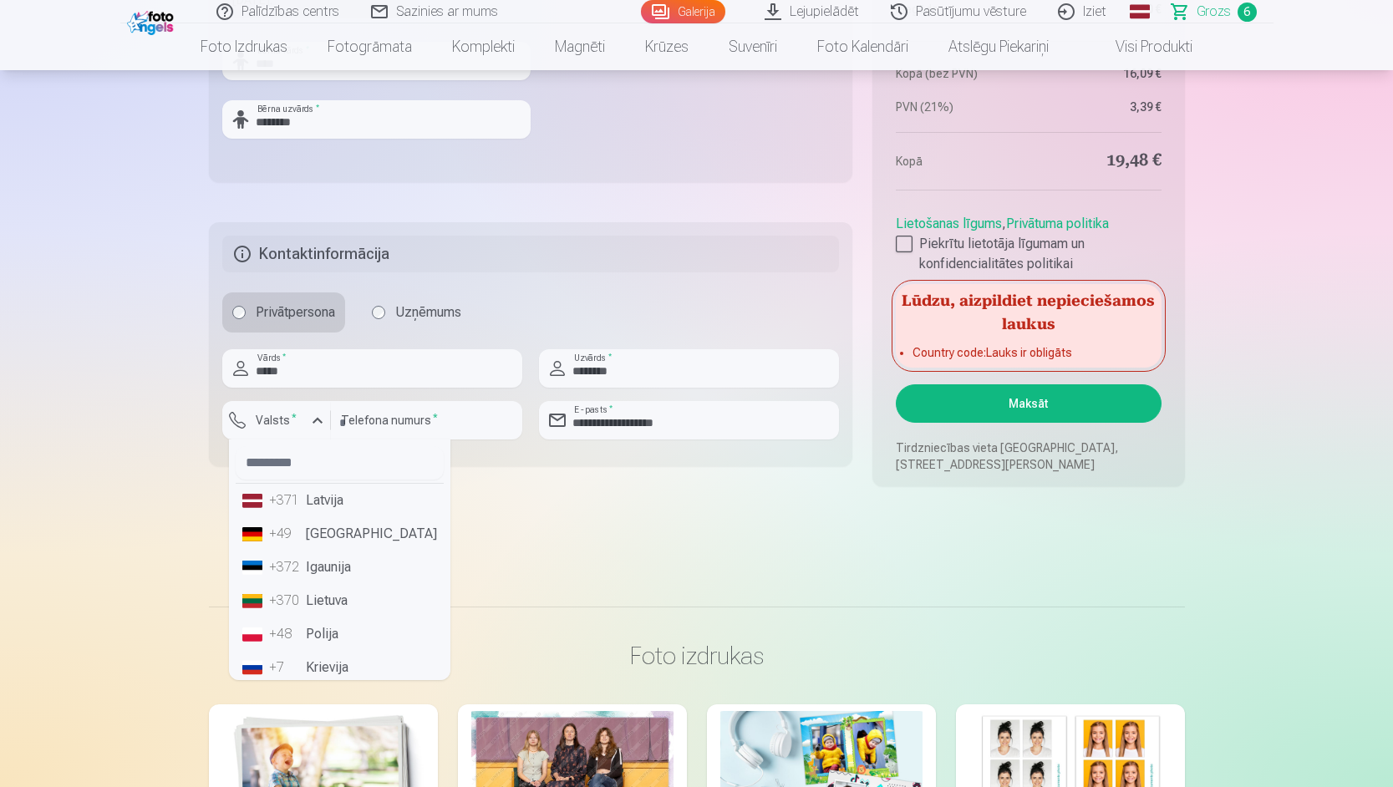
click at [313, 495] on li "+371 Latvija" at bounding box center [340, 500] width 208 height 33
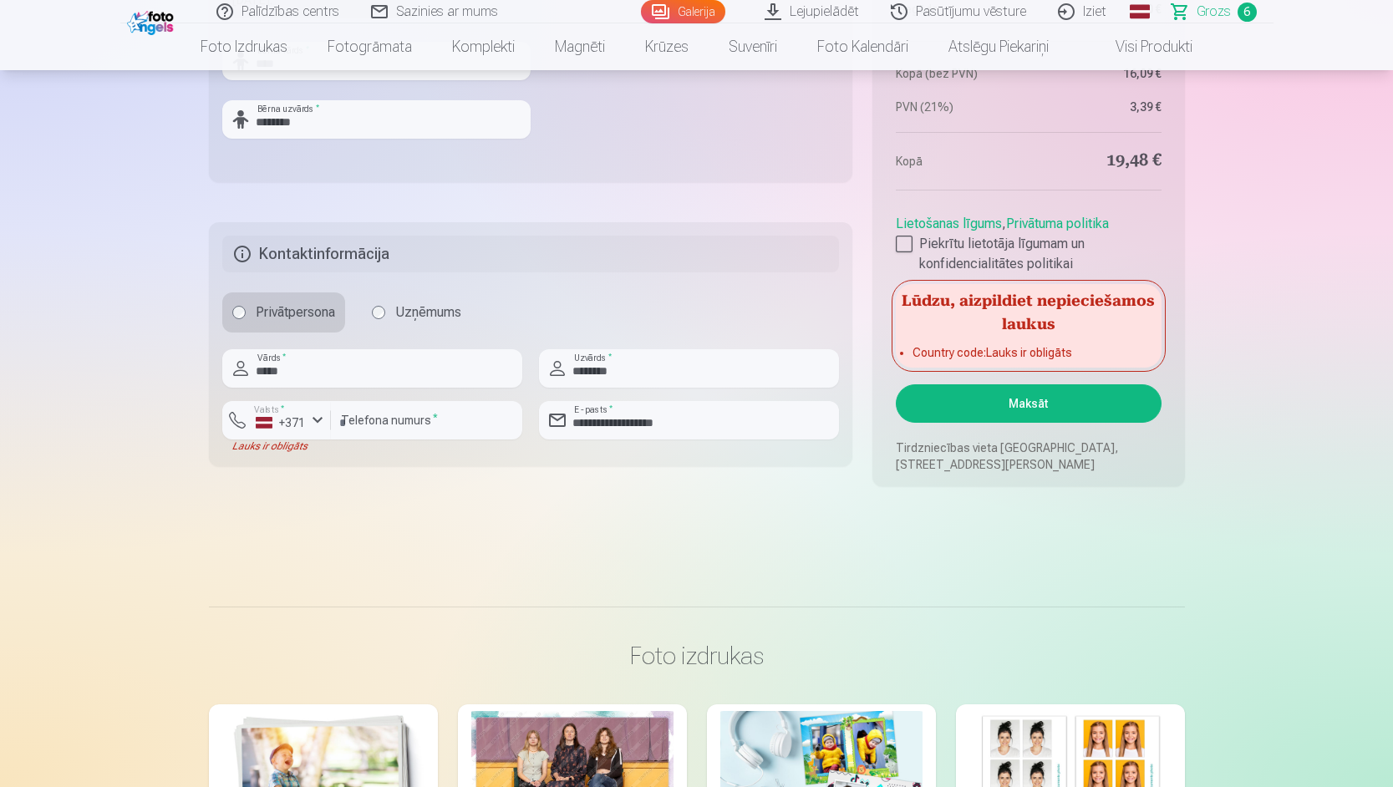
click at [998, 408] on button "Maksāt" at bounding box center [1028, 403] width 265 height 38
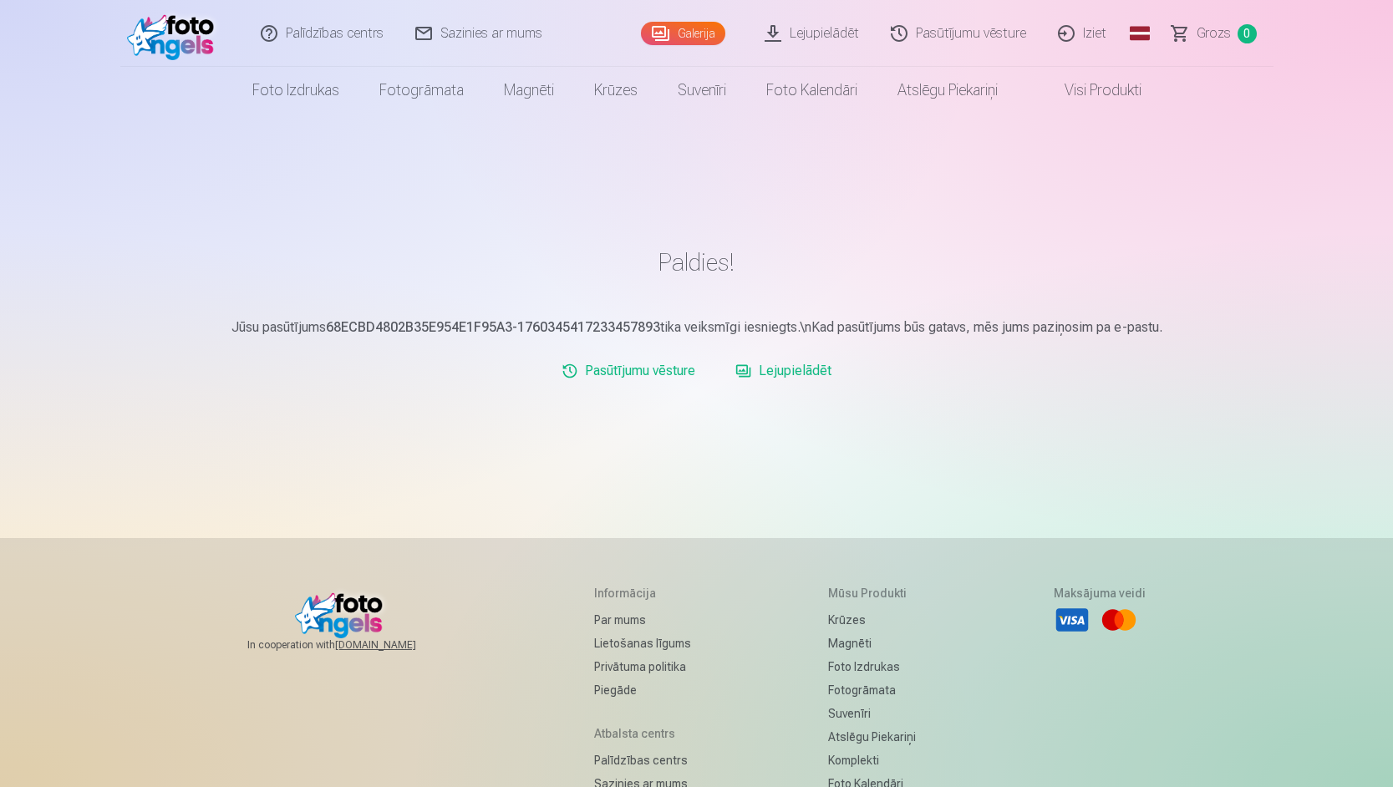
click at [1086, 37] on link "Iziet" at bounding box center [1083, 33] width 80 height 67
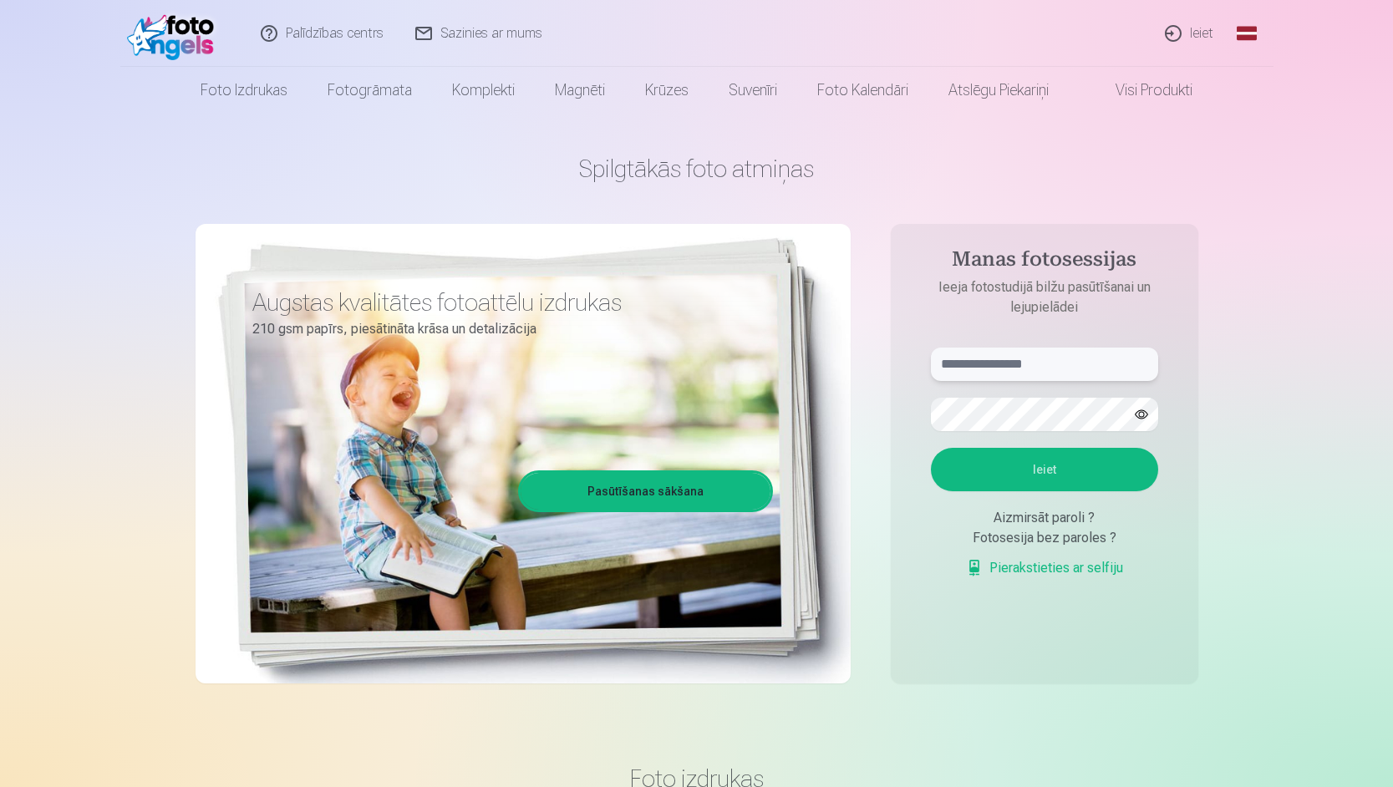
click at [1038, 351] on input "text" at bounding box center [1044, 364] width 227 height 33
type input "**********"
click at [1057, 471] on button "Ieiet" at bounding box center [1044, 469] width 227 height 43
